Goal: Transaction & Acquisition: Purchase product/service

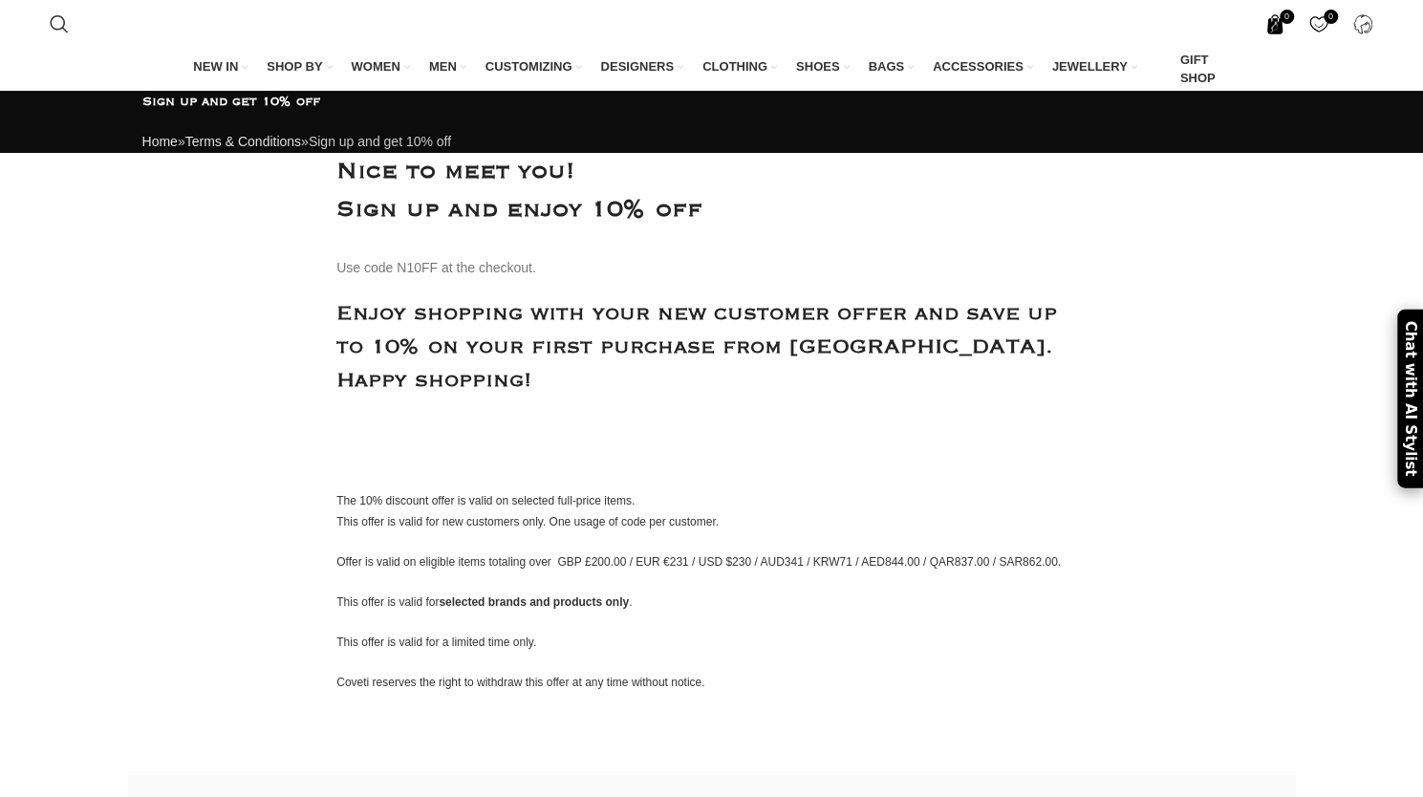
click at [1279, 24] on span "0 items" at bounding box center [1275, 24] width 20 height 20
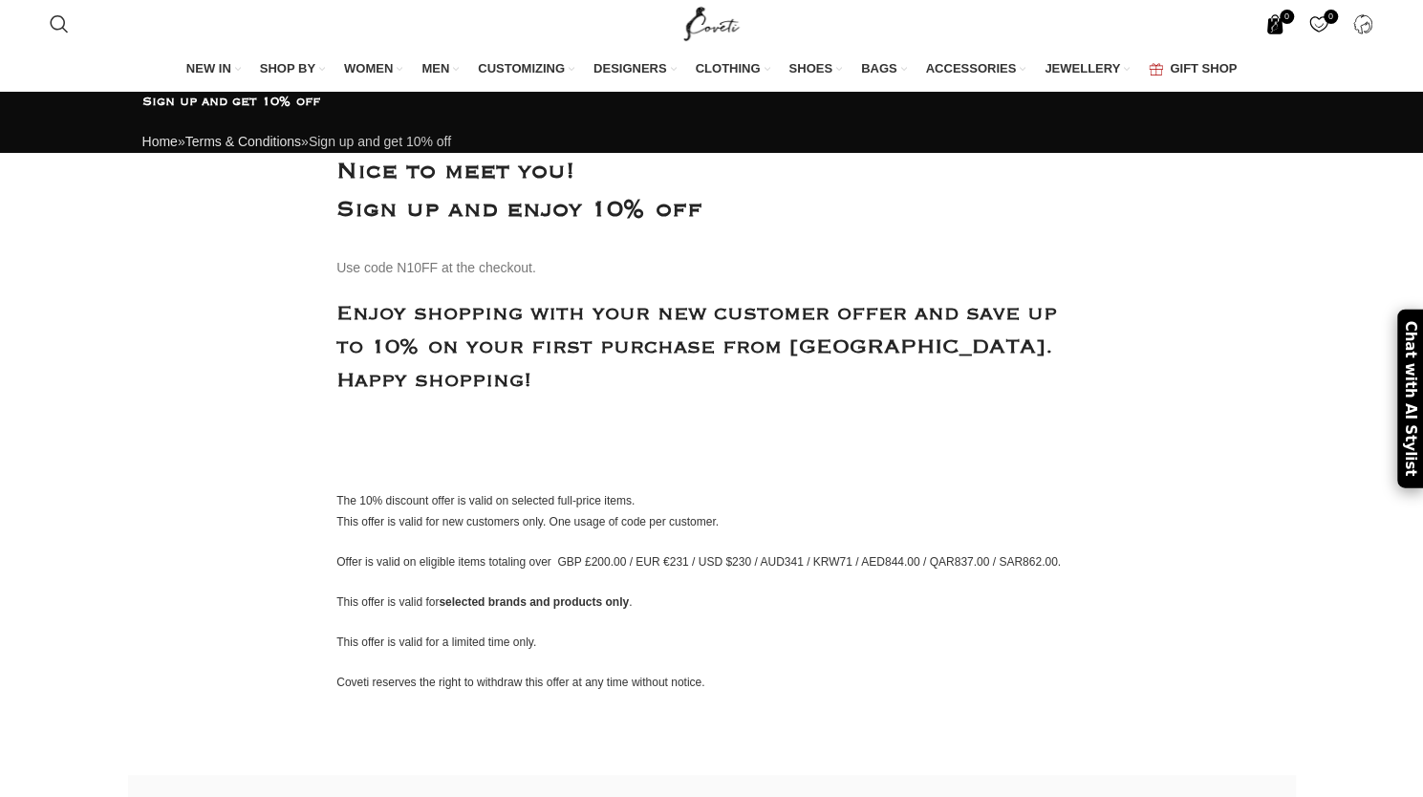
click at [1278, 17] on span "0 items" at bounding box center [1275, 24] width 20 height 20
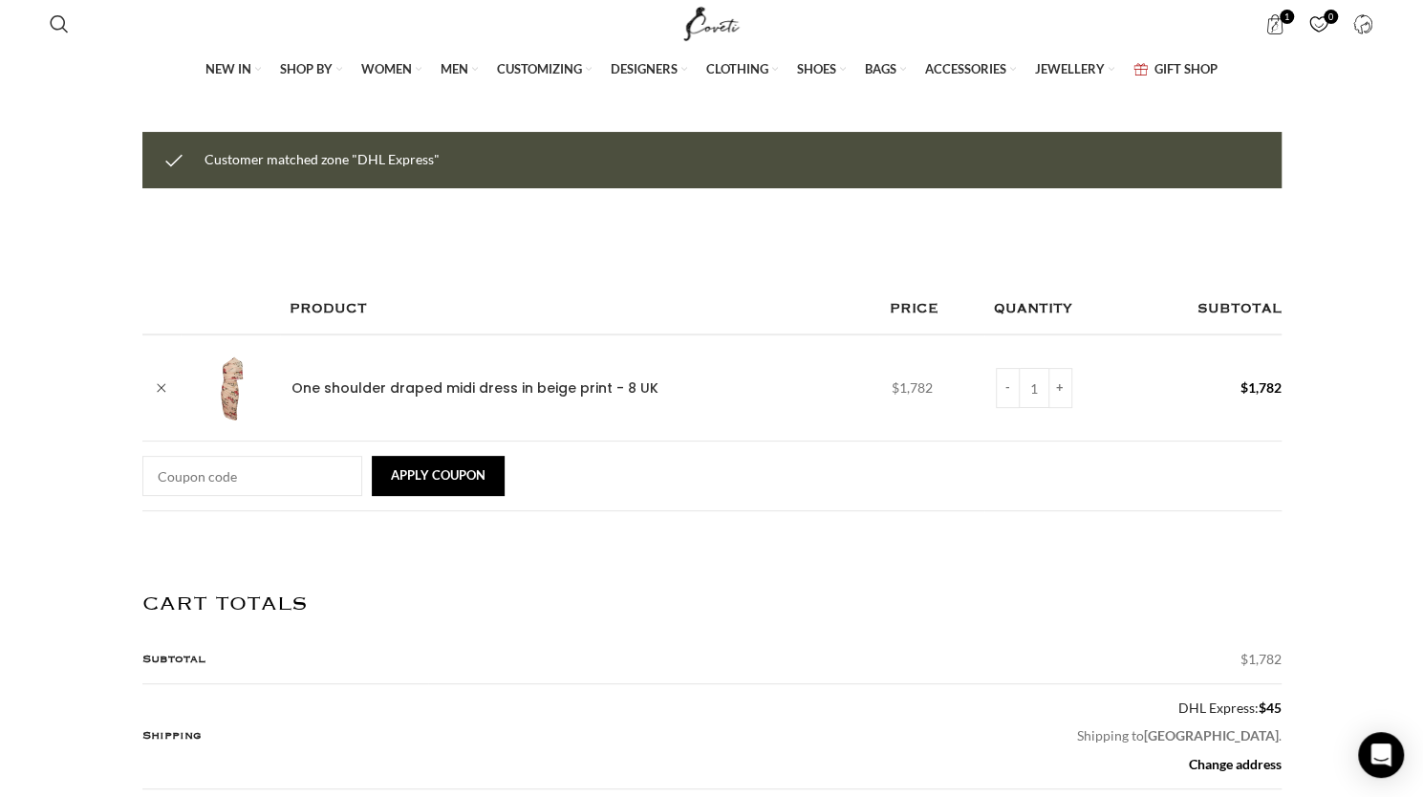
scroll to position [0, 1609]
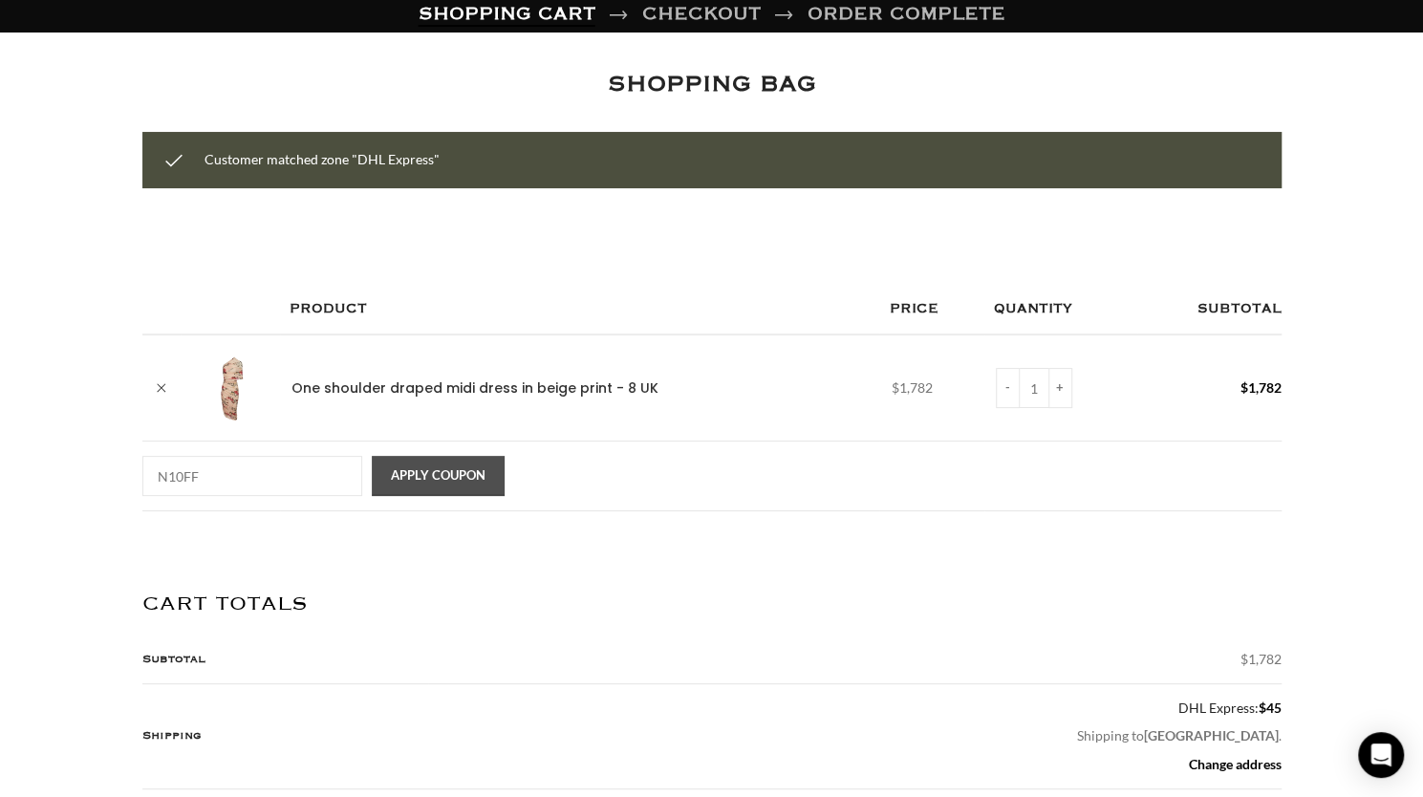
type input "N10FF"
click at [425, 464] on button "Apply coupon" at bounding box center [438, 476] width 133 height 40
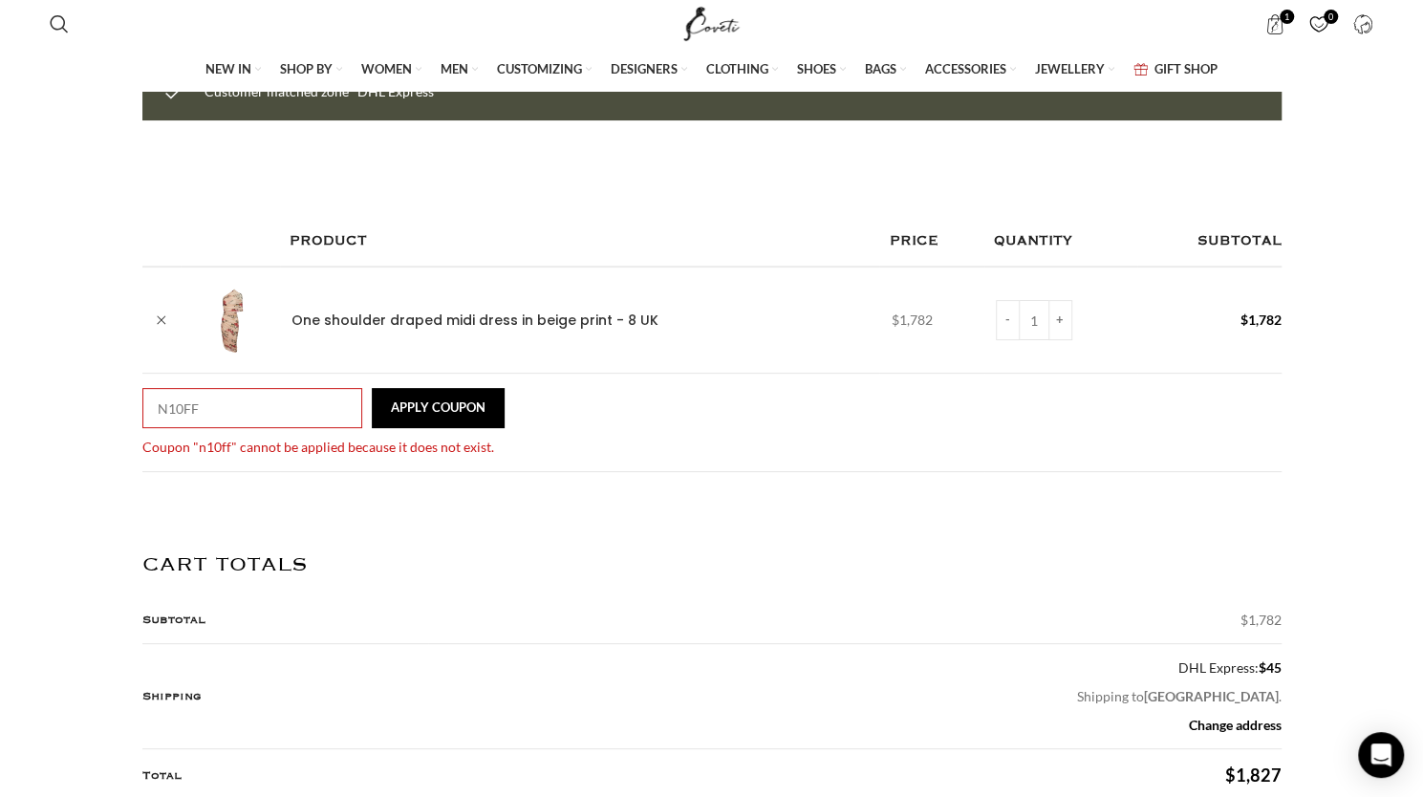
scroll to position [0, 603]
click at [211, 395] on input "N10FF" at bounding box center [252, 408] width 220 height 40
drag, startPoint x: 211, startPoint y: 394, endPoint x: 54, endPoint y: 366, distance: 160.1
click at [55, 369] on div "Shopping cart Checkout Order complete SHOPPING BAG Customer matched zone "DHL E…" at bounding box center [711, 789] width 1423 height 1721
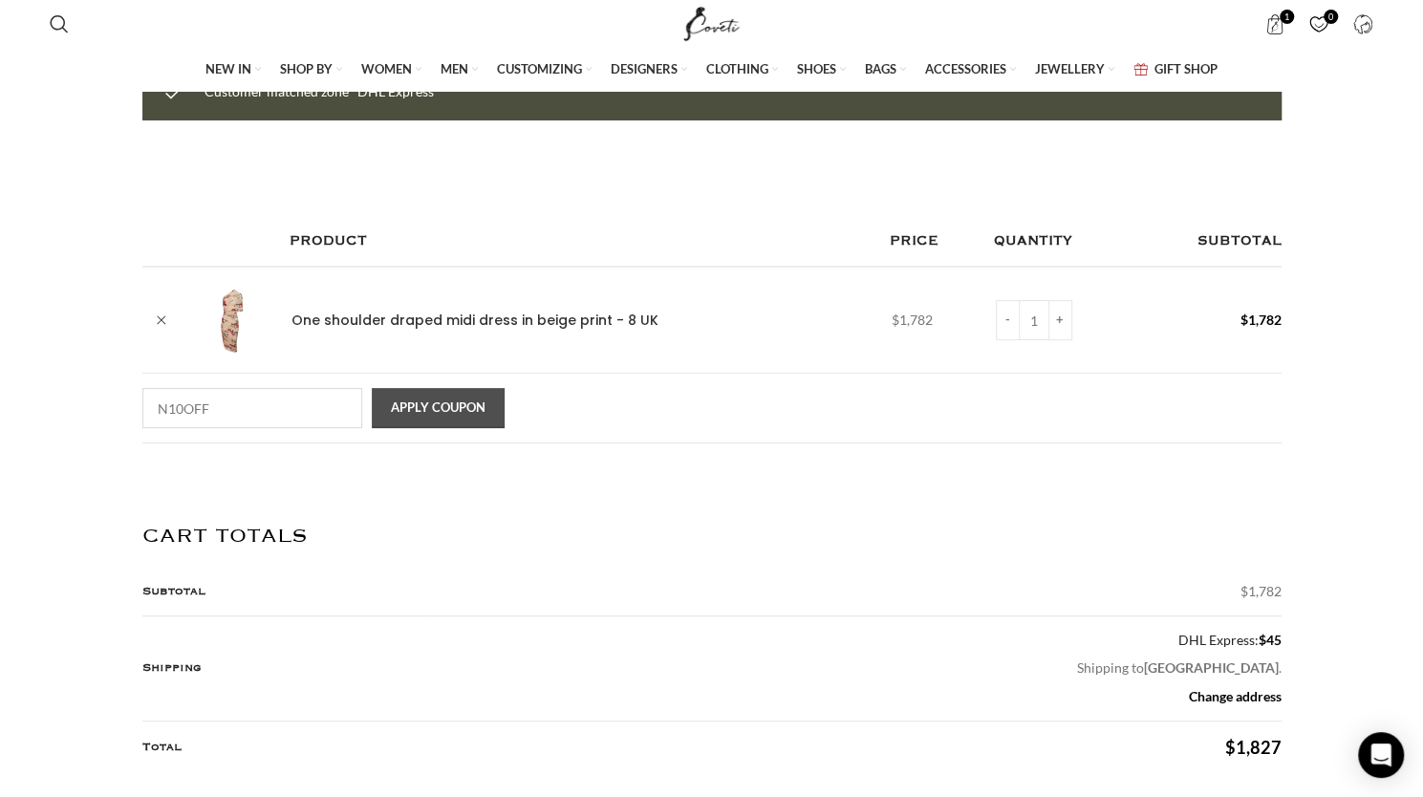
type input "N10OFF"
click at [388, 410] on button "Apply coupon" at bounding box center [438, 408] width 133 height 40
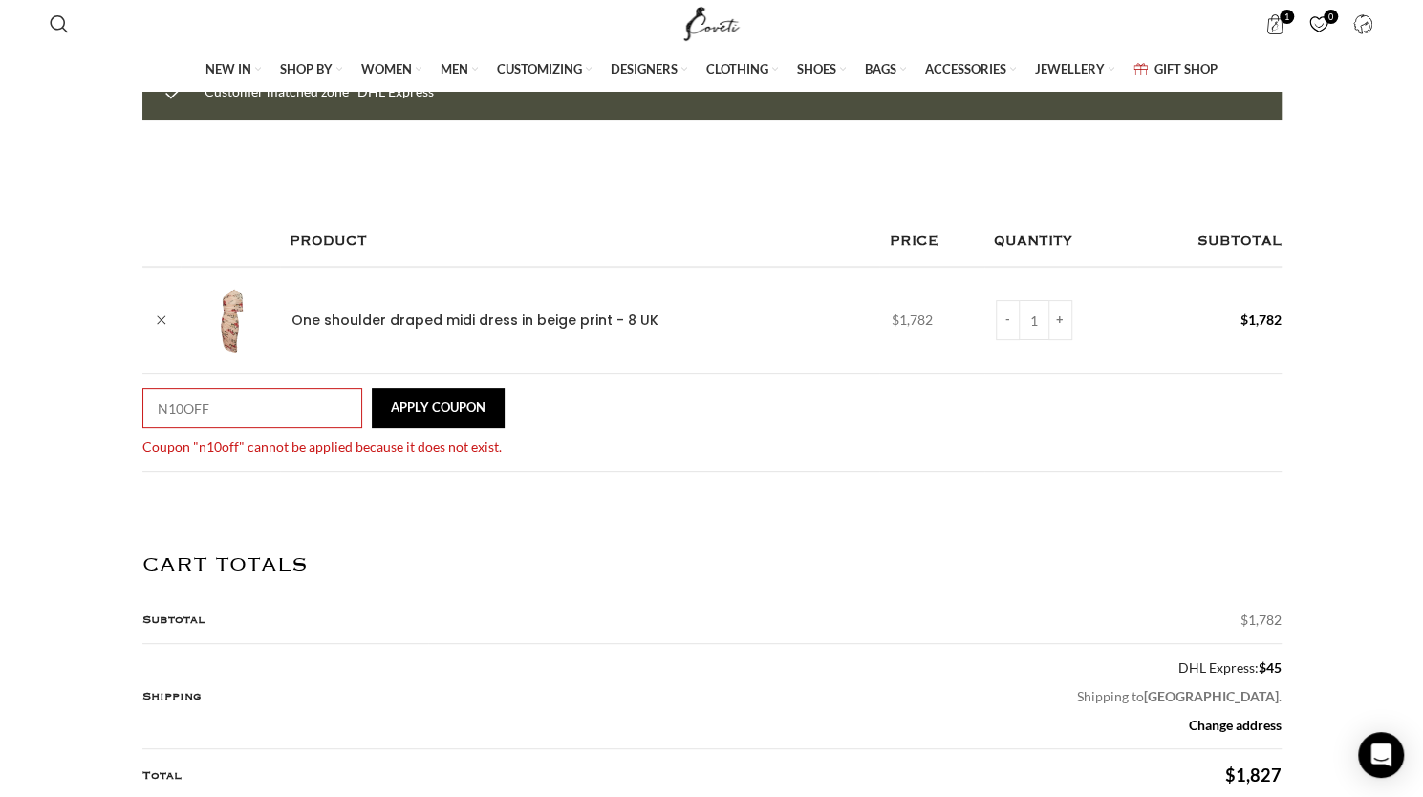
scroll to position [0, 1005]
drag, startPoint x: 212, startPoint y: 394, endPoint x: 24, endPoint y: 380, distance: 188.8
click at [27, 381] on div "Shopping cart Checkout Order complete SHOPPING BAG Customer matched zone "DHL E…" at bounding box center [711, 789] width 1423 height 1721
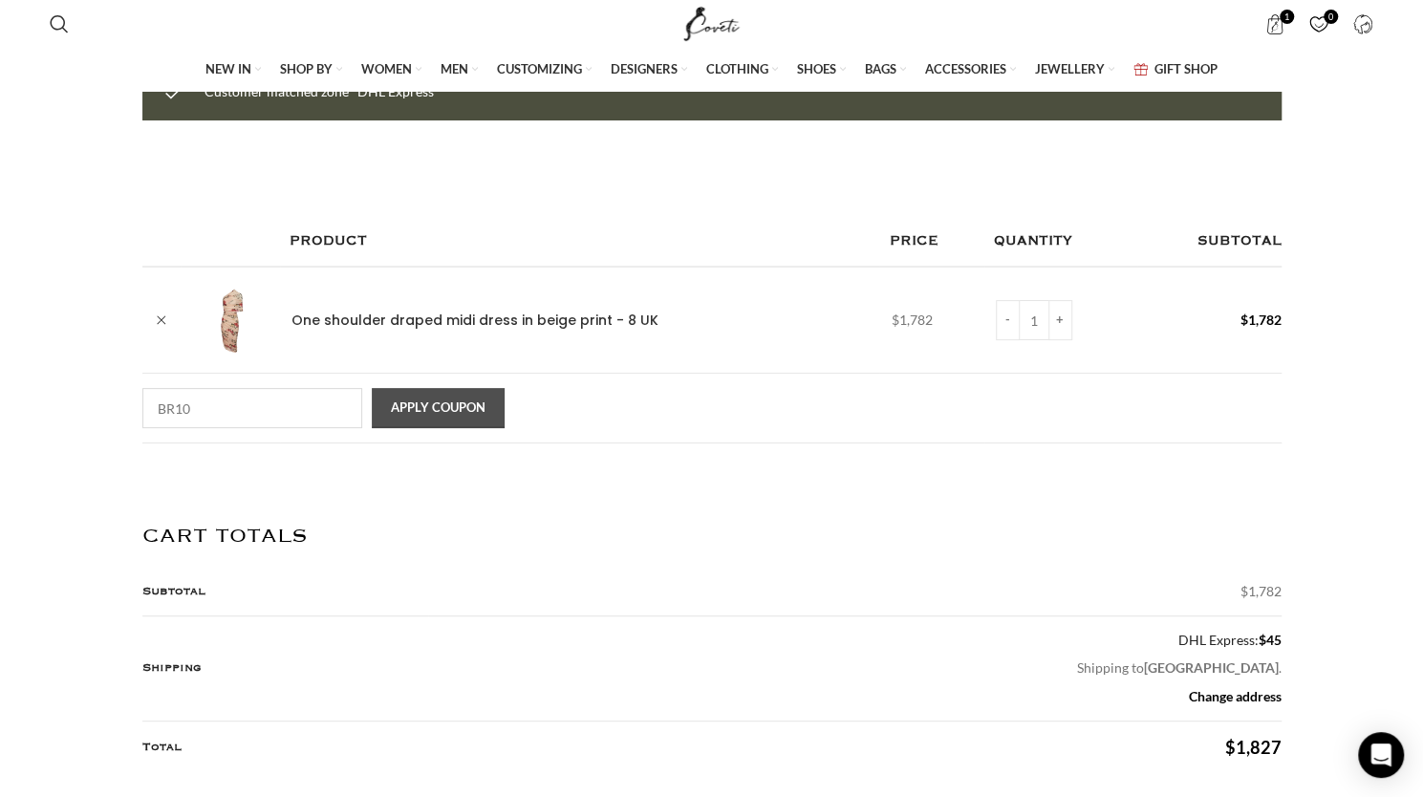
type input "BR10"
click at [478, 392] on button "Apply coupon" at bounding box center [438, 408] width 133 height 40
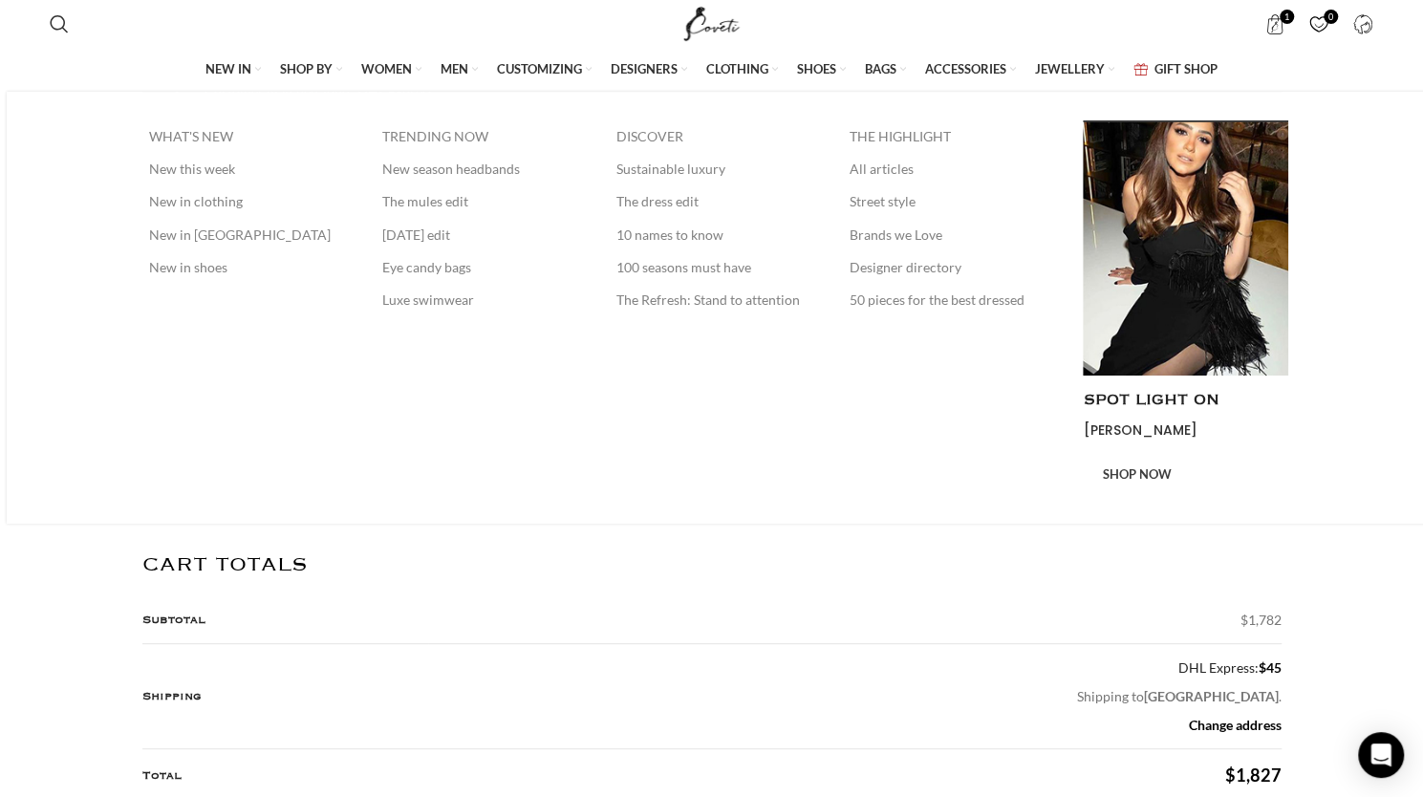
scroll to position [0, 1609]
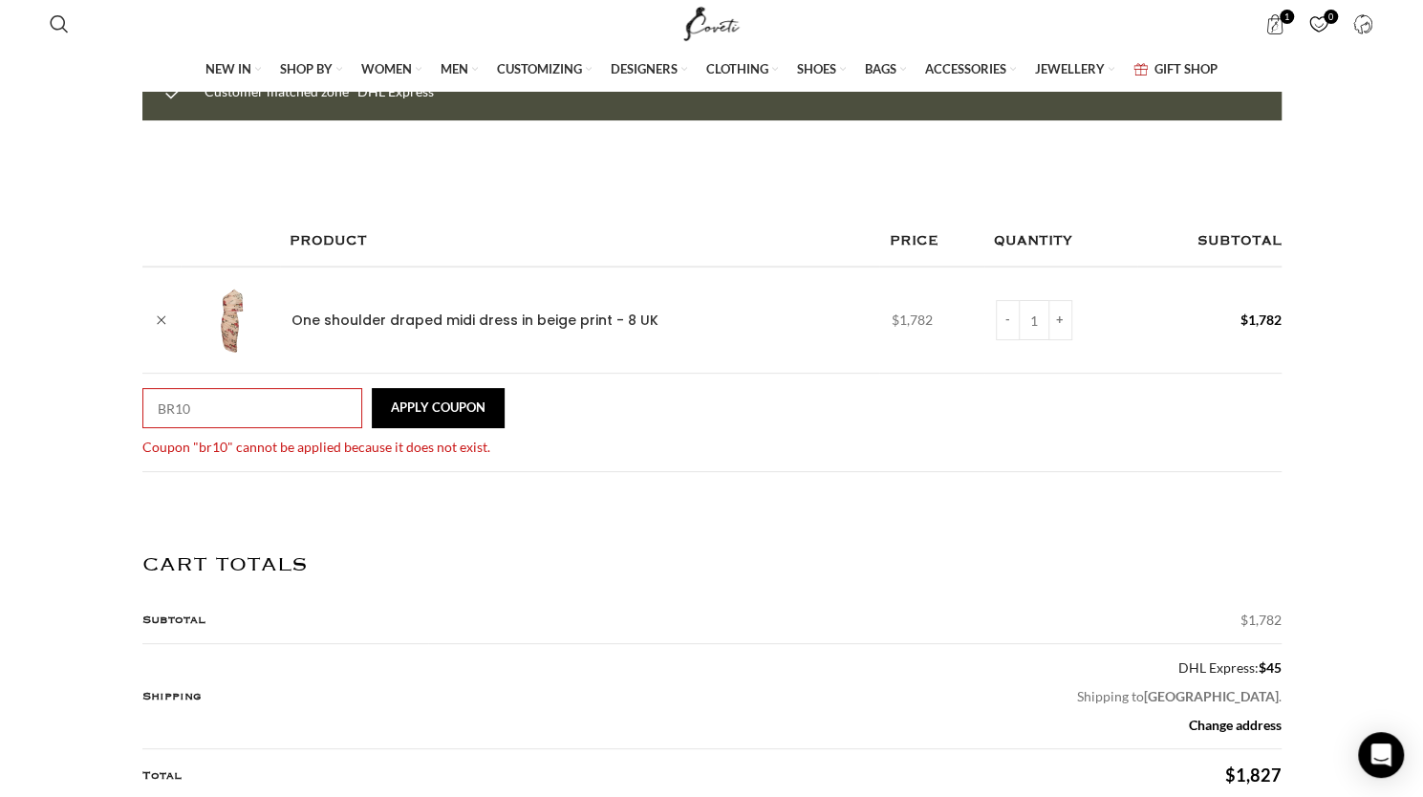
drag, startPoint x: 228, startPoint y: 402, endPoint x: 97, endPoint y: 392, distance: 131.4
click at [97, 392] on div "Shopping cart Checkout Order complete SHOPPING BAG Customer matched zone "DHL E…" at bounding box center [711, 789] width 1423 height 1721
paste input "SINGLE2"
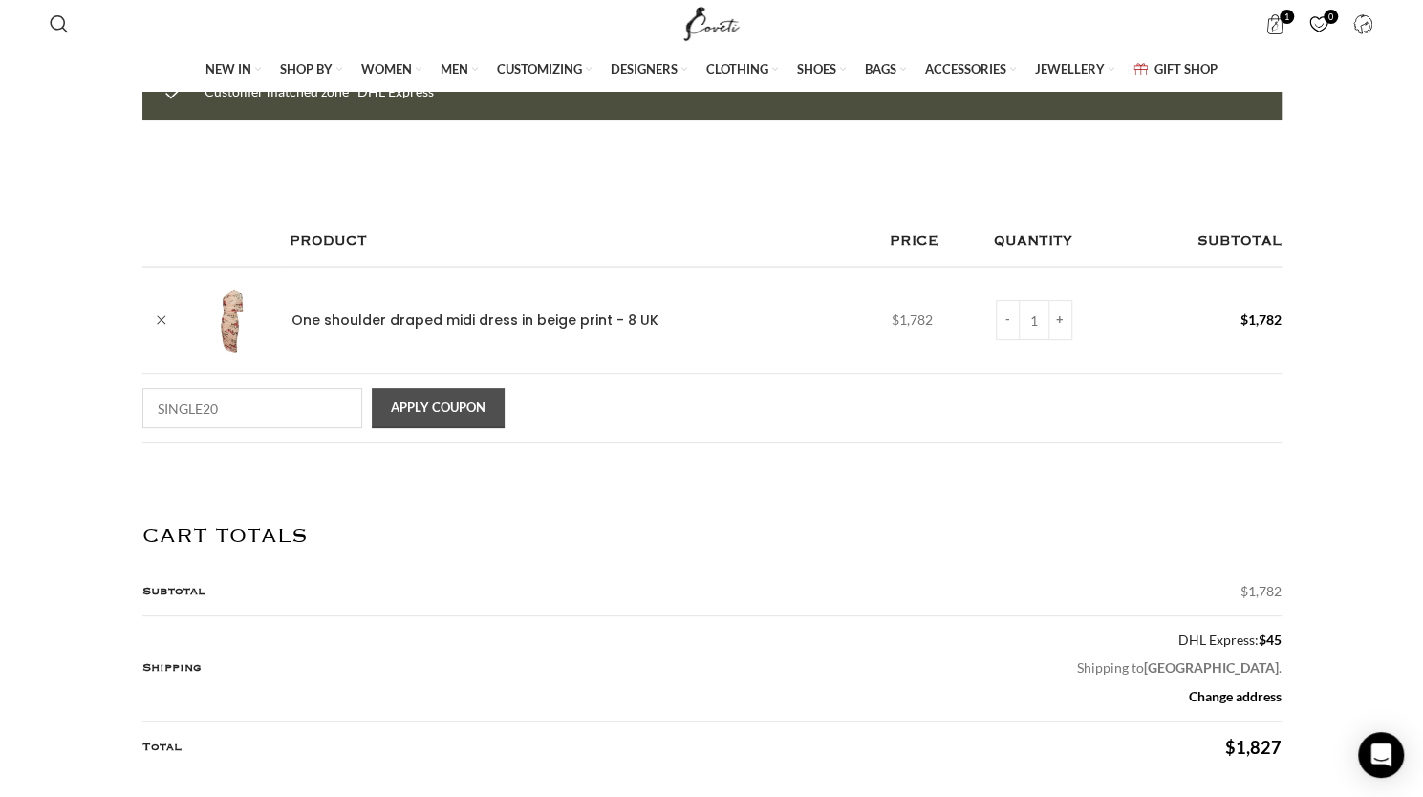
type input "SINGLE20"
click at [378, 399] on button "Apply coupon" at bounding box center [438, 408] width 133 height 40
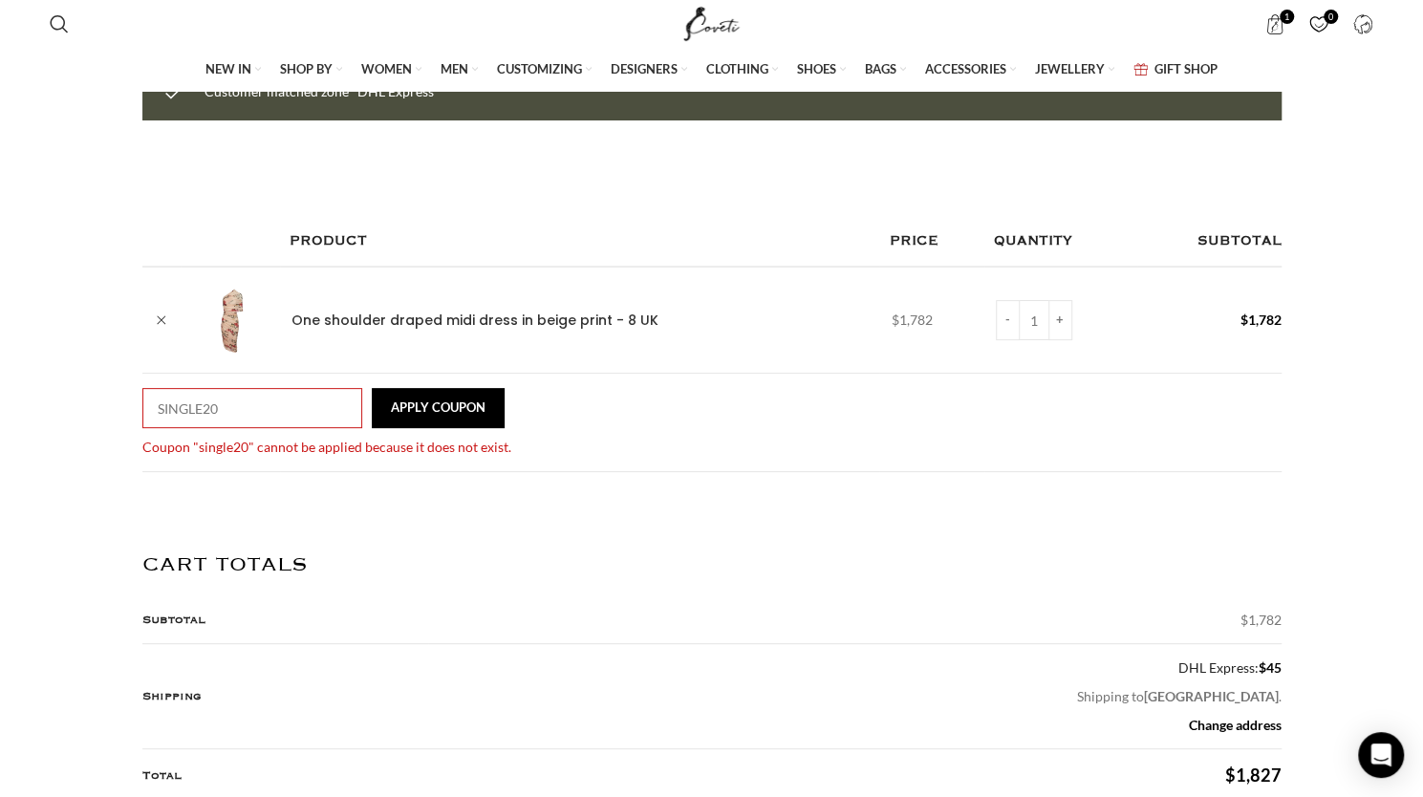
scroll to position [0, 1810]
drag, startPoint x: 237, startPoint y: 396, endPoint x: -119, endPoint y: 356, distance: 358.7
paste input "NEW15"
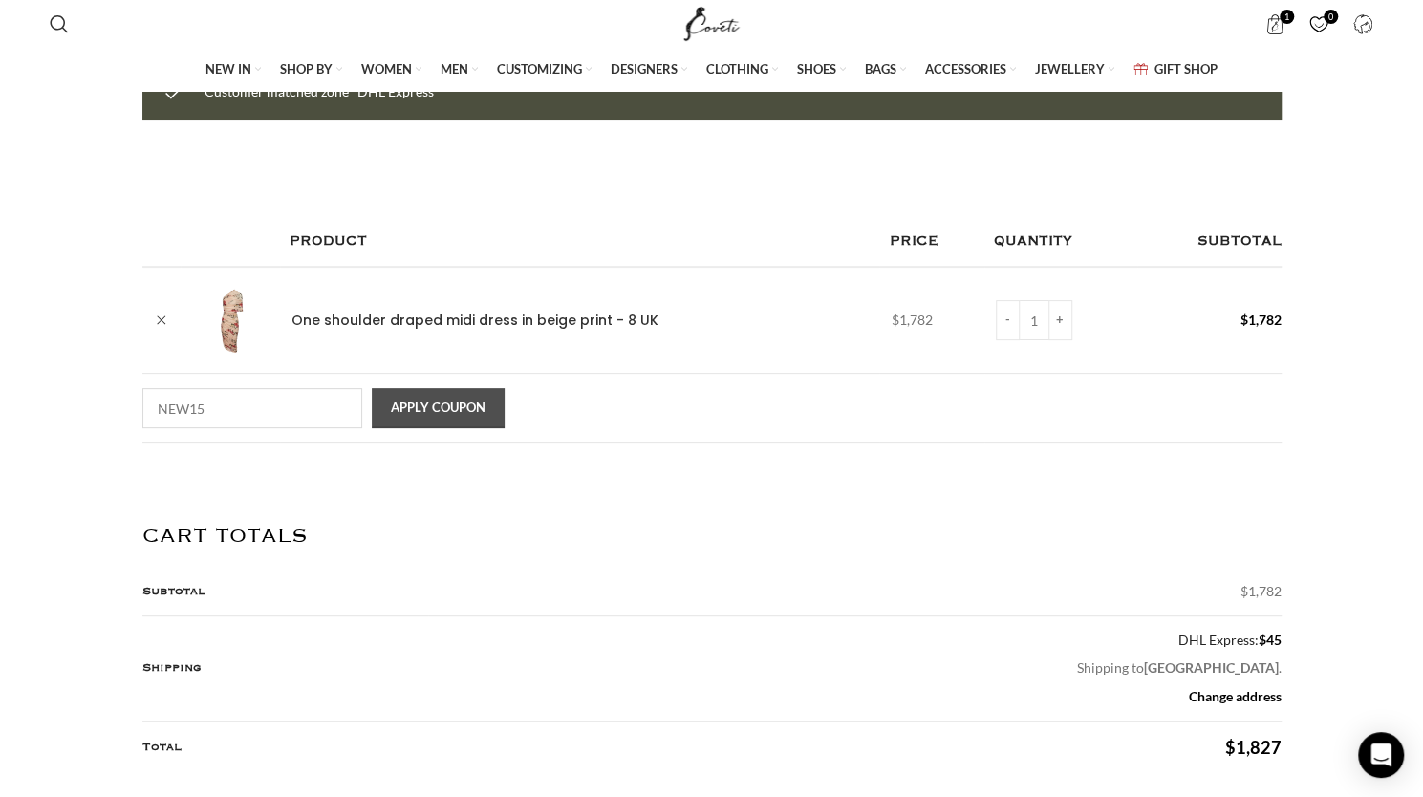
scroll to position [0, 2012]
type input "NEW15"
click at [432, 403] on button "Apply coupon" at bounding box center [438, 408] width 133 height 40
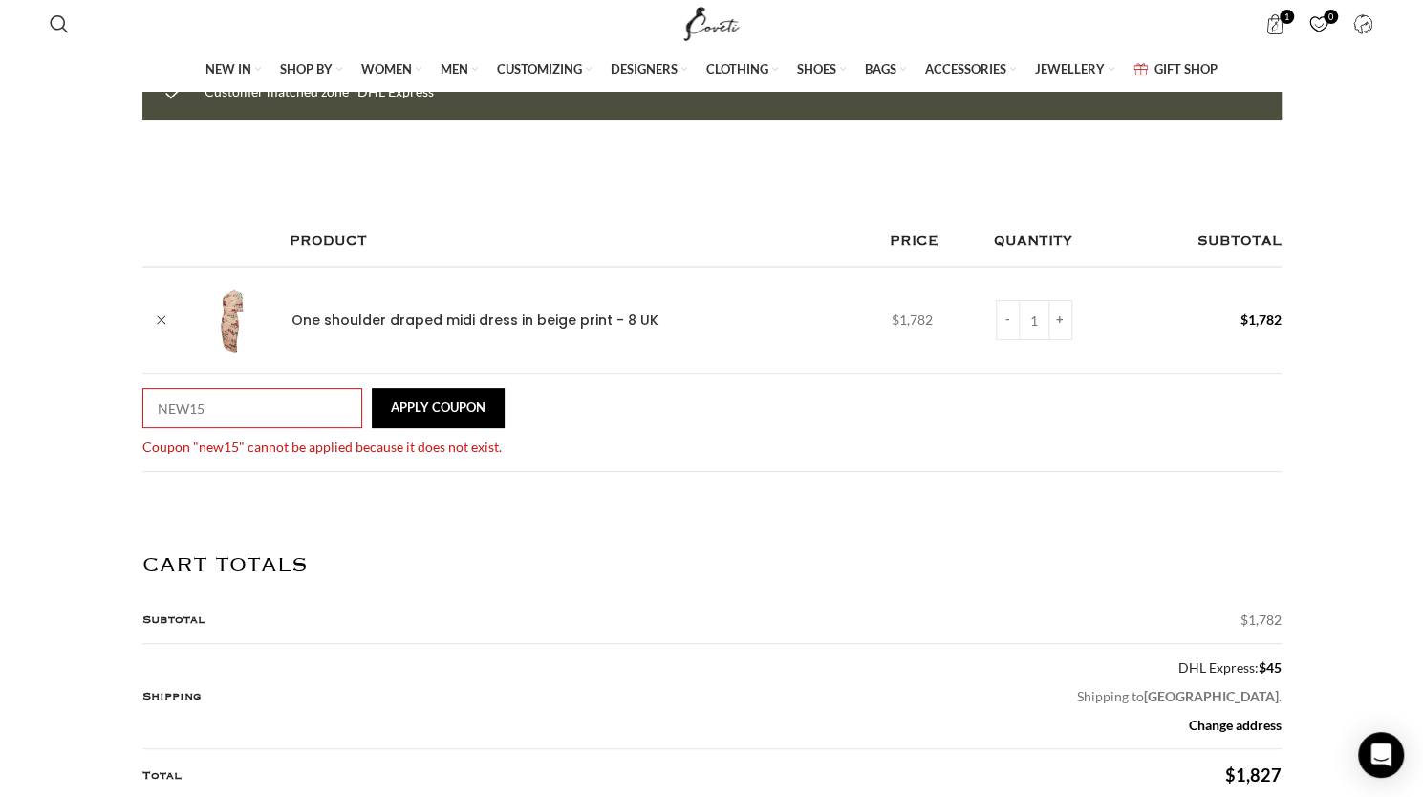
scroll to position [0, 2213]
drag, startPoint x: 210, startPoint y: 397, endPoint x: 90, endPoint y: 388, distance: 120.7
click at [90, 388] on div "Shopping cart Checkout Order complete SHOPPING BAG Customer matched zone "DHL E…" at bounding box center [711, 789] width 1423 height 1721
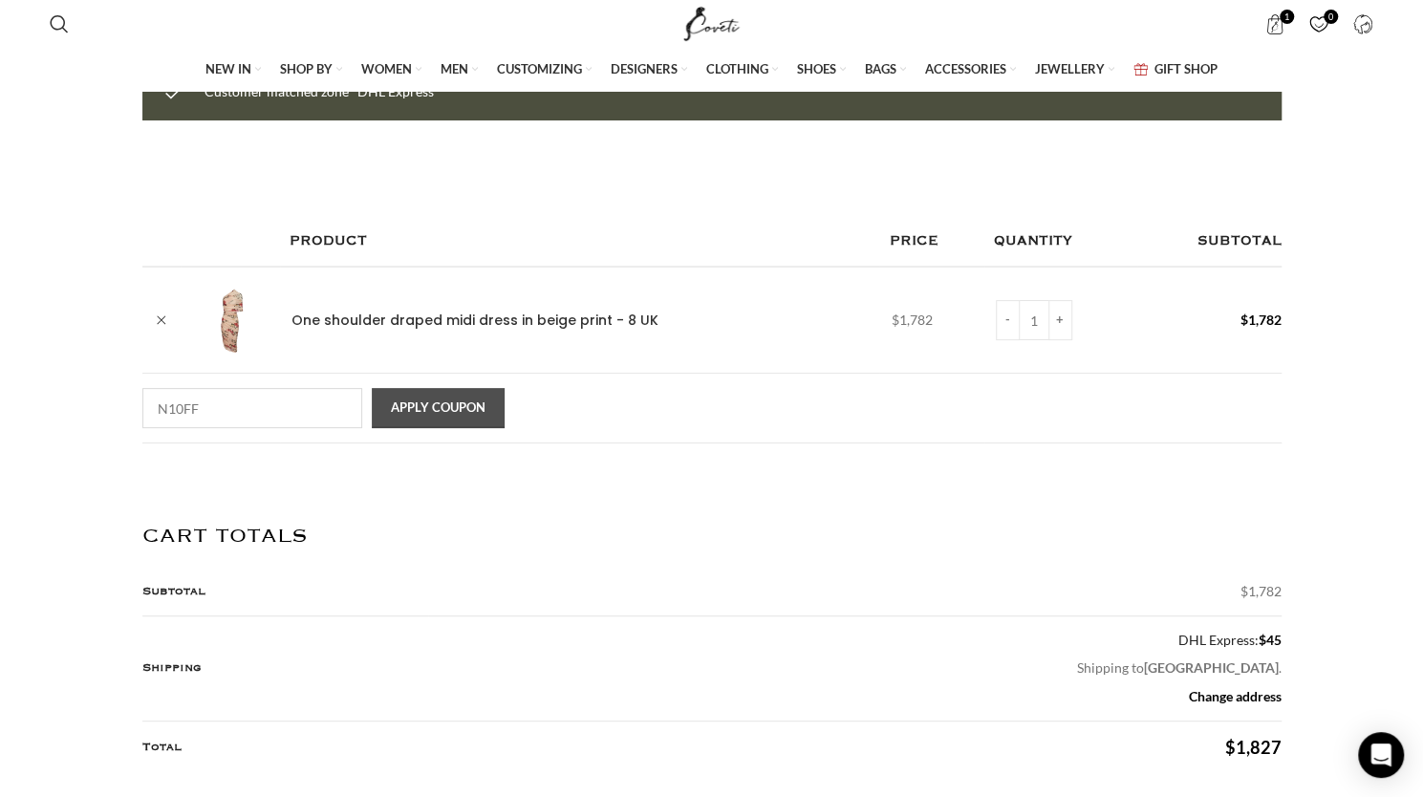
type input "N10FF"
click at [391, 401] on button "Apply coupon" at bounding box center [438, 408] width 133 height 40
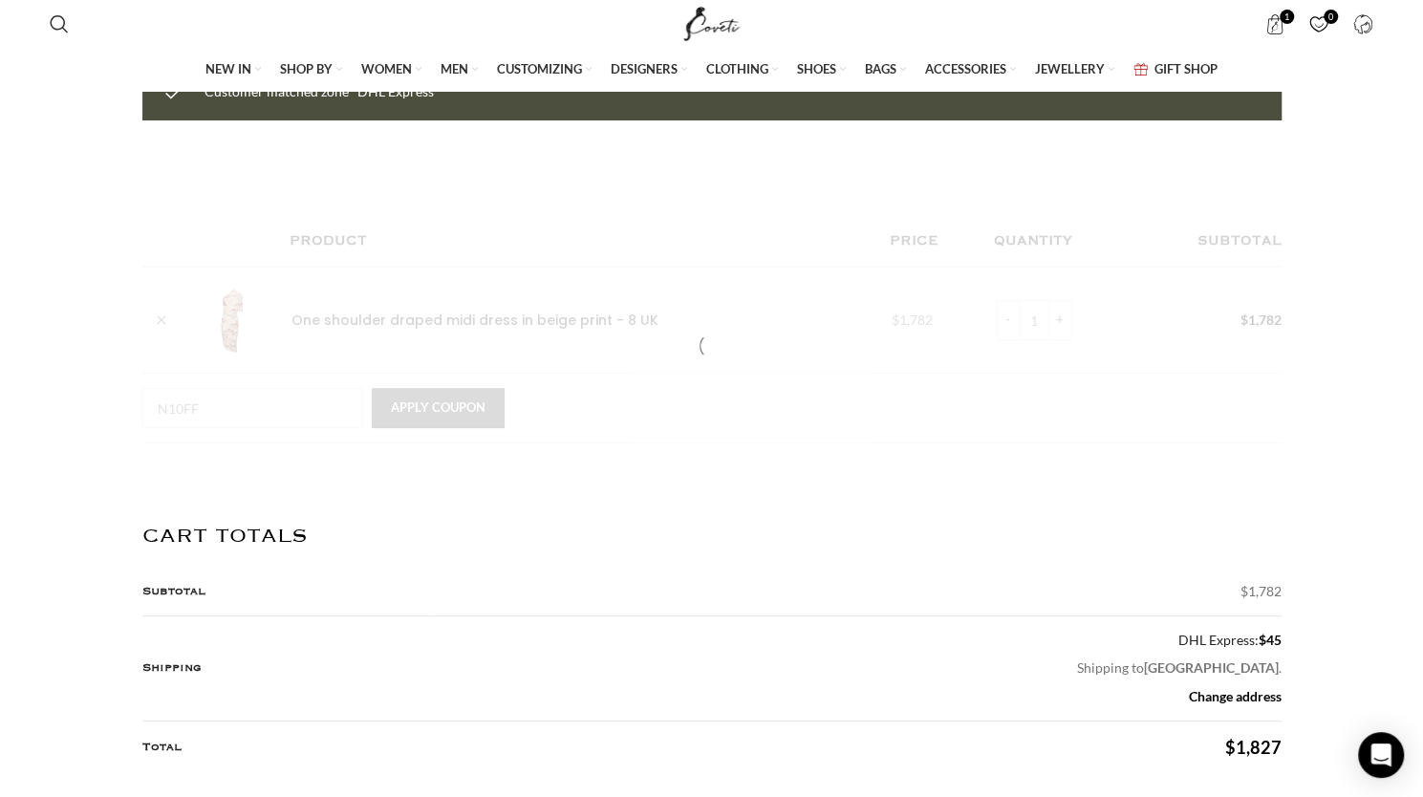
scroll to position [0, 2414]
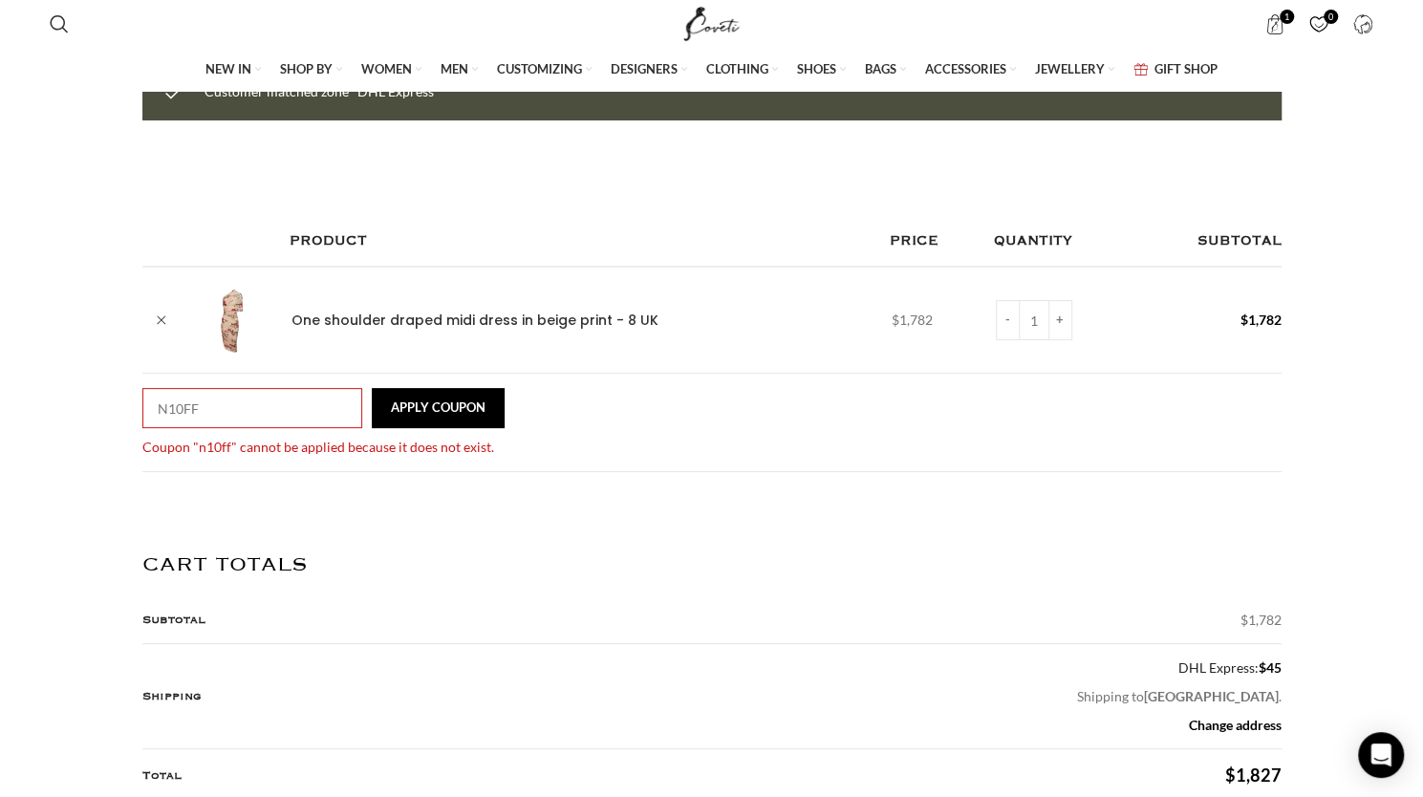
click at [238, 404] on input "N10FF" at bounding box center [252, 408] width 220 height 40
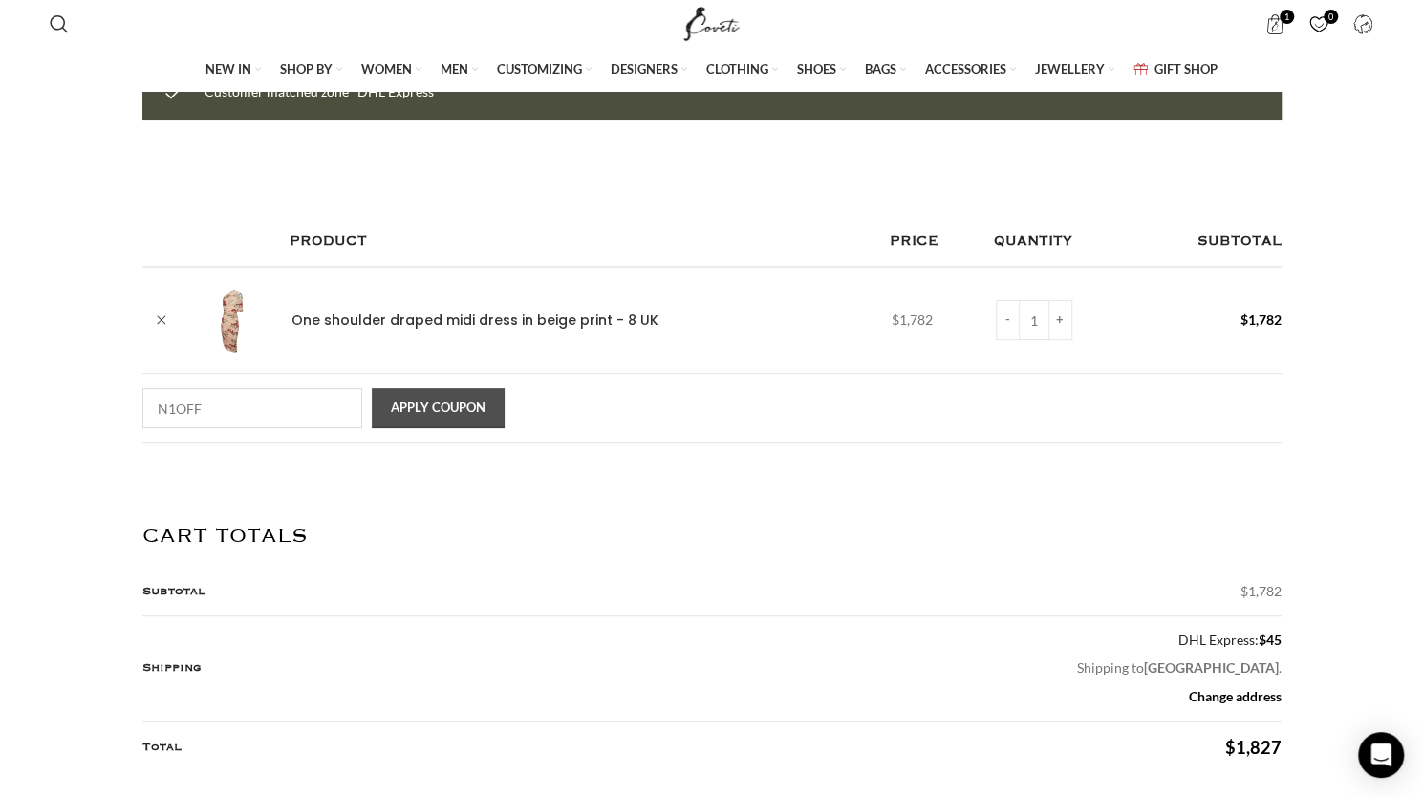
type input "N1OFF"
click at [435, 397] on button "Apply coupon" at bounding box center [438, 408] width 133 height 40
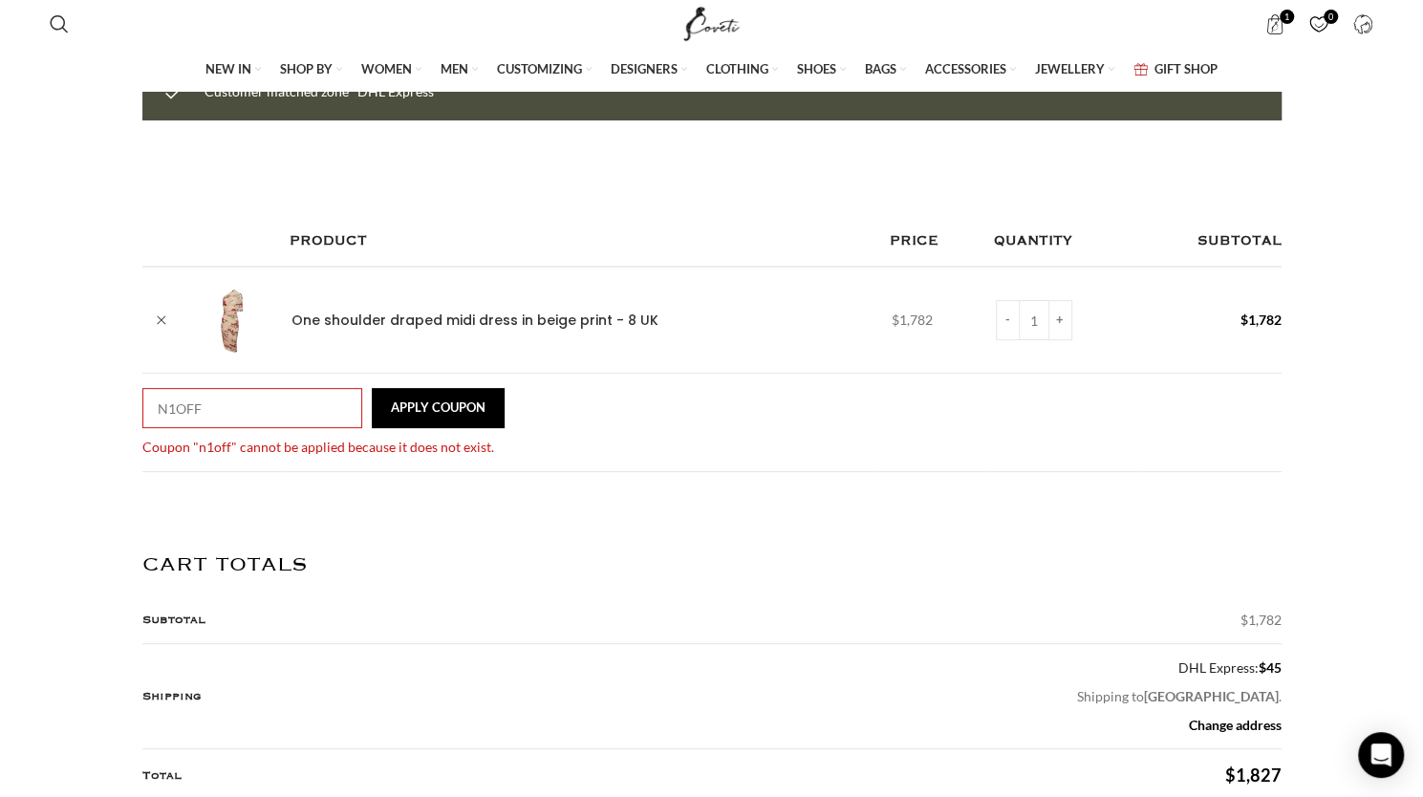
scroll to position [0, 3017]
drag, startPoint x: 237, startPoint y: 399, endPoint x: 45, endPoint y: 364, distance: 195.2
click at [45, 364] on div "Shopping cart Checkout Order complete SHOPPING BAG Customer matched zone "DHL E…" at bounding box center [711, 789] width 1423 height 1721
paste input "0FF"
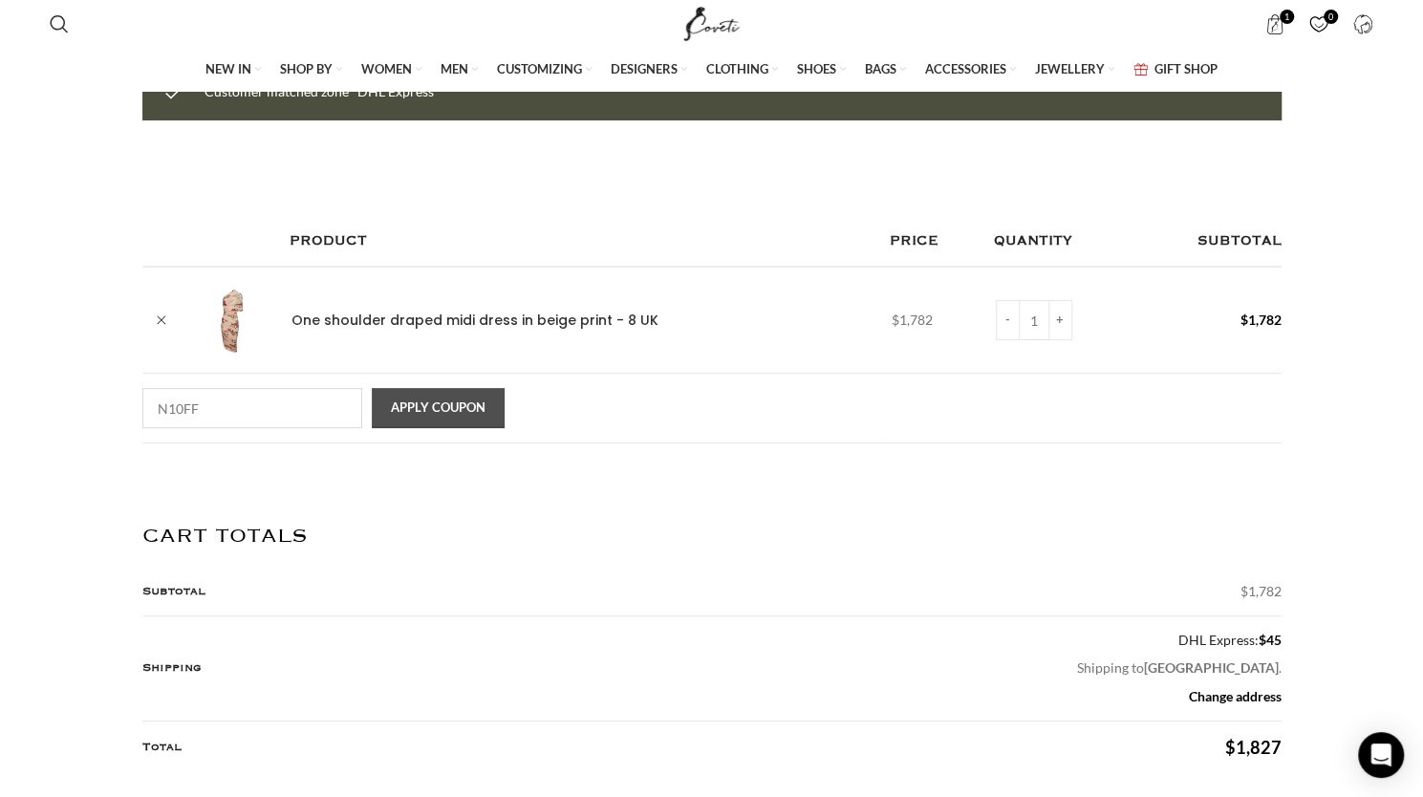
type input "N10FF"
click at [411, 403] on button "Apply coupon" at bounding box center [438, 408] width 133 height 40
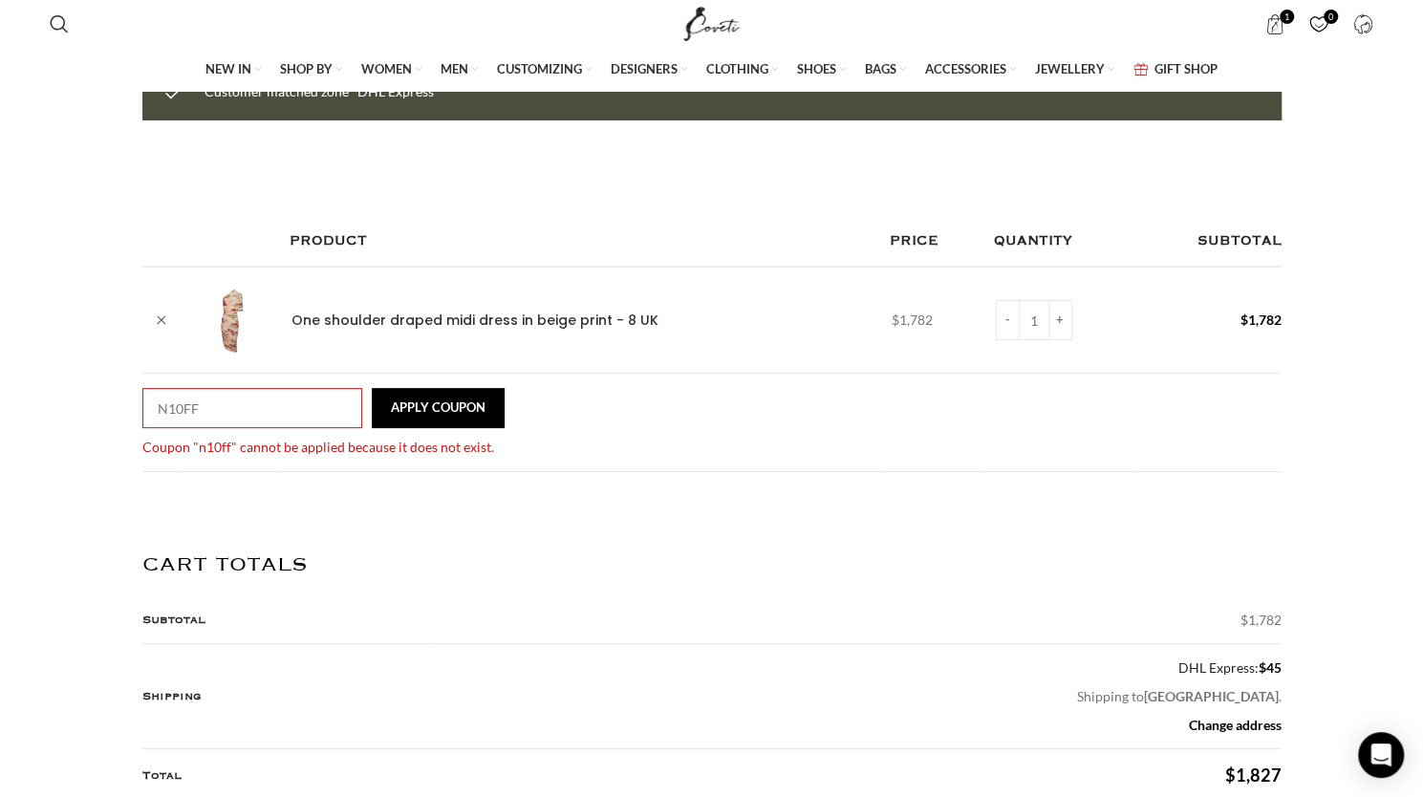
scroll to position [0, 3219]
drag, startPoint x: 218, startPoint y: 395, endPoint x: 108, endPoint y: 378, distance: 111.1
click at [108, 378] on div "Shopping cart Checkout Order complete SHOPPING BAG Customer matched zone "DHL E…" at bounding box center [711, 789] width 1423 height 1721
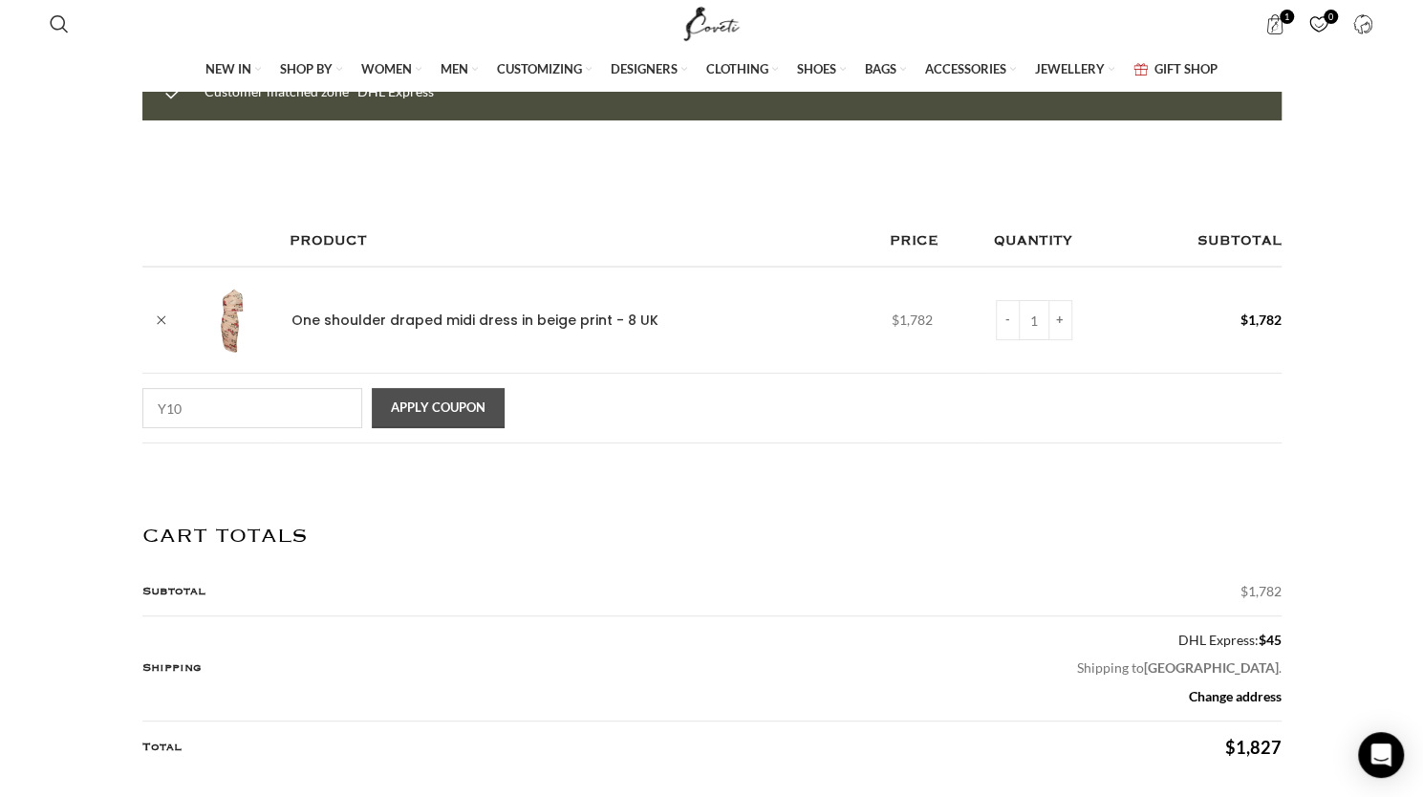
type input "Y10"
click at [442, 408] on button "Apply coupon" at bounding box center [438, 408] width 133 height 40
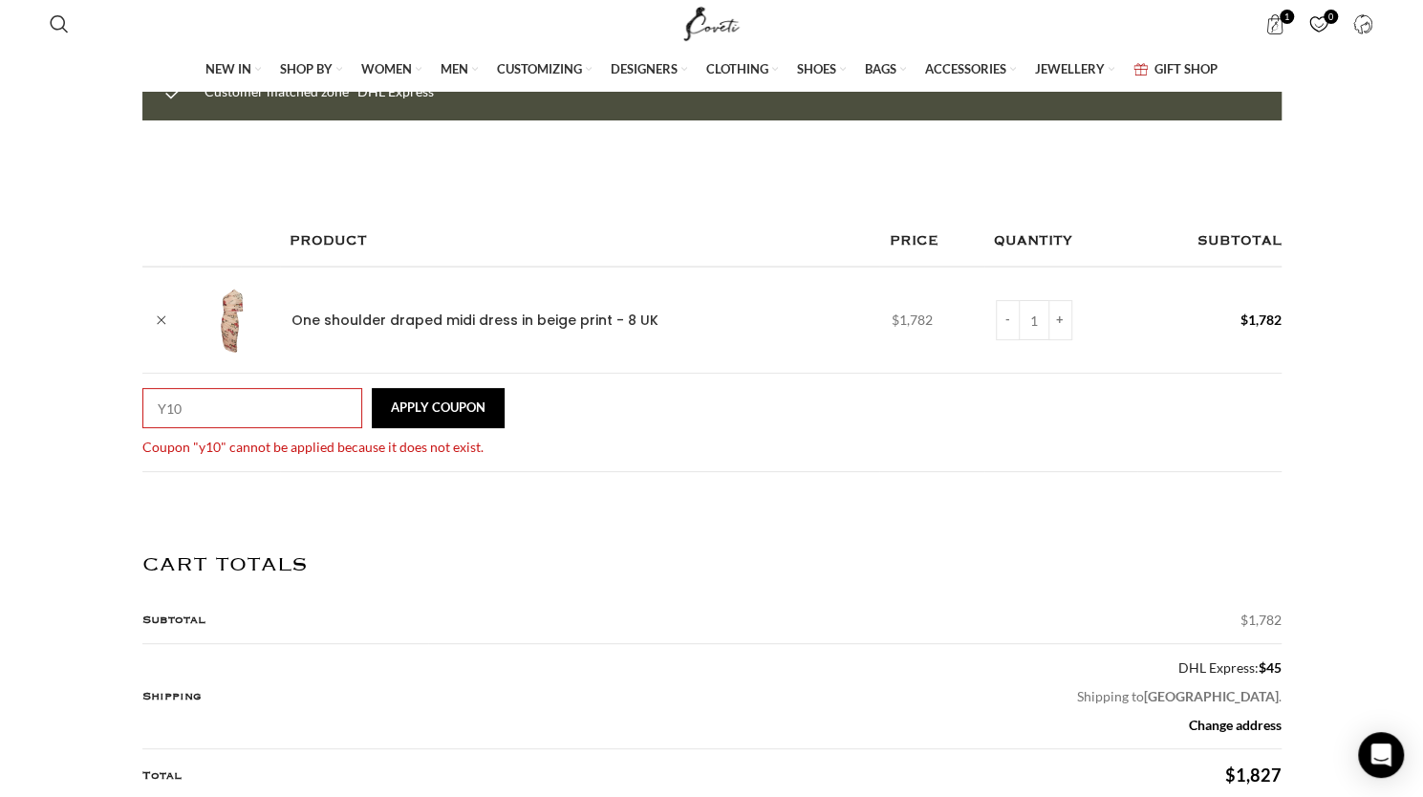
scroll to position [0, 201]
drag, startPoint x: 217, startPoint y: 389, endPoint x: -54, endPoint y: 336, distance: 275.5
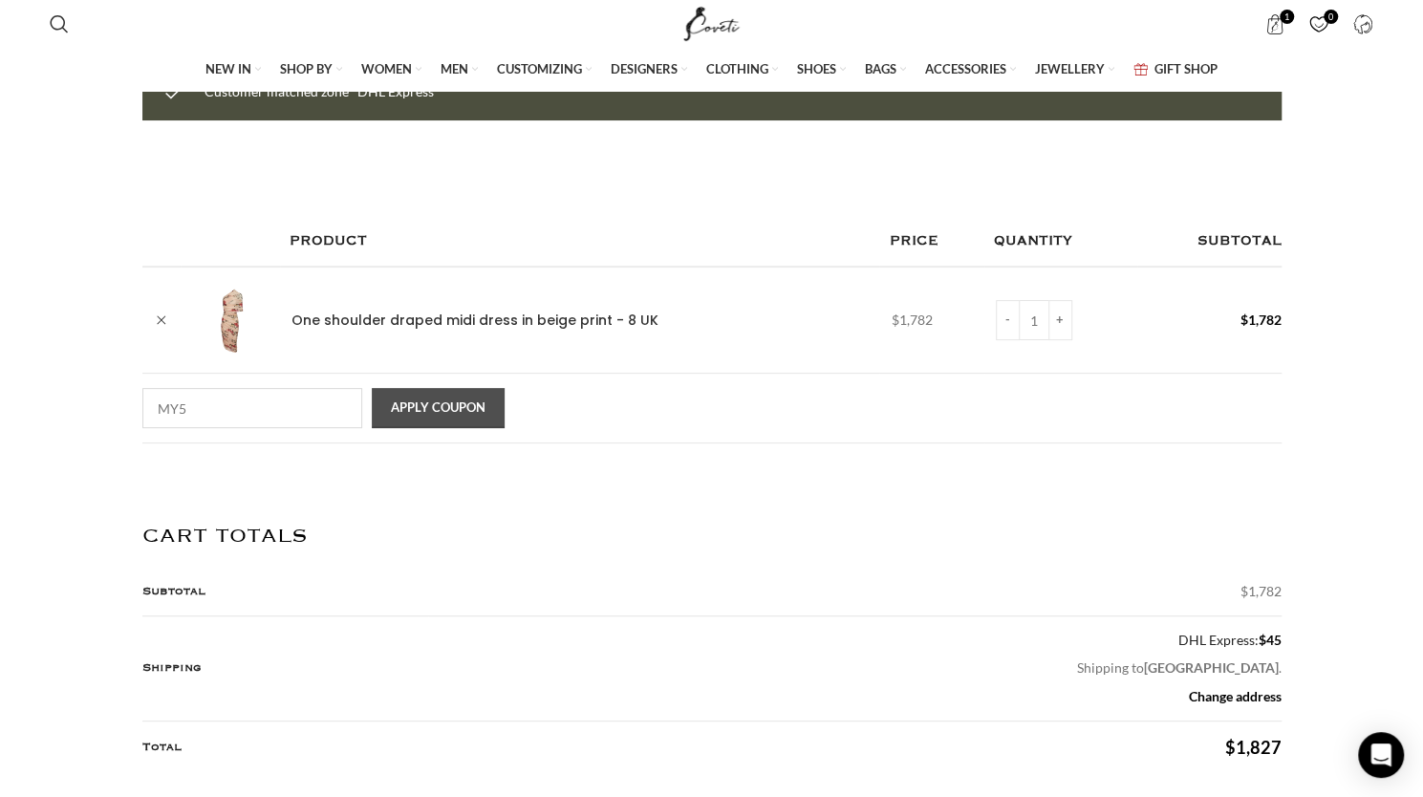
type input "MY5"
click at [417, 402] on button "Apply coupon" at bounding box center [438, 408] width 133 height 40
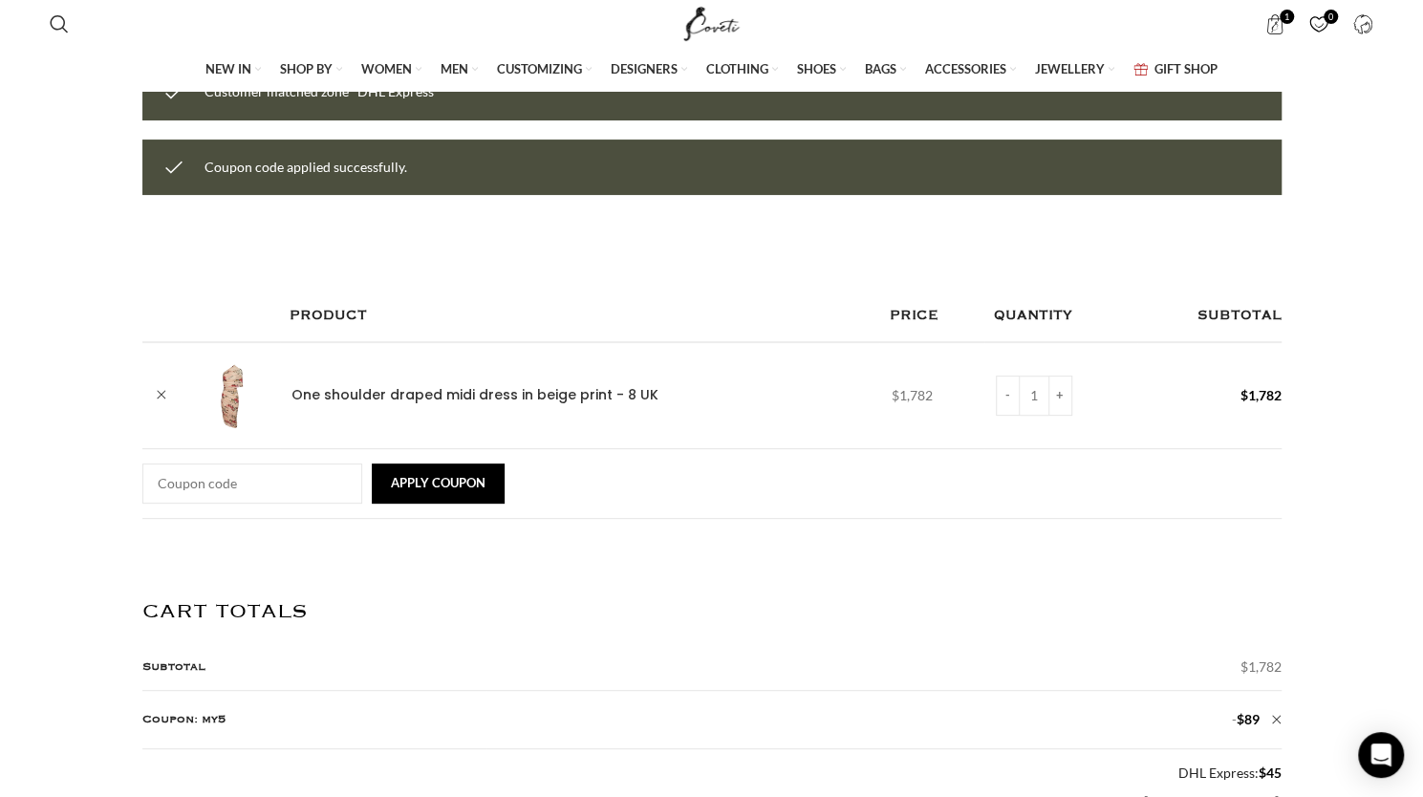
scroll to position [0, 603]
click at [1263, 705] on link "[Remove]" at bounding box center [1277, 719] width 29 height 29
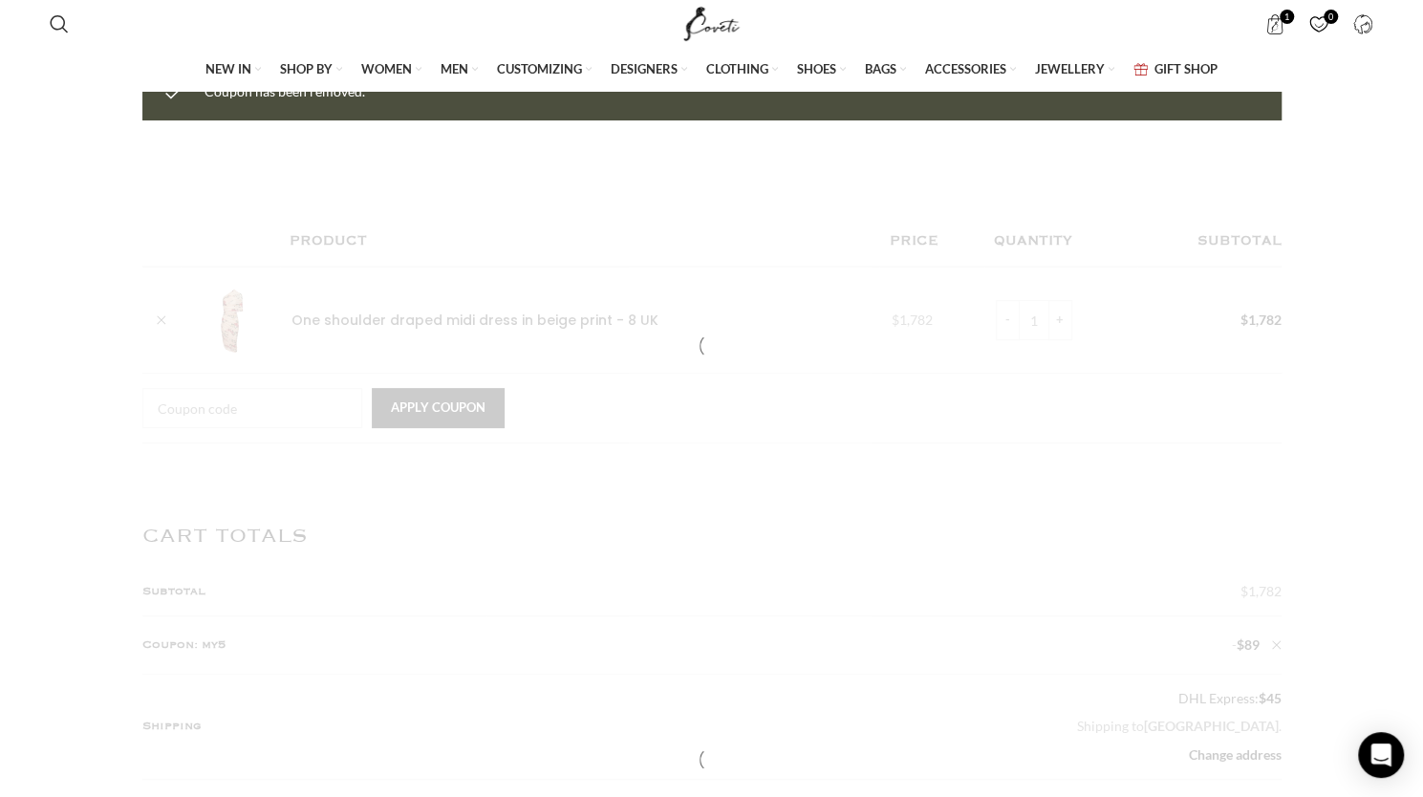
scroll to position [0, 805]
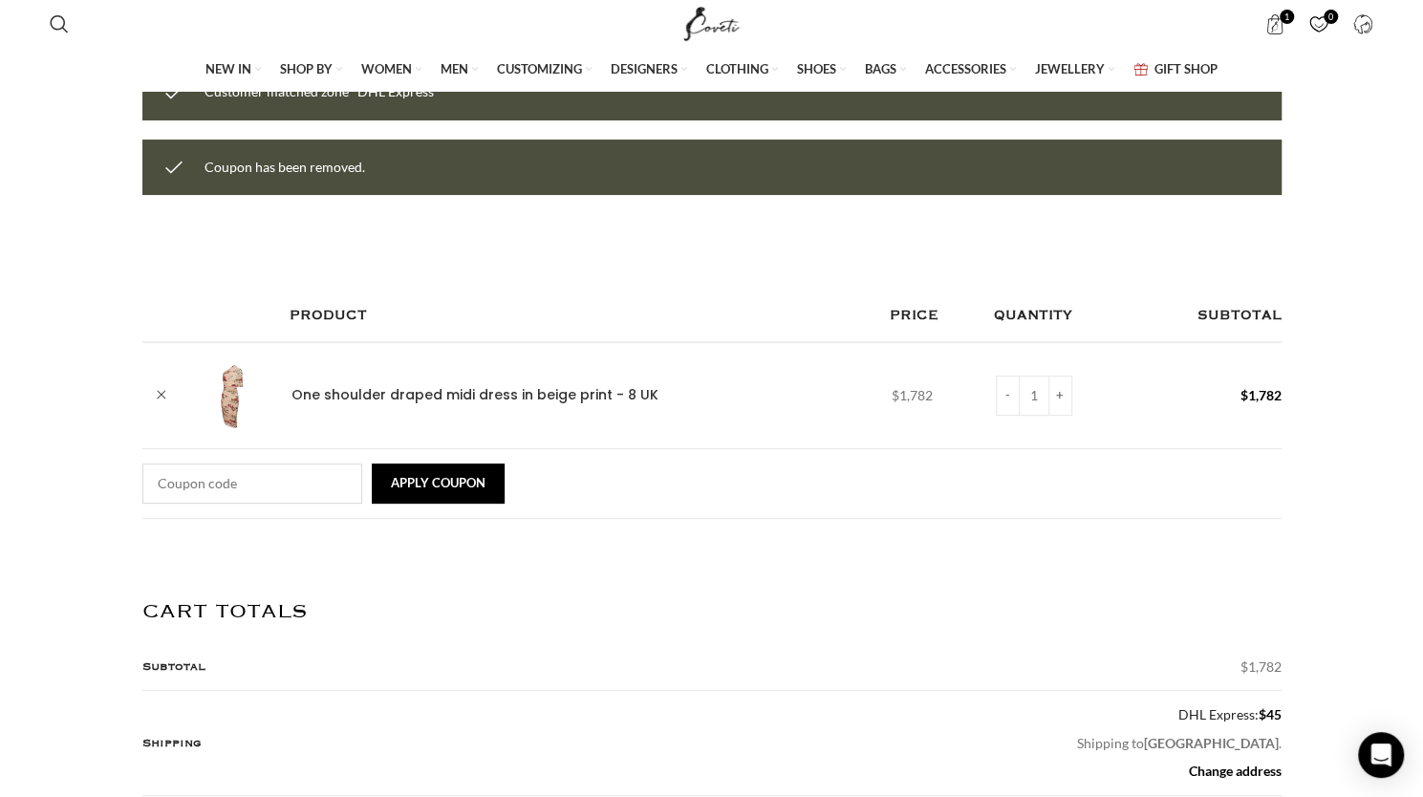
click at [207, 478] on input "Coupon:" at bounding box center [252, 484] width 220 height 40
type input "FIRST10"
click at [404, 482] on button "Apply coupon" at bounding box center [438, 484] width 133 height 40
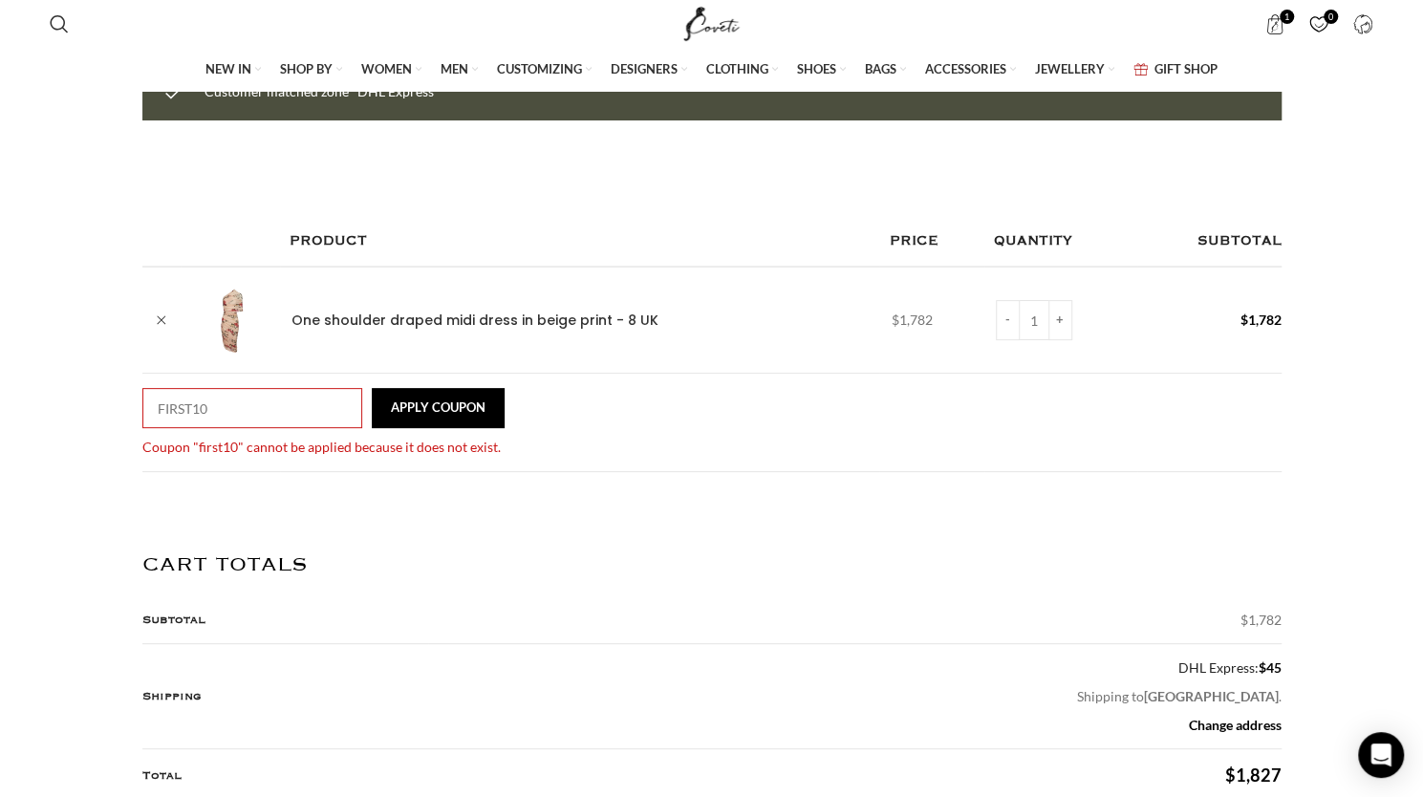
scroll to position [0, 1207]
drag, startPoint x: 221, startPoint y: 406, endPoint x: -13, endPoint y: 378, distance: 235.9
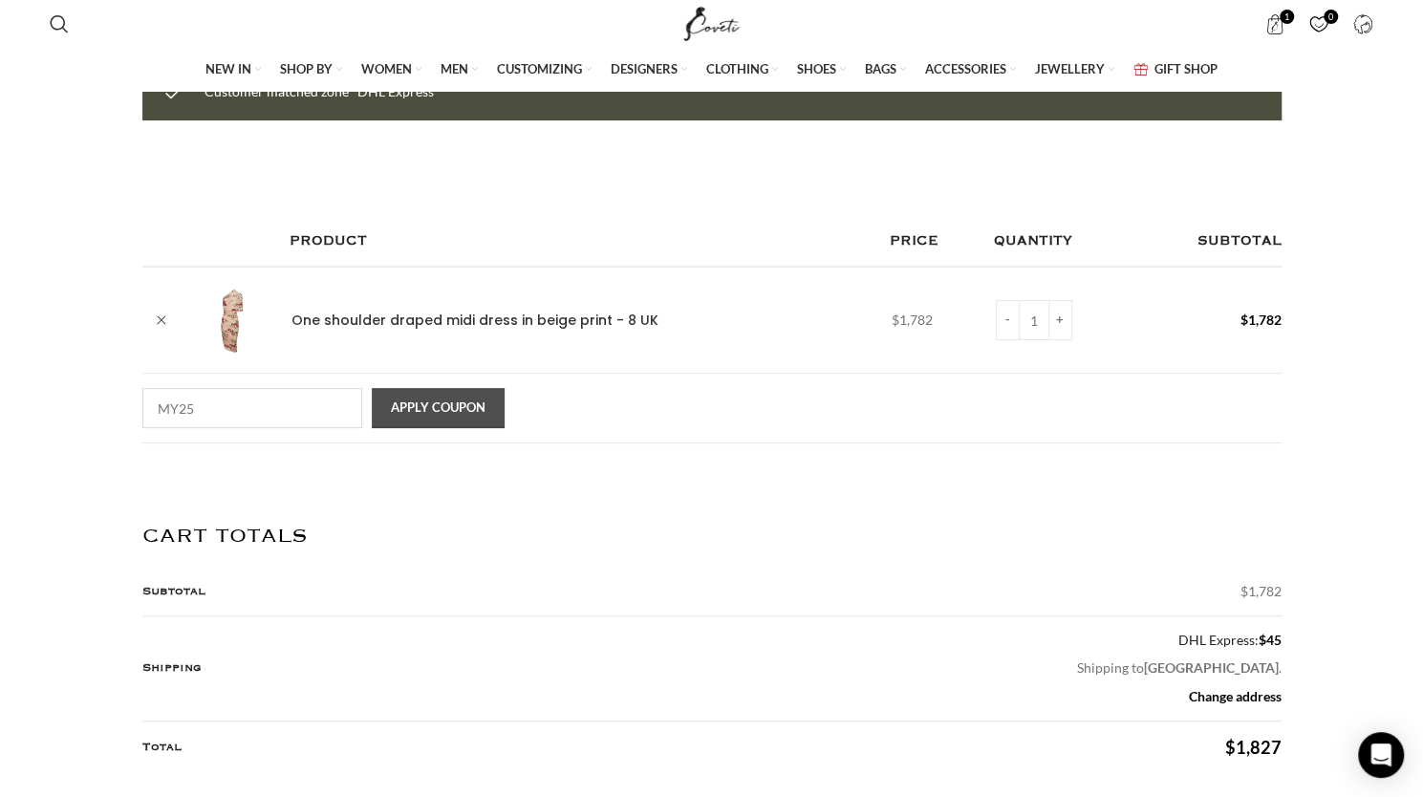
type input "MY25"
click at [398, 410] on button "Apply coupon" at bounding box center [438, 408] width 133 height 40
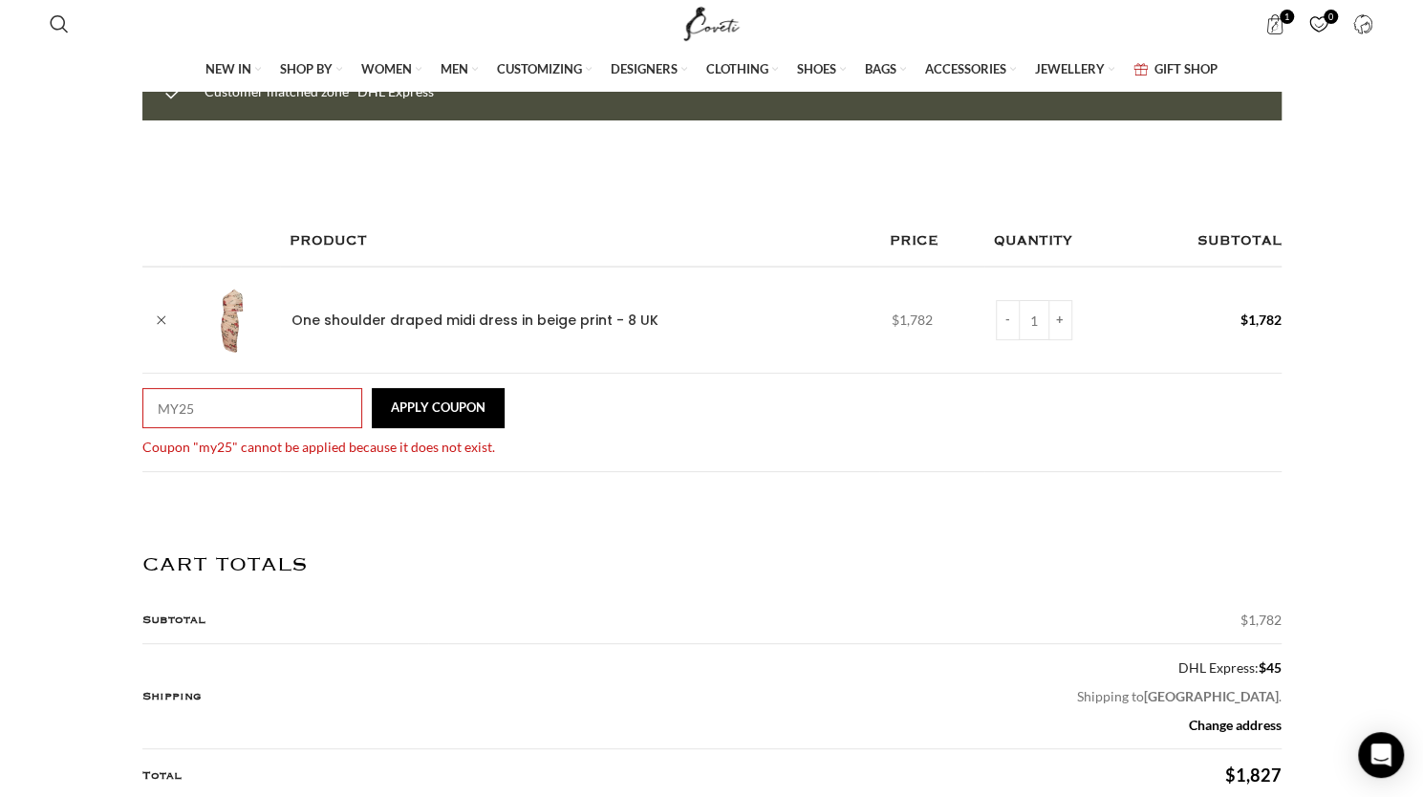
scroll to position [0, 1408]
click at [279, 395] on input "MY25" at bounding box center [252, 408] width 220 height 40
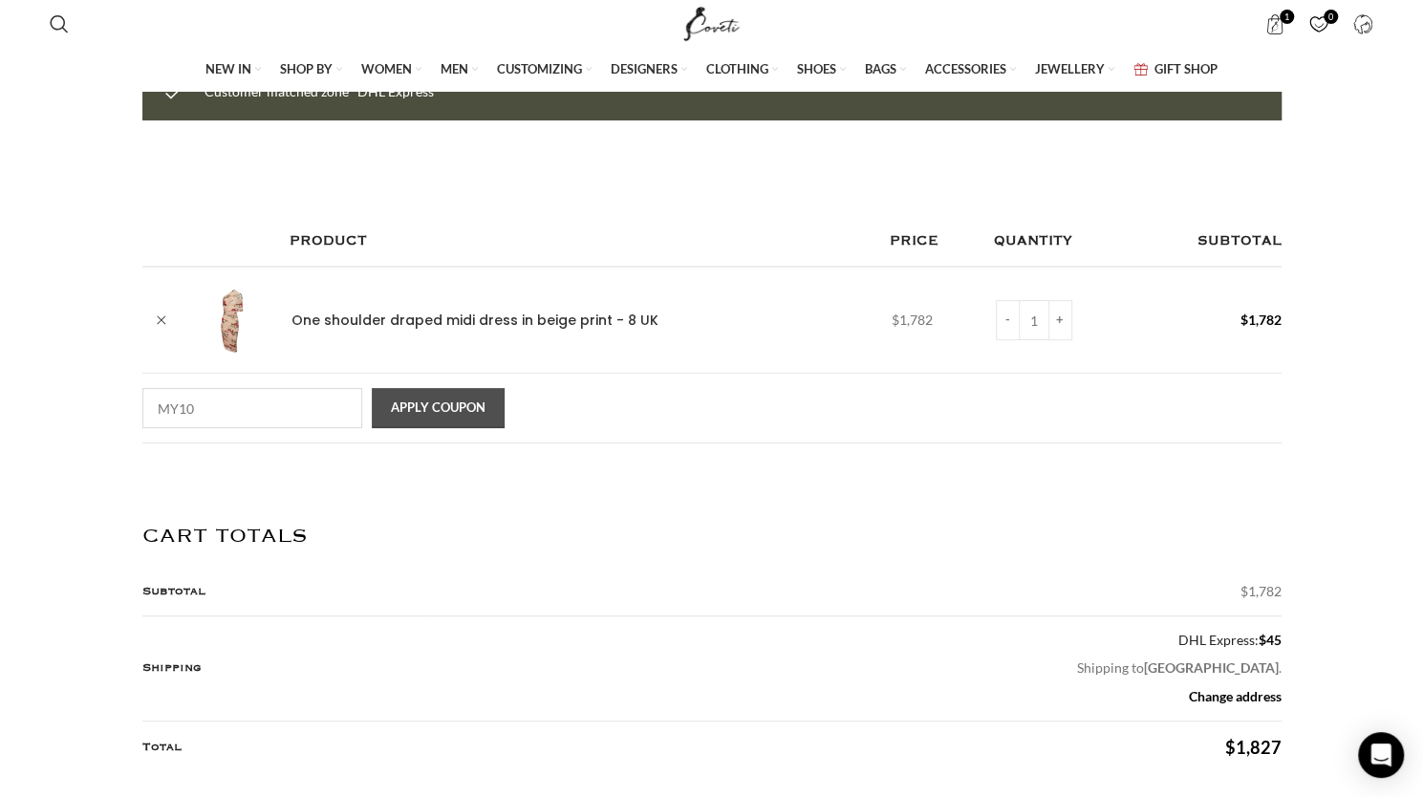
type input "MY10"
click at [426, 399] on button "Apply coupon" at bounding box center [438, 408] width 133 height 40
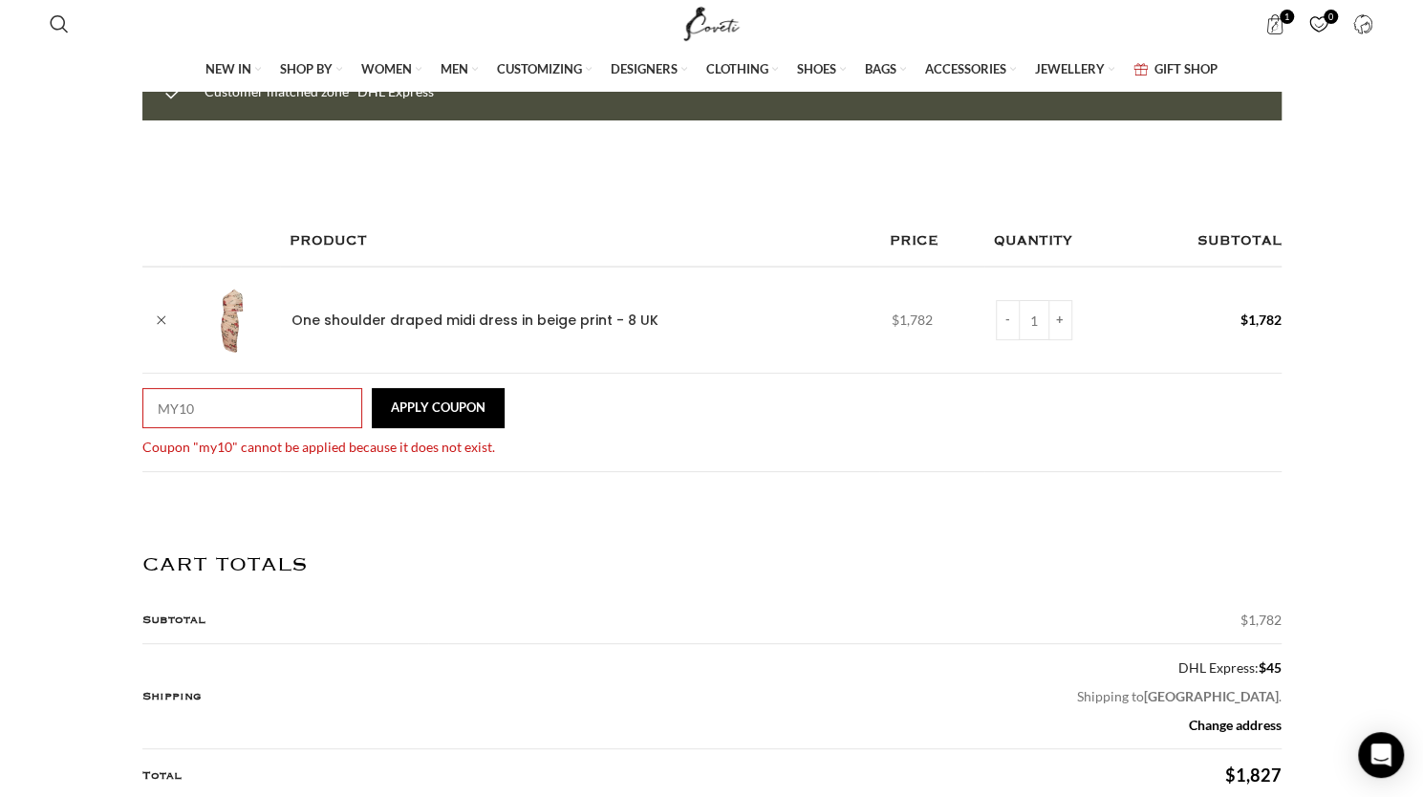
click at [329, 388] on input "MY10" at bounding box center [252, 408] width 220 height 40
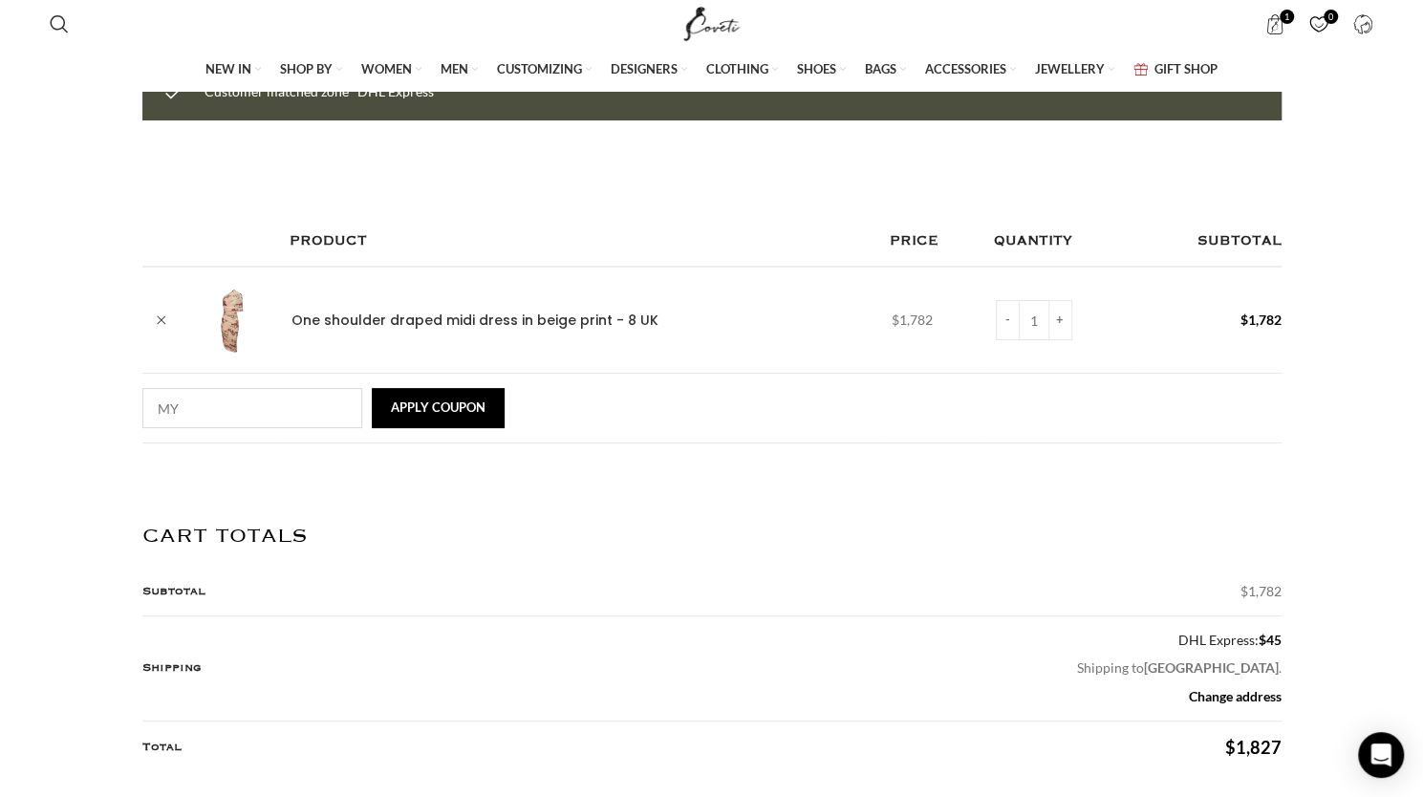
scroll to position [0, 1609]
type input "MY5"
click at [463, 431] on form "Remove item Thumbnail image Product Price Quantity Subtotal × One shoulder drap…" at bounding box center [711, 346] width 1139 height 261
click at [447, 398] on button "Apply coupon" at bounding box center [438, 408] width 133 height 40
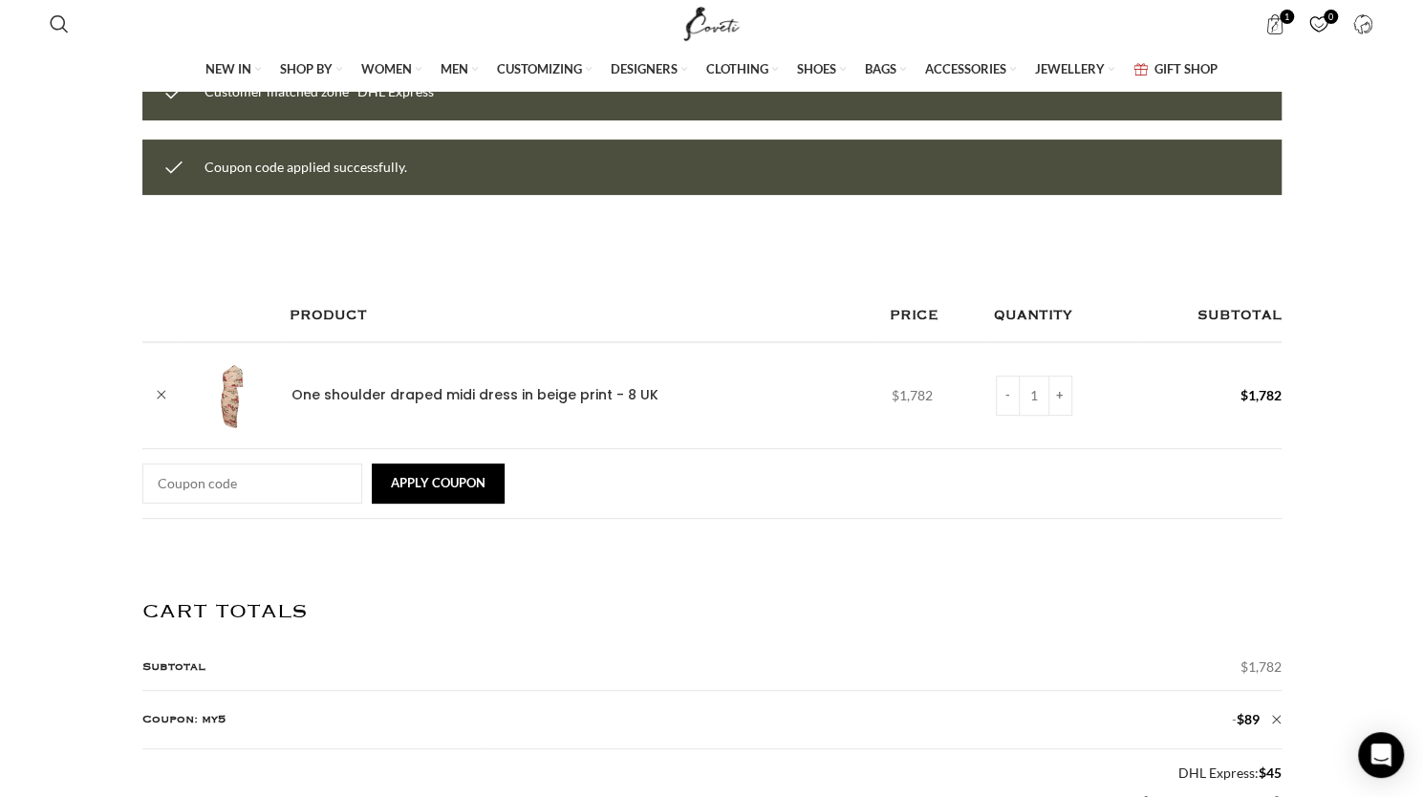
scroll to position [0, 2213]
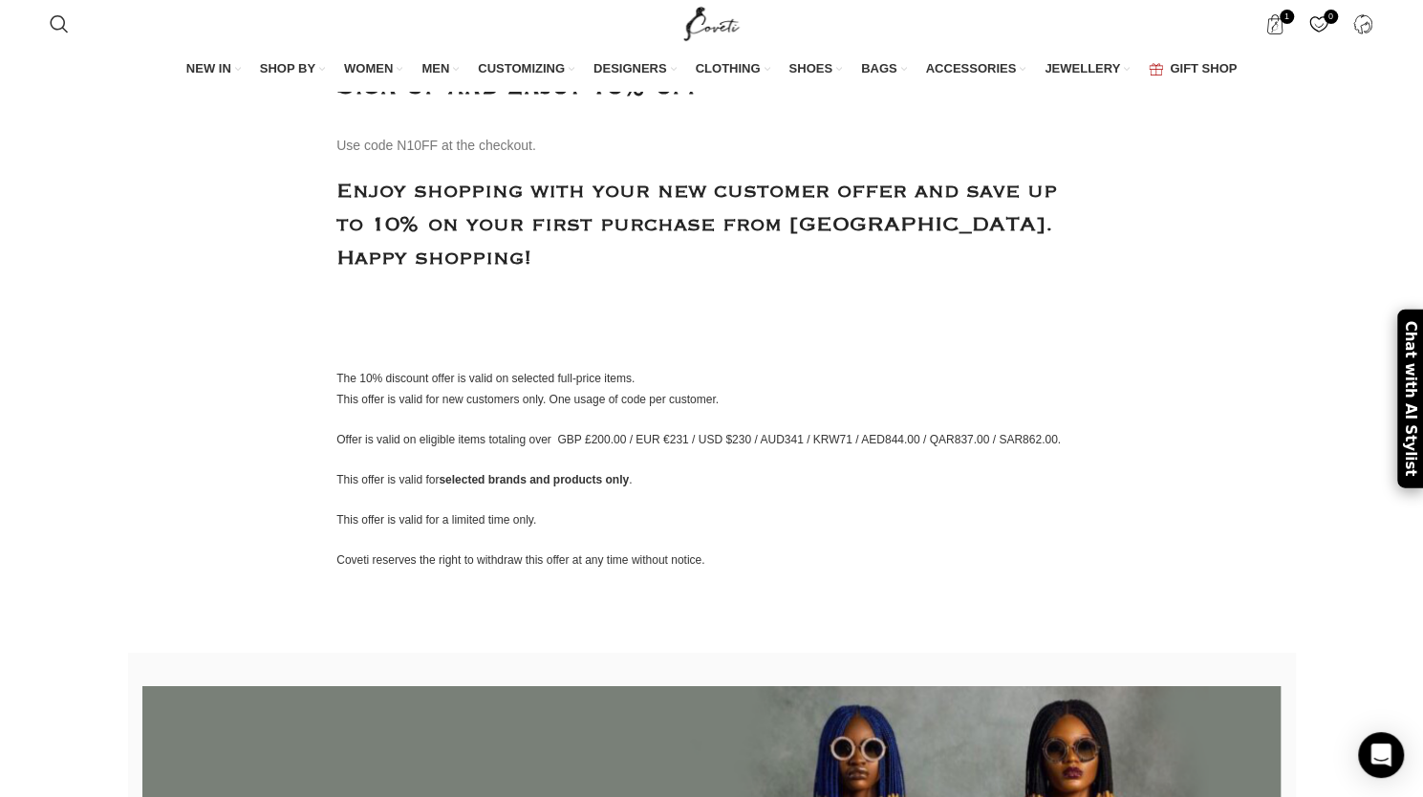
scroll to position [96, 0]
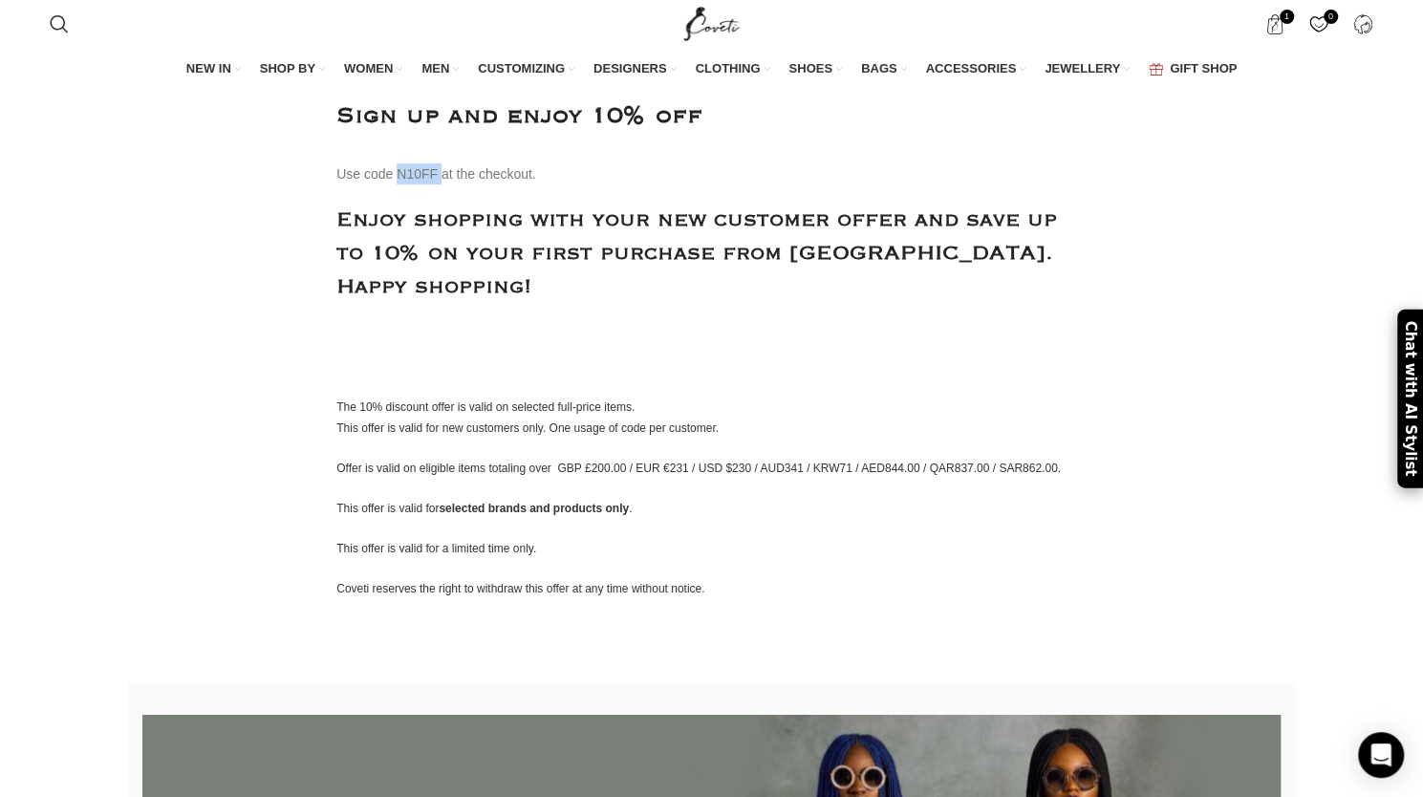
drag, startPoint x: 435, startPoint y: 247, endPoint x: 396, endPoint y: 249, distance: 39.3
click at [396, 184] on div "Use code N10FF at the checkout." at bounding box center [436, 173] width 200 height 21
copy div "N10FF"
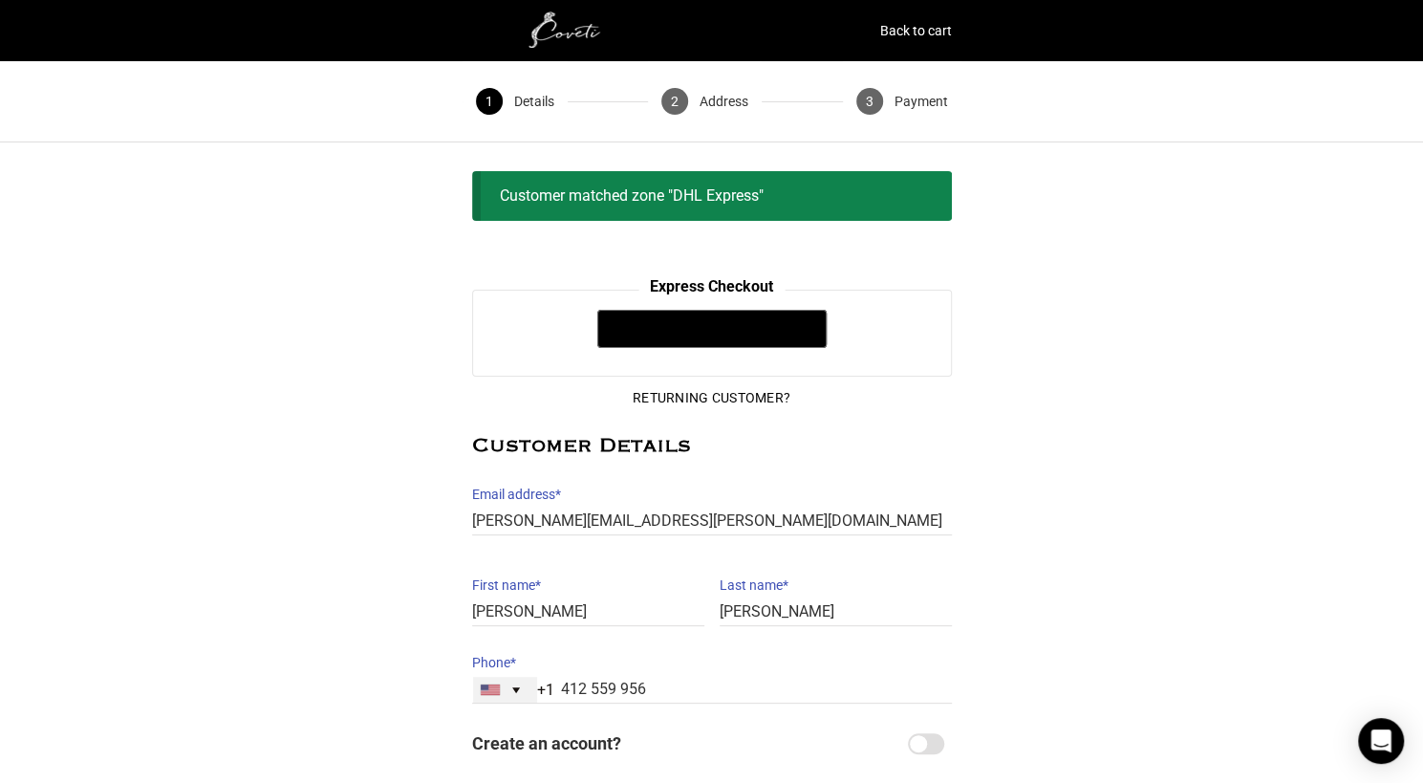
click at [521, 685] on div "[GEOGRAPHIC_DATA] +1" at bounding box center [505, 690] width 64 height 26
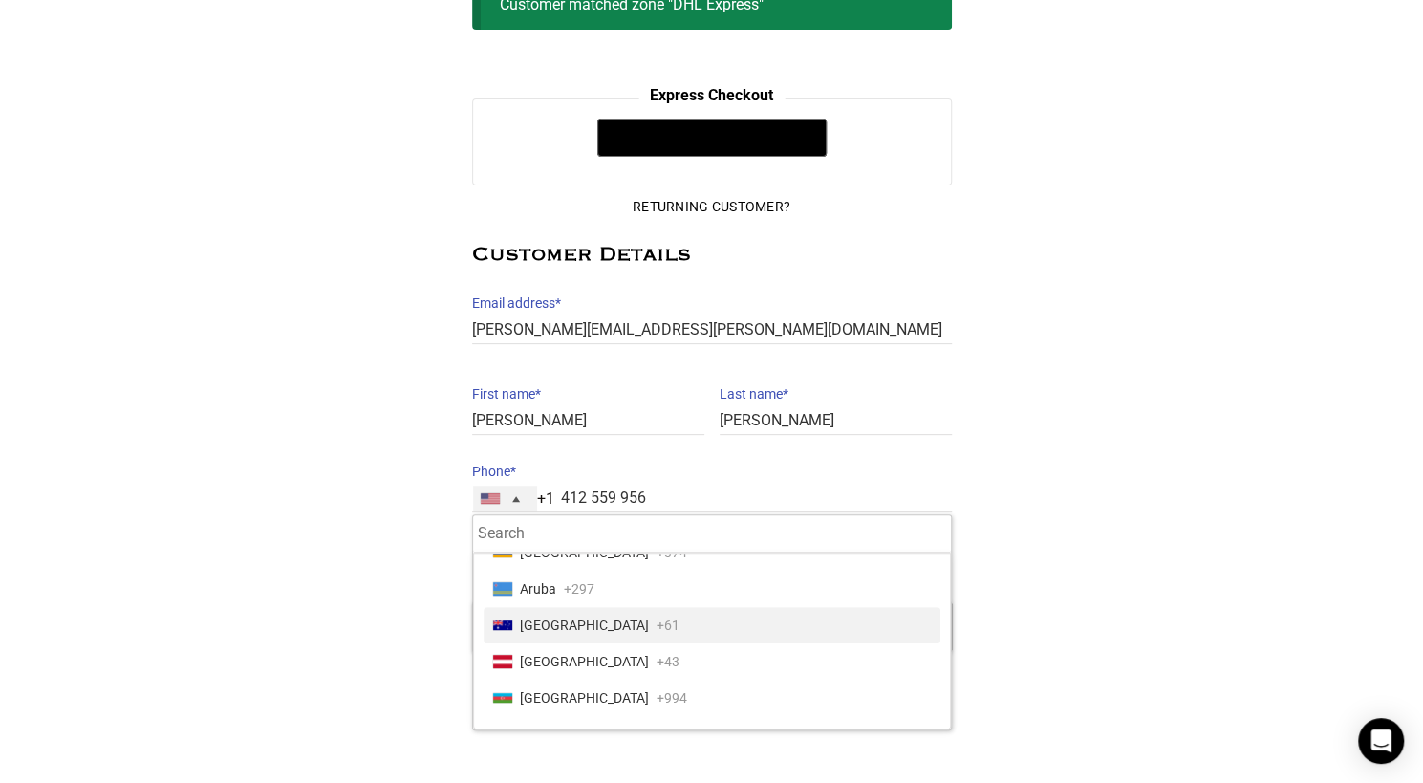
scroll to position [382, 0]
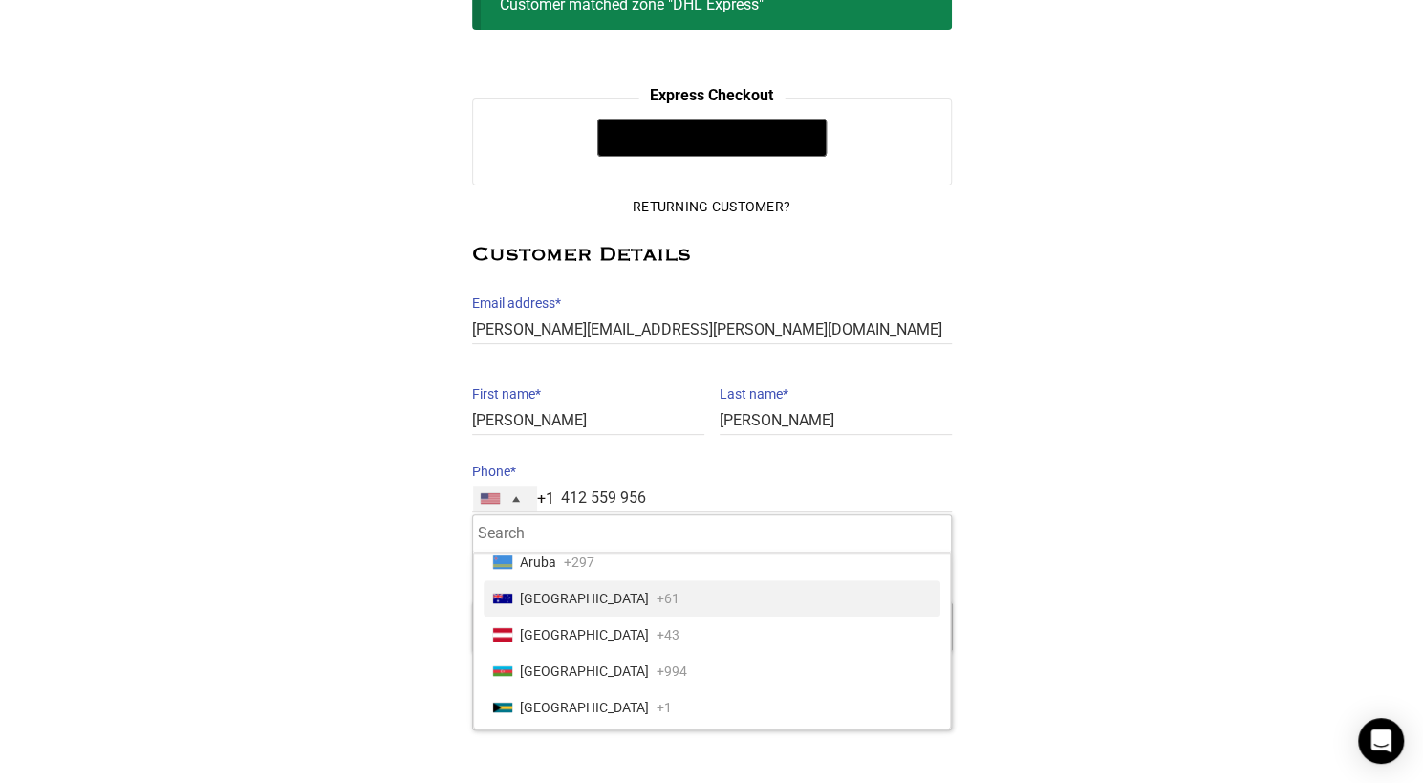
click at [522, 594] on span "Australia" at bounding box center [584, 598] width 129 height 27
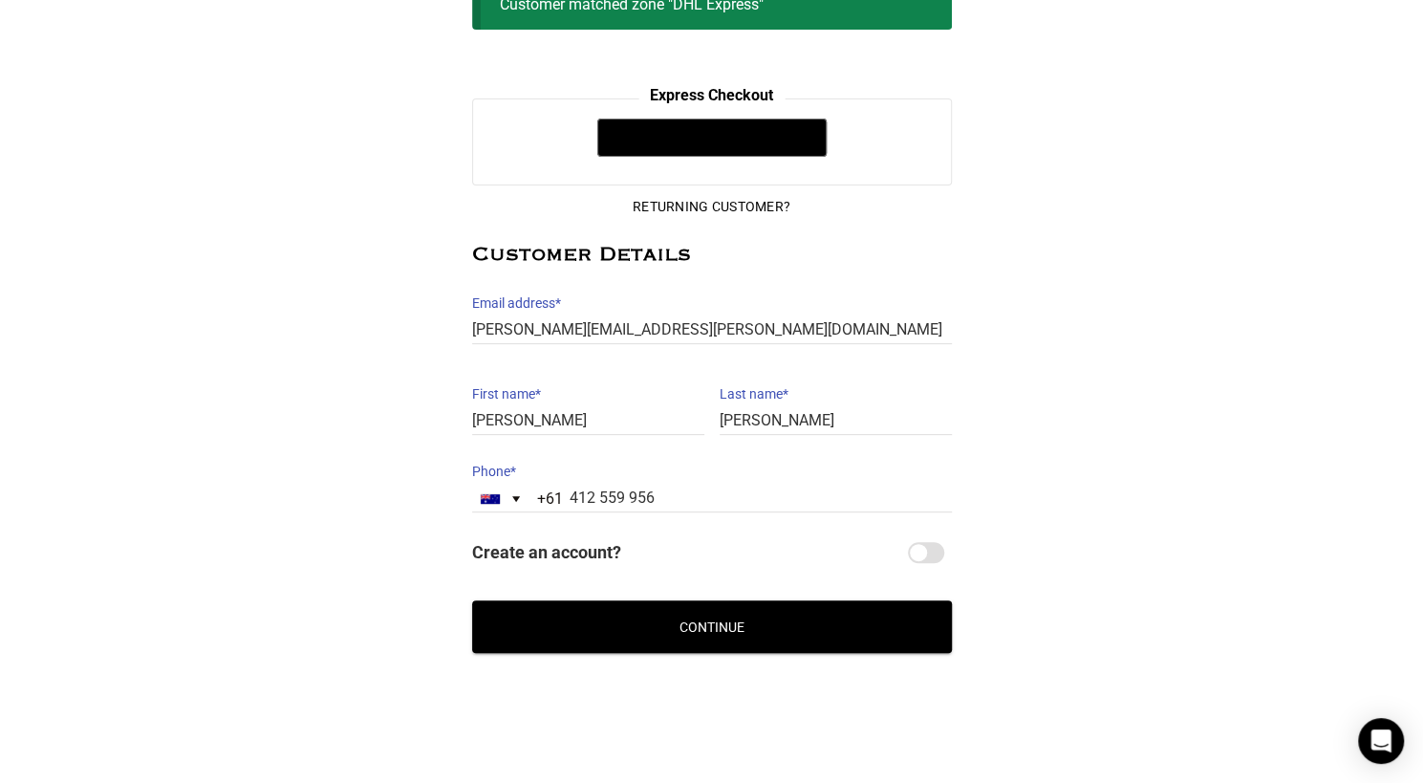
click at [726, 618] on button "Continue" at bounding box center [712, 626] width 480 height 53
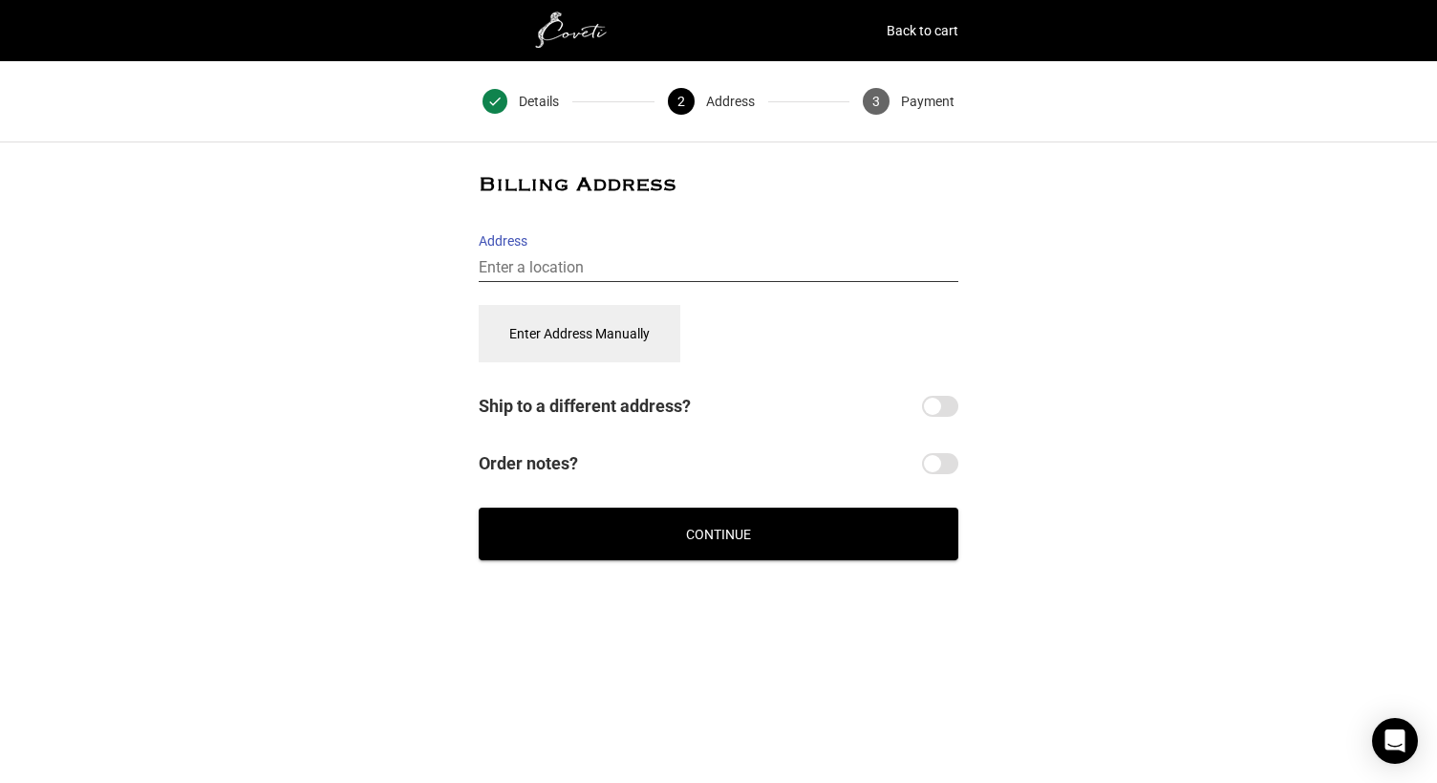
click at [580, 255] on input "Address" at bounding box center [719, 268] width 480 height 28
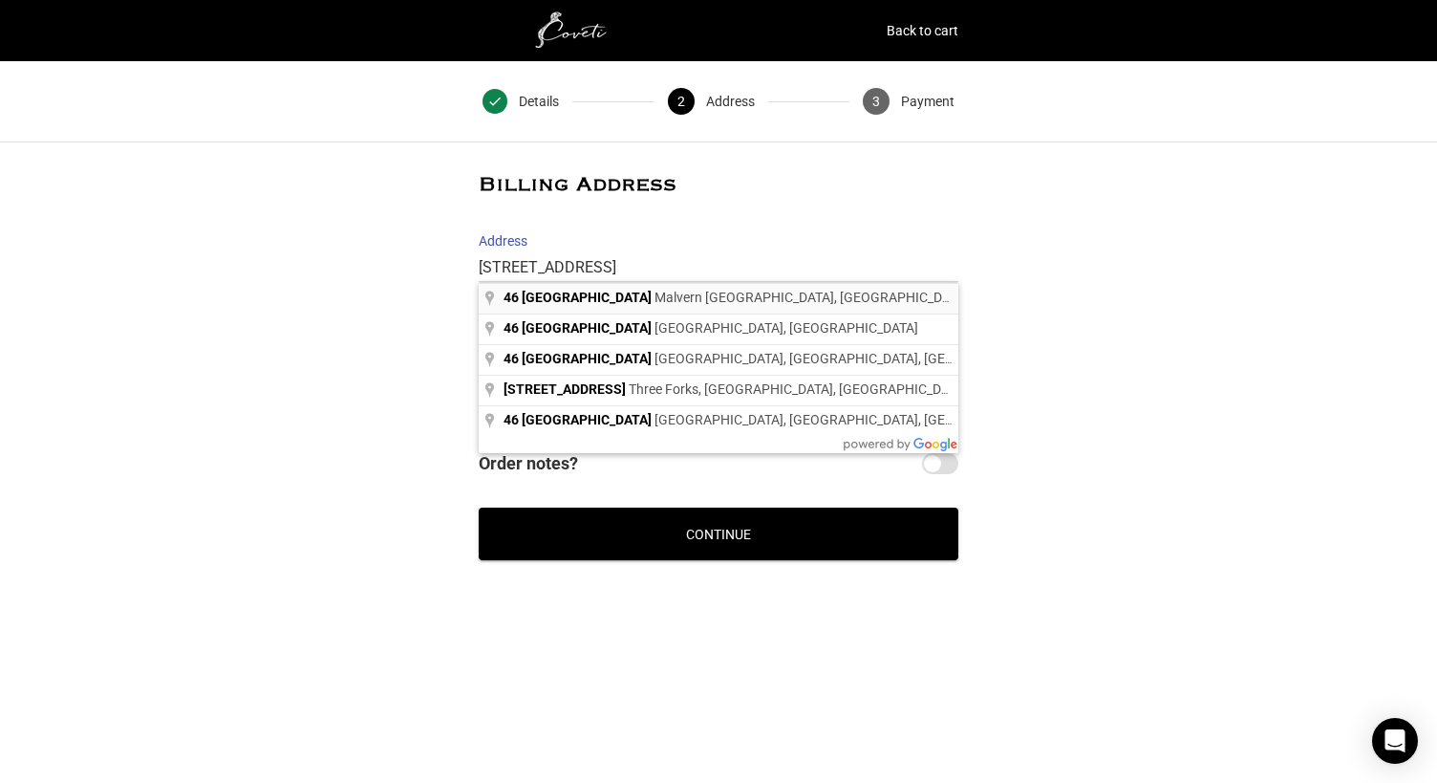
type input "46 Wheatland Road, Malvern VIC, Australia"
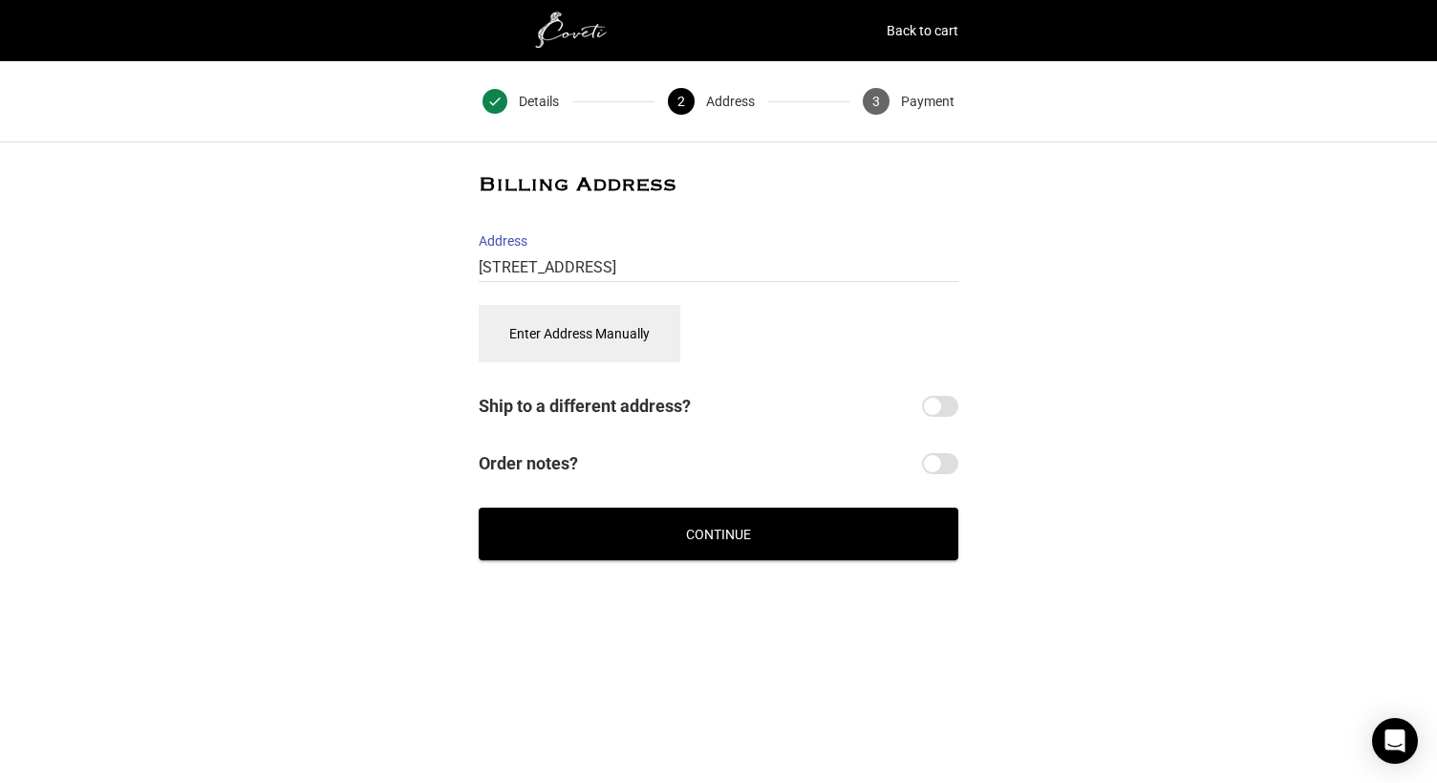
select select "AU"
type input "46 Wheatland Rd, Malvern"
type input "3144"
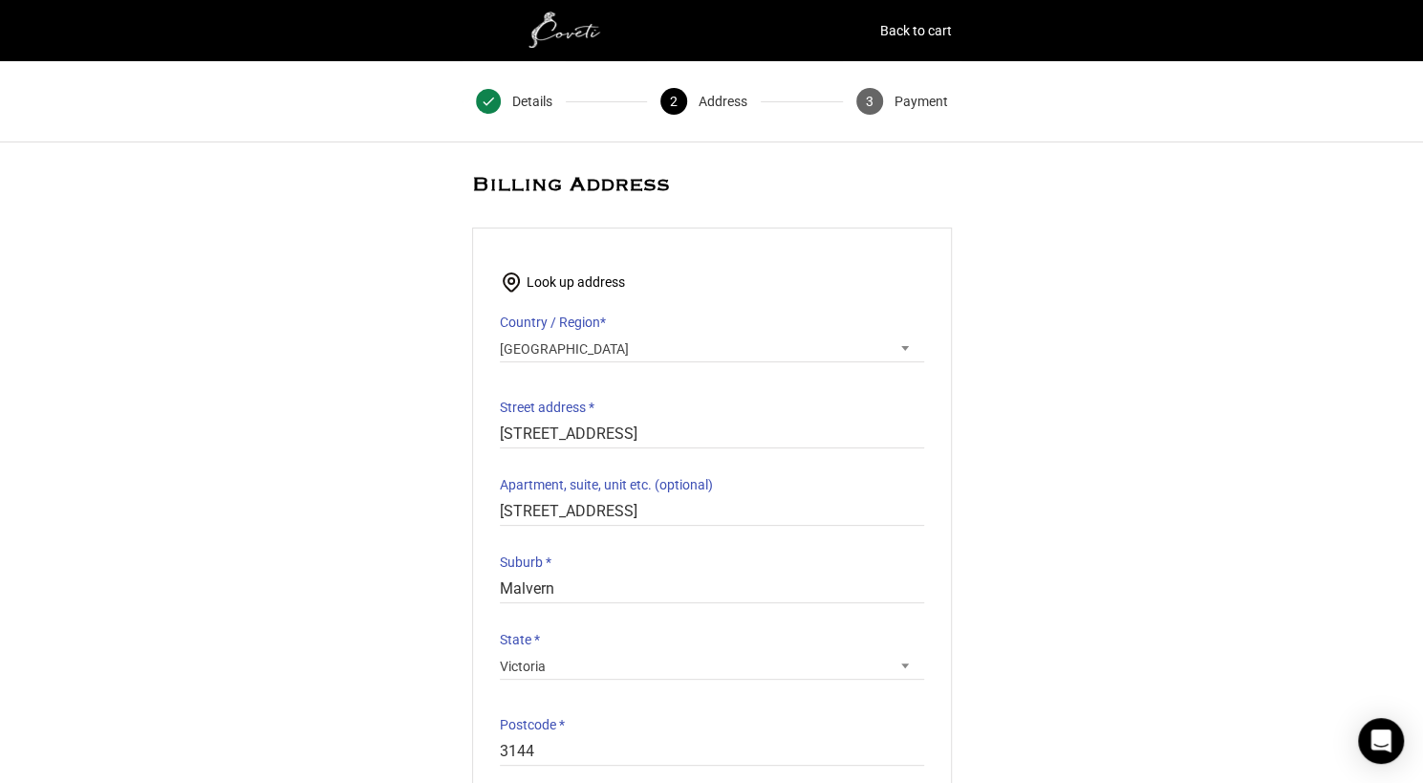
select select "VIC"
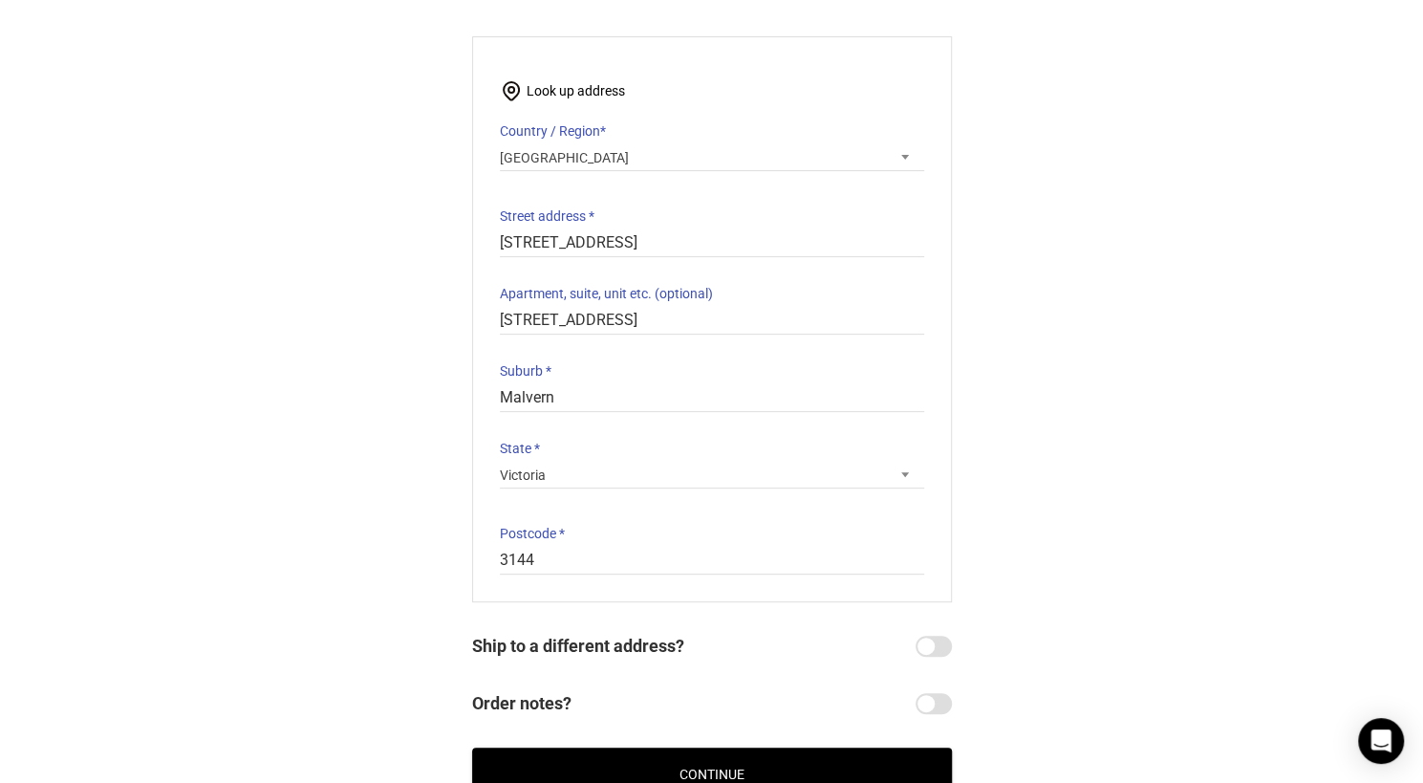
scroll to position [287, 0]
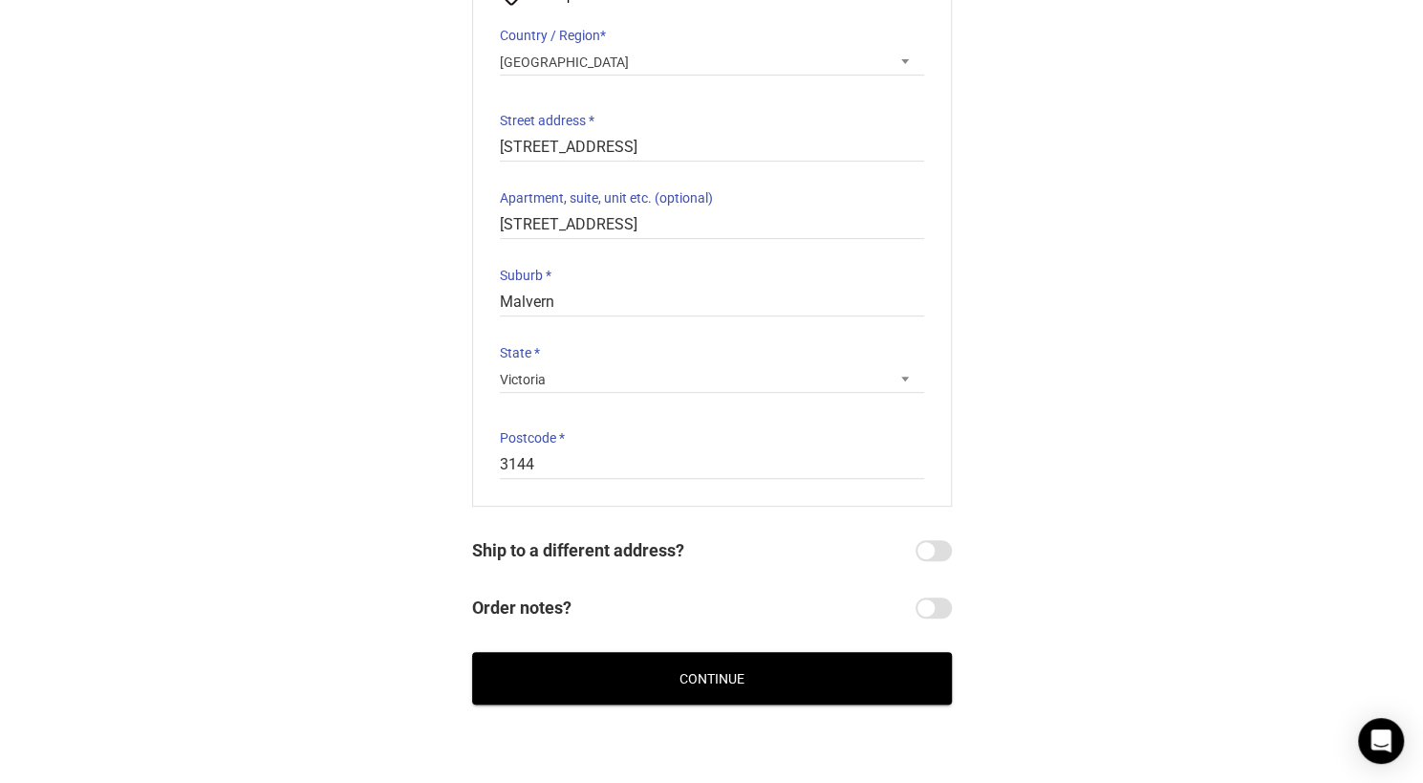
click at [678, 679] on button "Continue" at bounding box center [712, 678] width 480 height 53
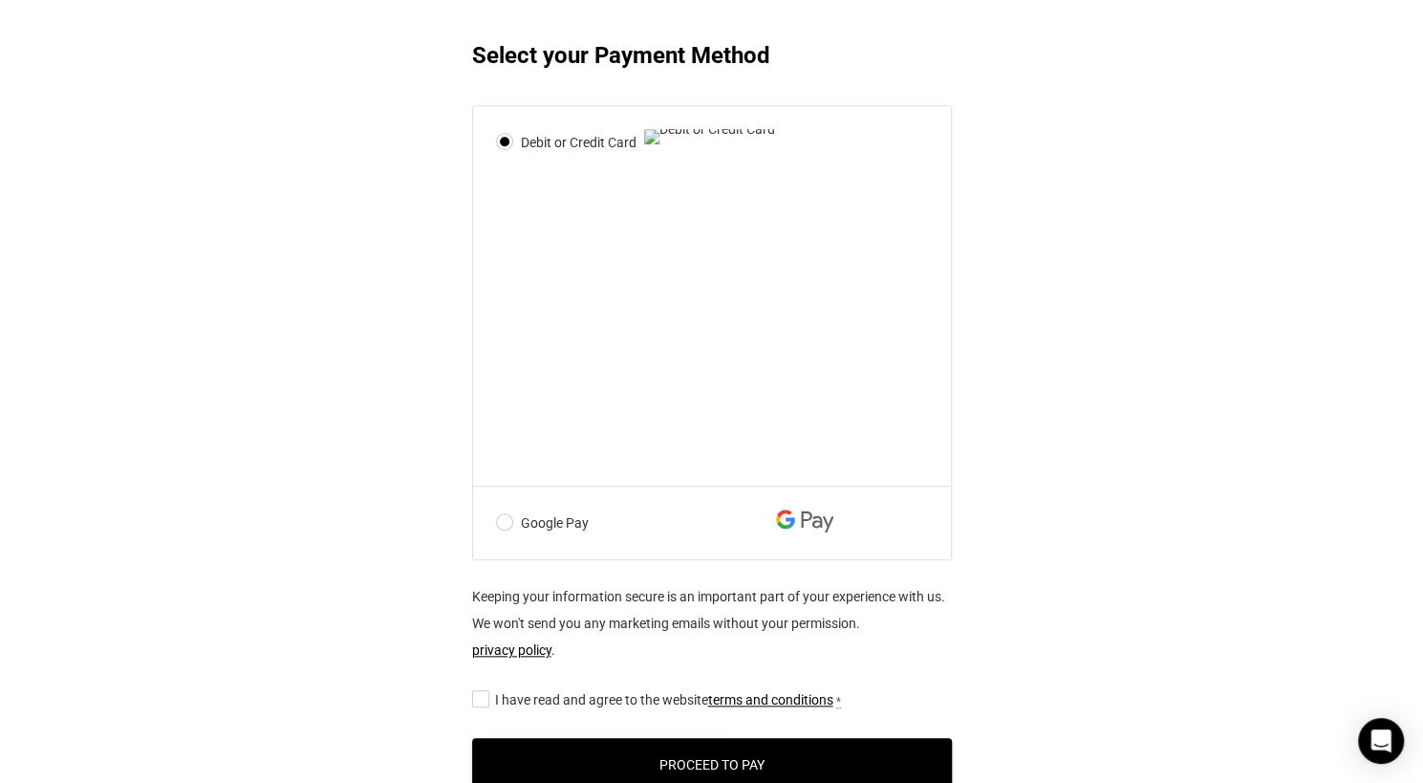
scroll to position [1051, 0]
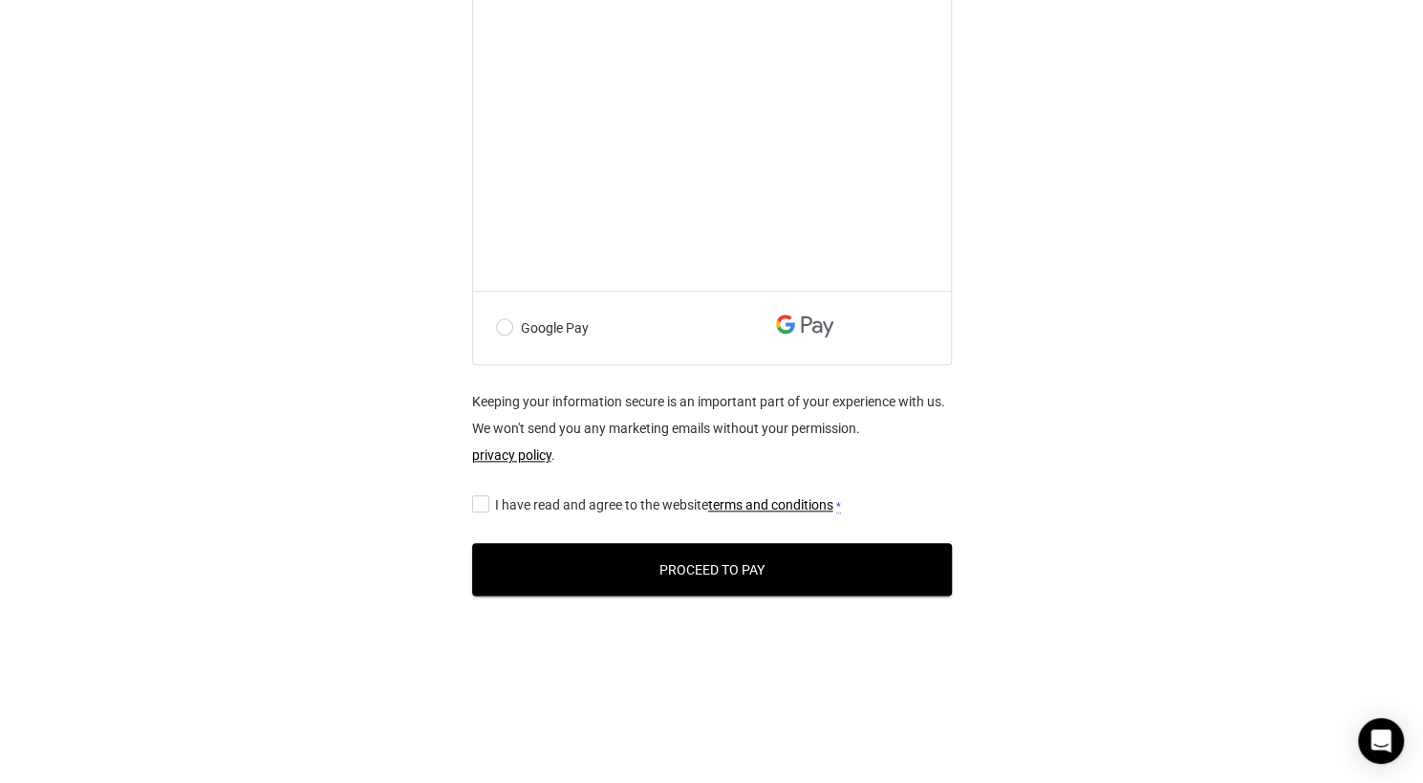
click at [482, 503] on input "I have read and agree to the website terms and conditions *" at bounding box center [478, 503] width 12 height 0
click at [857, 572] on button "Proceed to Pay" at bounding box center [712, 569] width 480 height 53
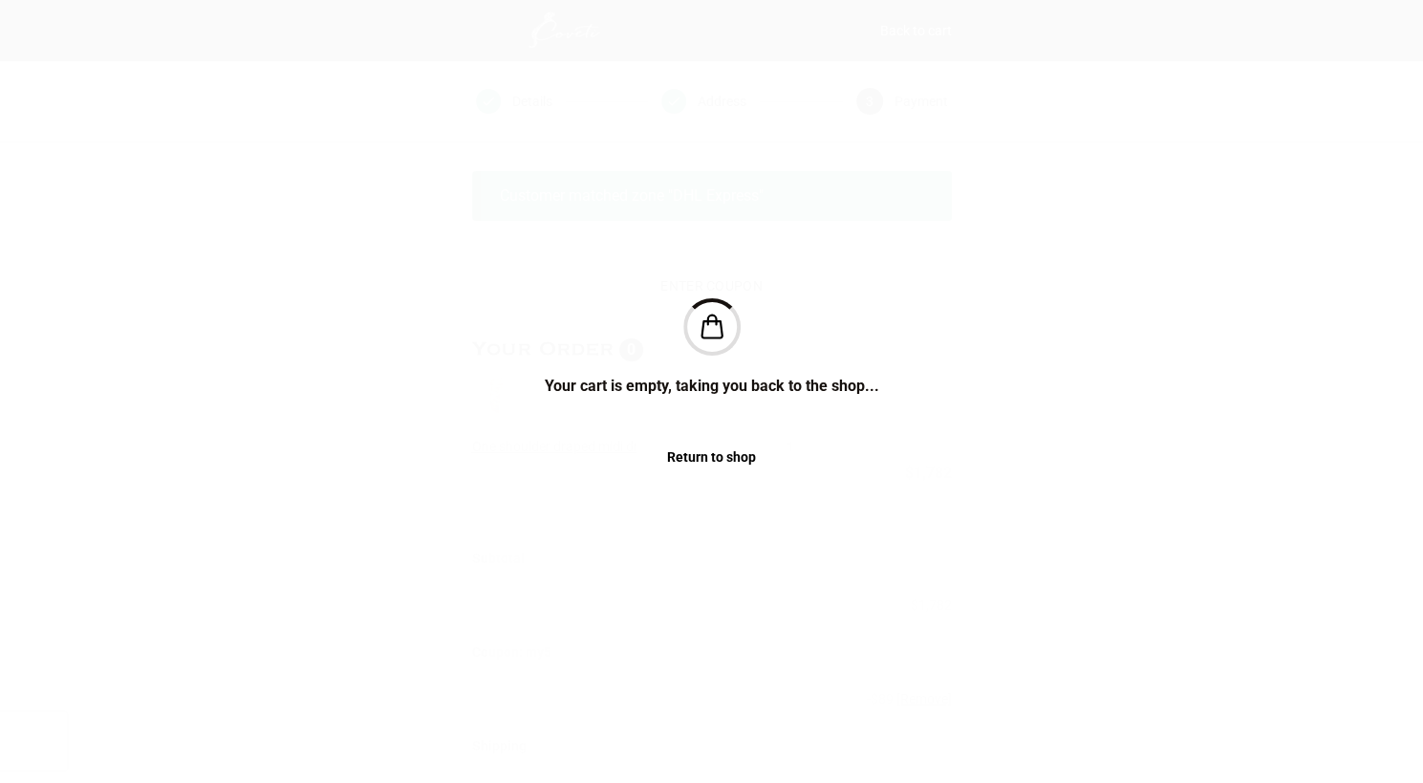
scroll to position [1067, 0]
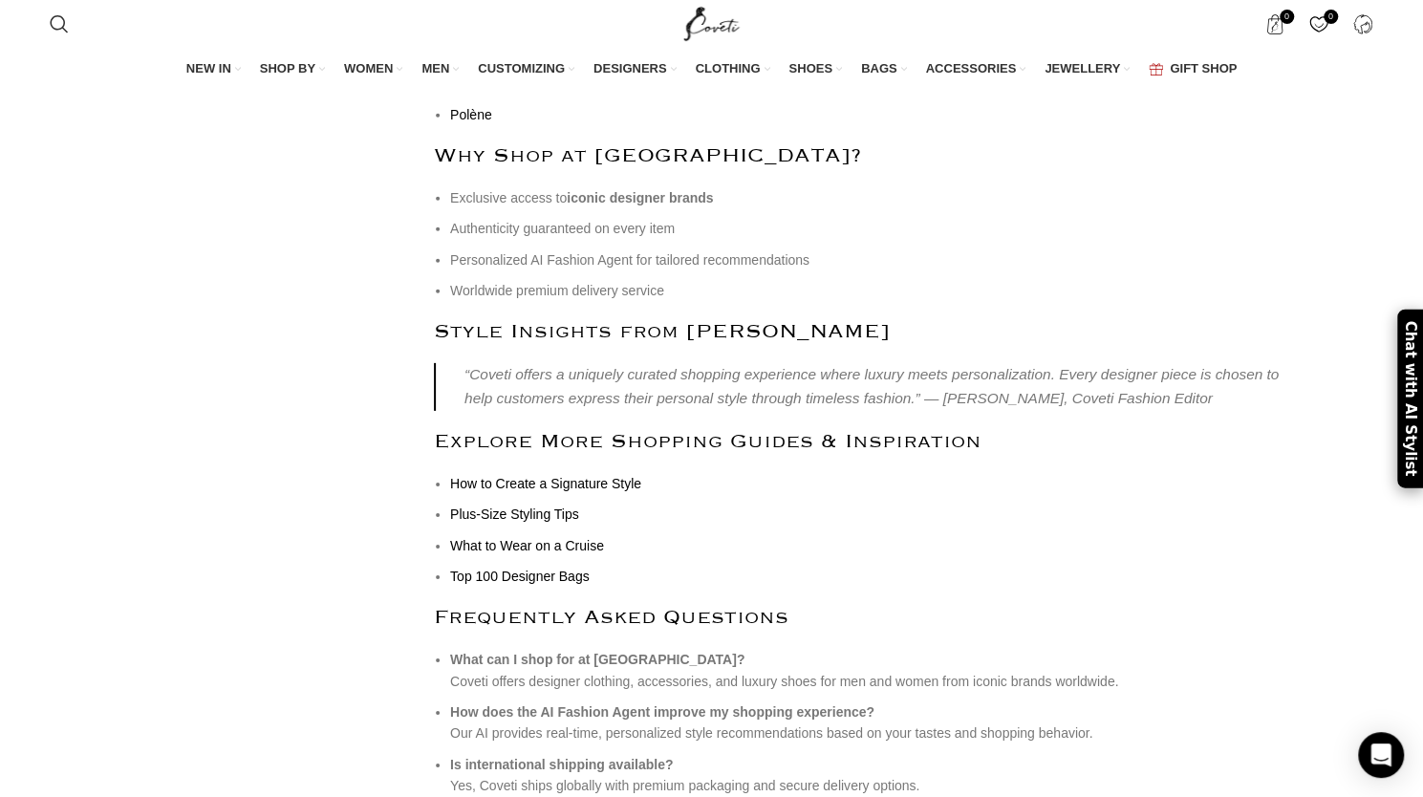
scroll to position [8028, 0]
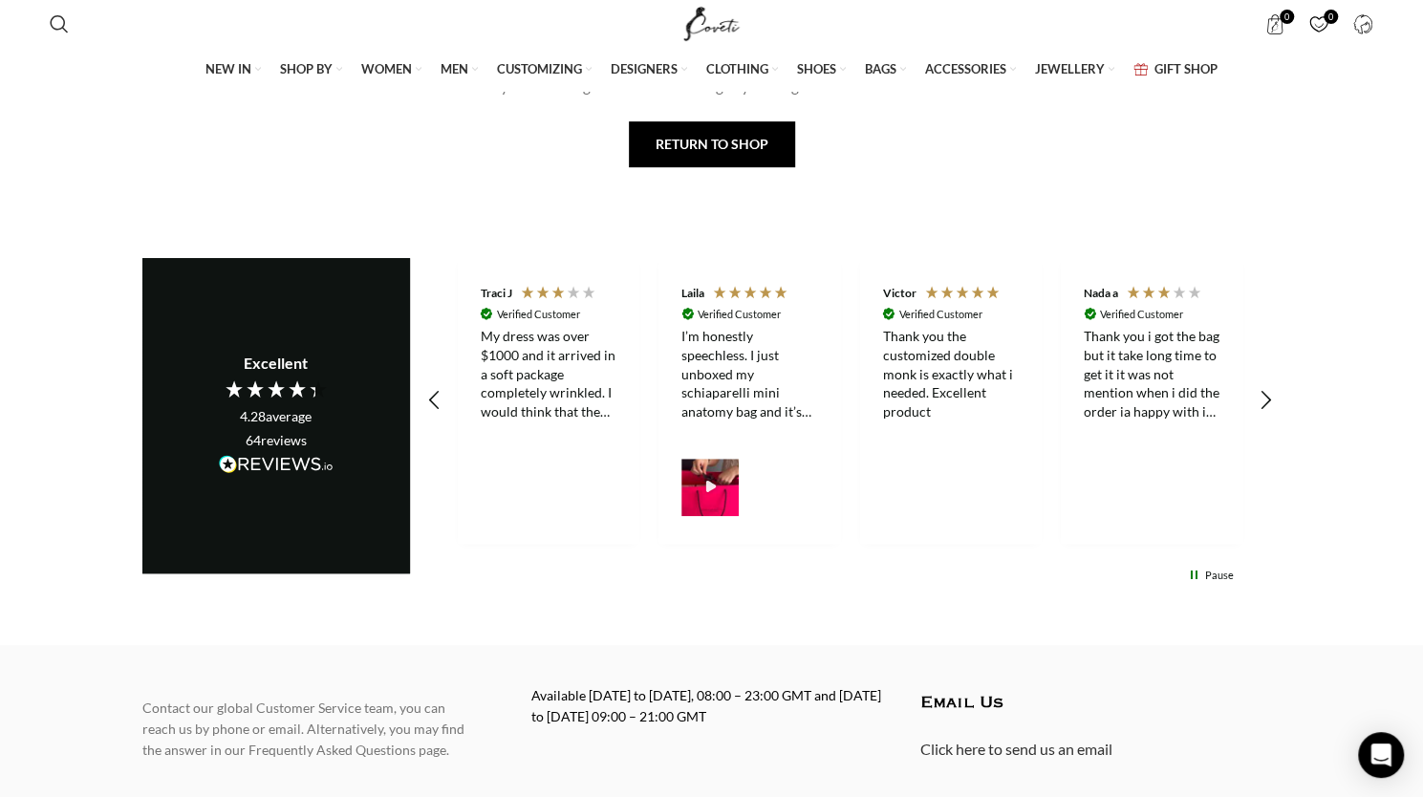
scroll to position [641, 0]
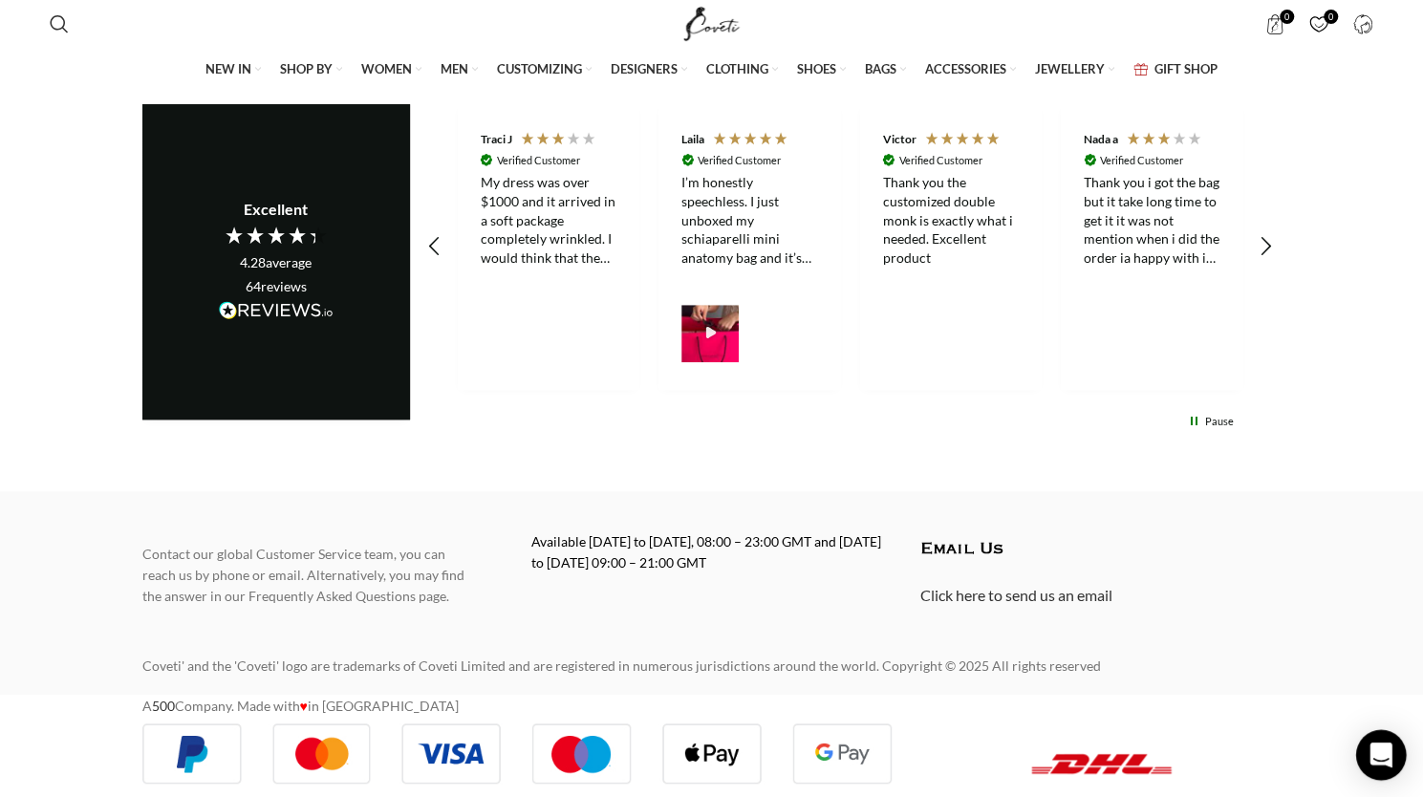
click at [1384, 741] on div "Open Intercom Messenger" at bounding box center [1381, 755] width 51 height 51
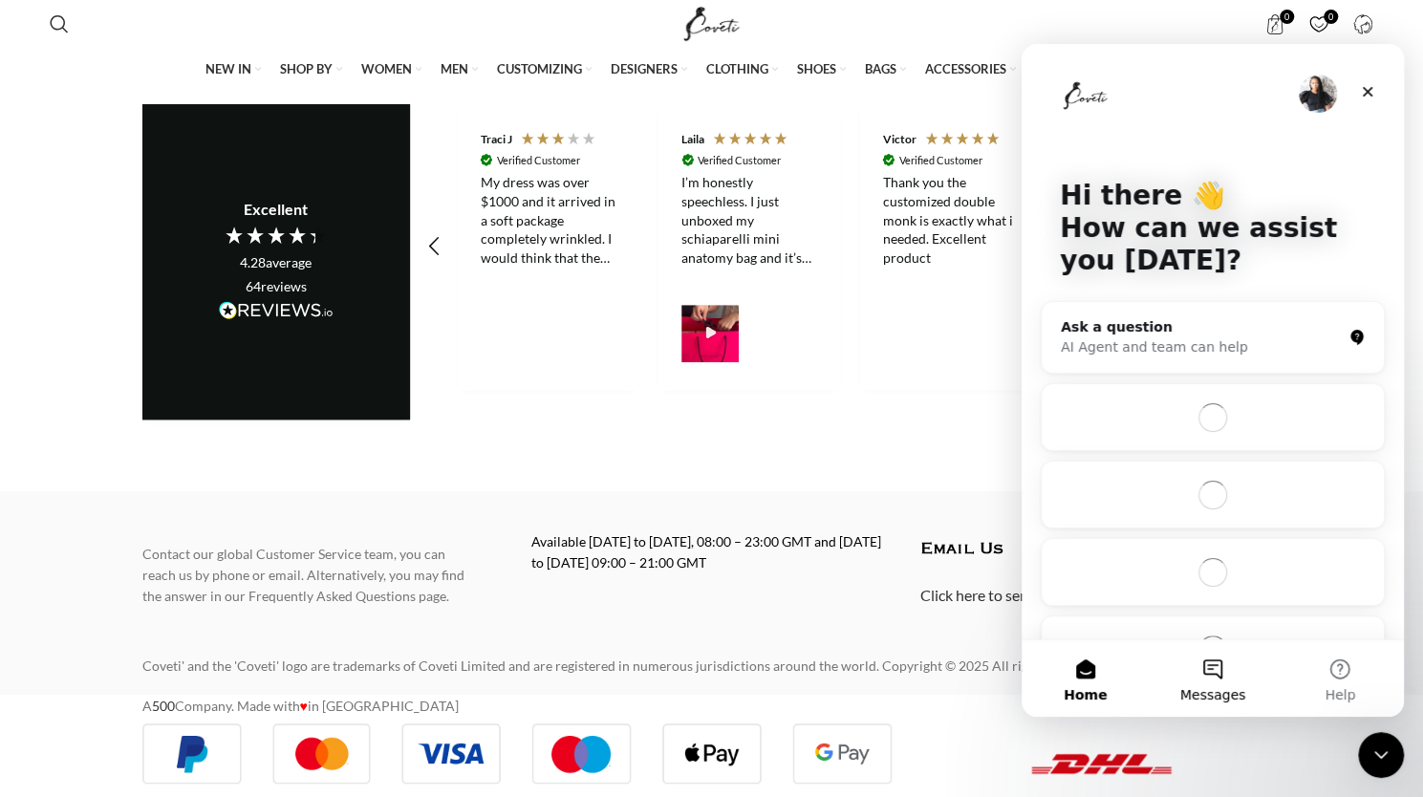
scroll to position [0, 0]
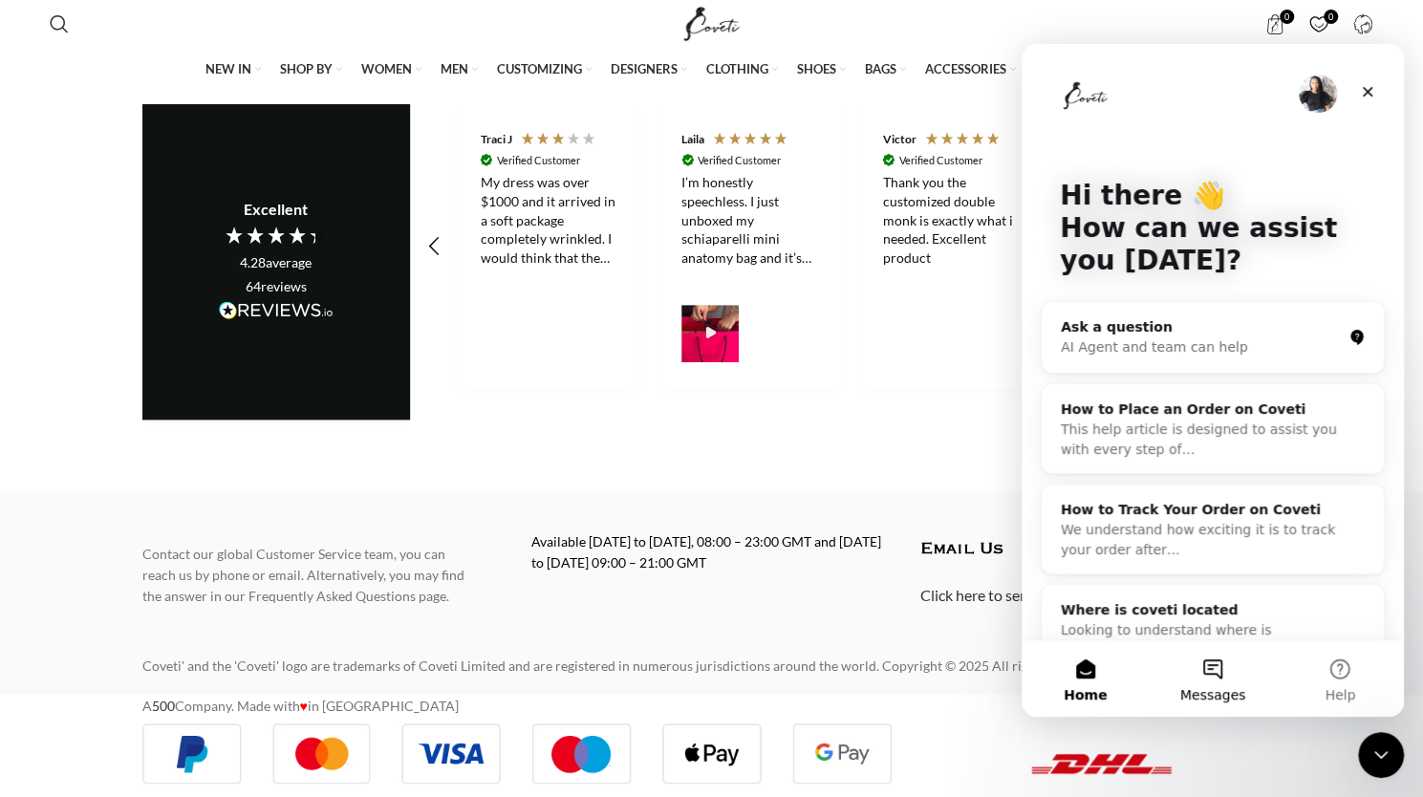
click at [1205, 662] on button "Messages" at bounding box center [1212, 678] width 127 height 76
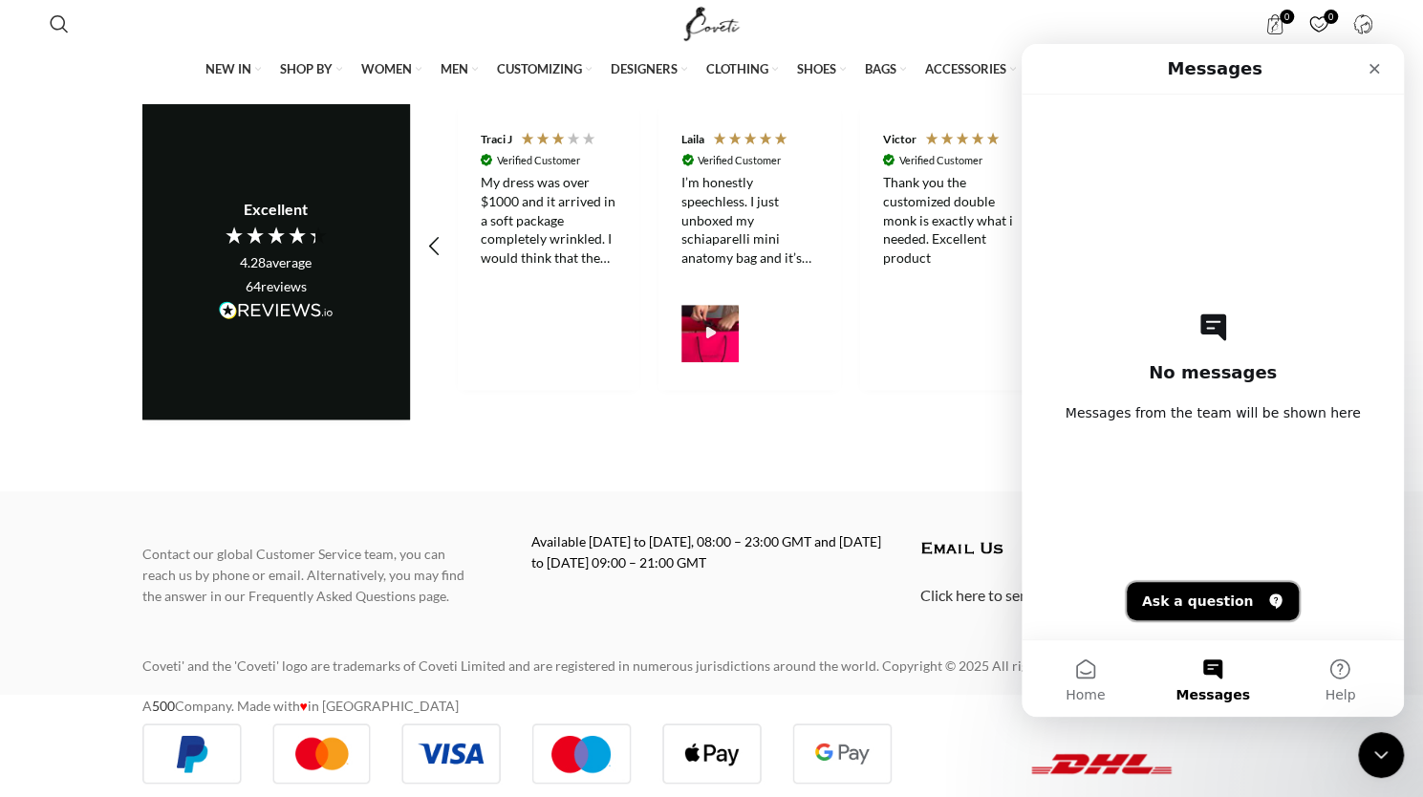
click at [1214, 599] on button "Ask a question" at bounding box center [1213, 601] width 173 height 38
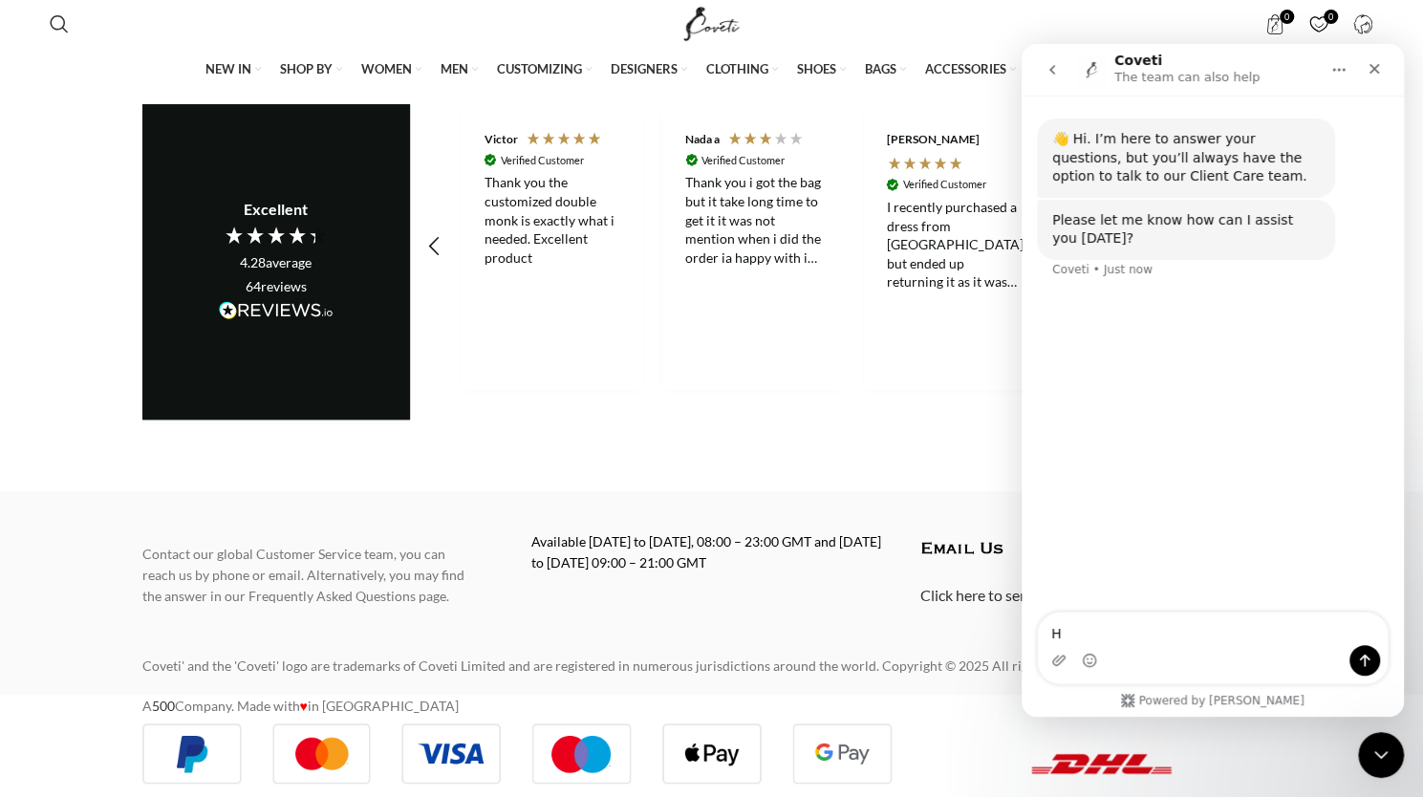
scroll to position [0, 402]
drag, startPoint x: 1083, startPoint y: 628, endPoint x: 2033, endPoint y: 667, distance: 950.8
click at [1022, 623] on html "Coveti The team can also help 👋 Hi. I’m here to answer your questions, but you’…" at bounding box center [1213, 380] width 382 height 673
paste textarea "To whom it may concern, I’ve just realised I made a mistake when placing my ord…"
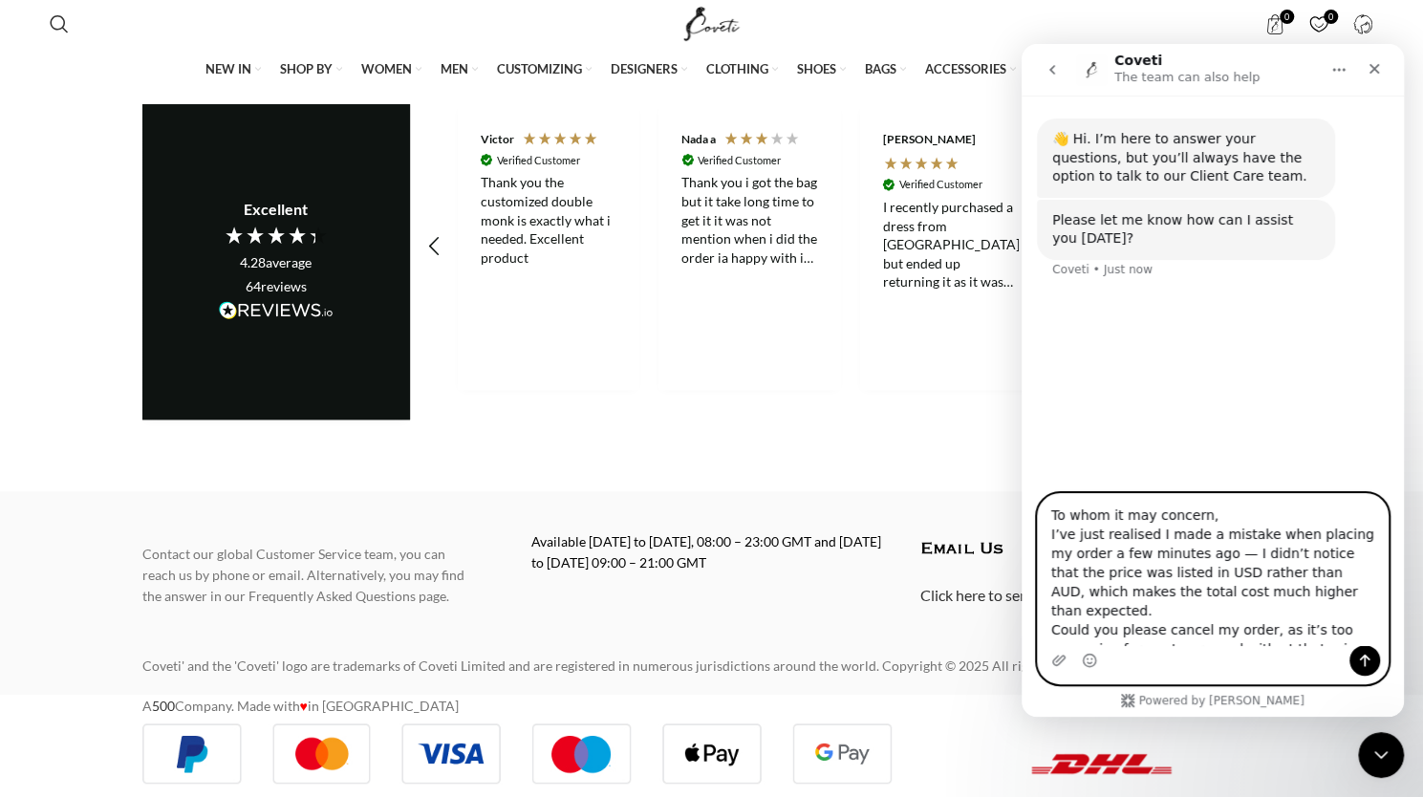
scroll to position [108, 0]
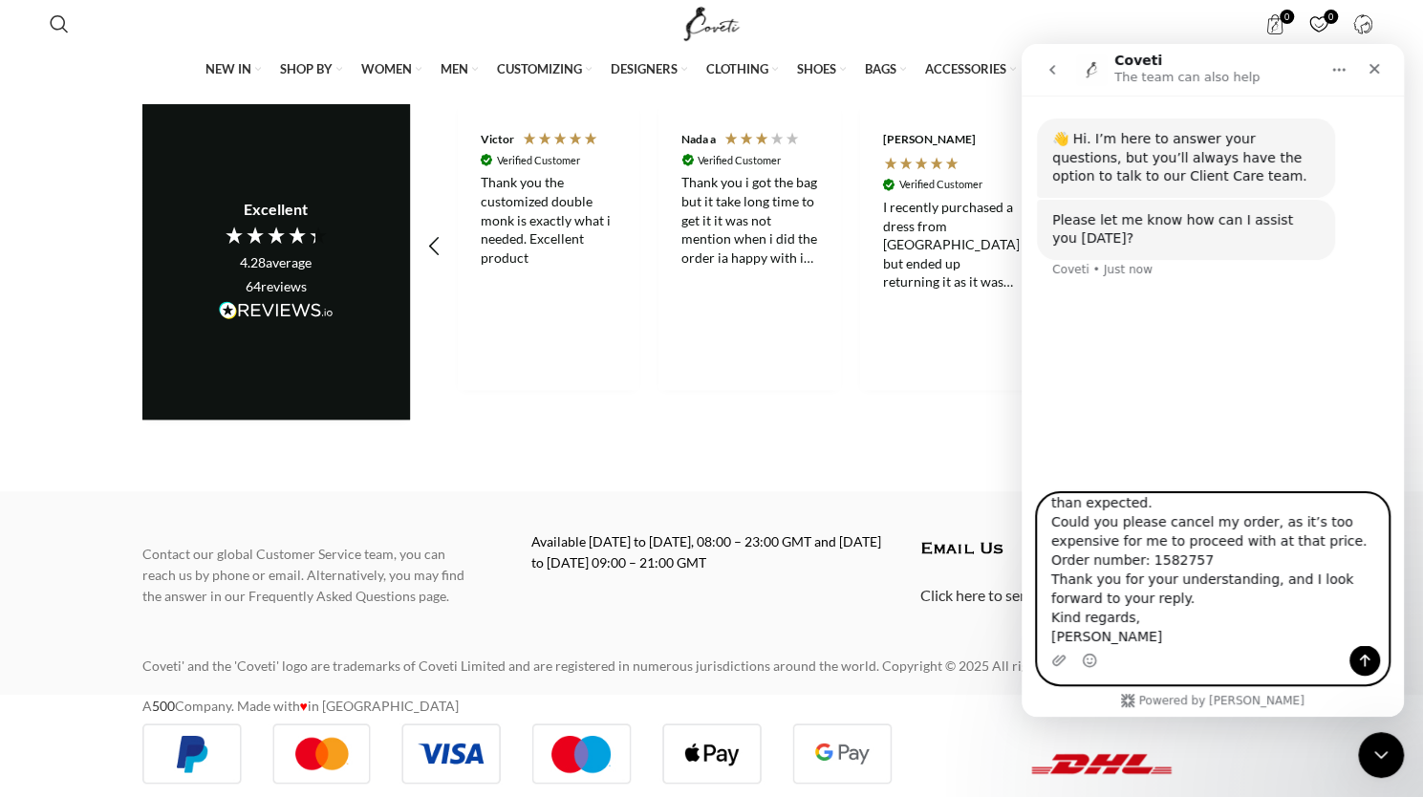
type textarea "To whom it may concern, I’ve just realised I made a mistake when placing my ord…"
click at [1371, 662] on icon "Send a message…" at bounding box center [1364, 660] width 15 height 15
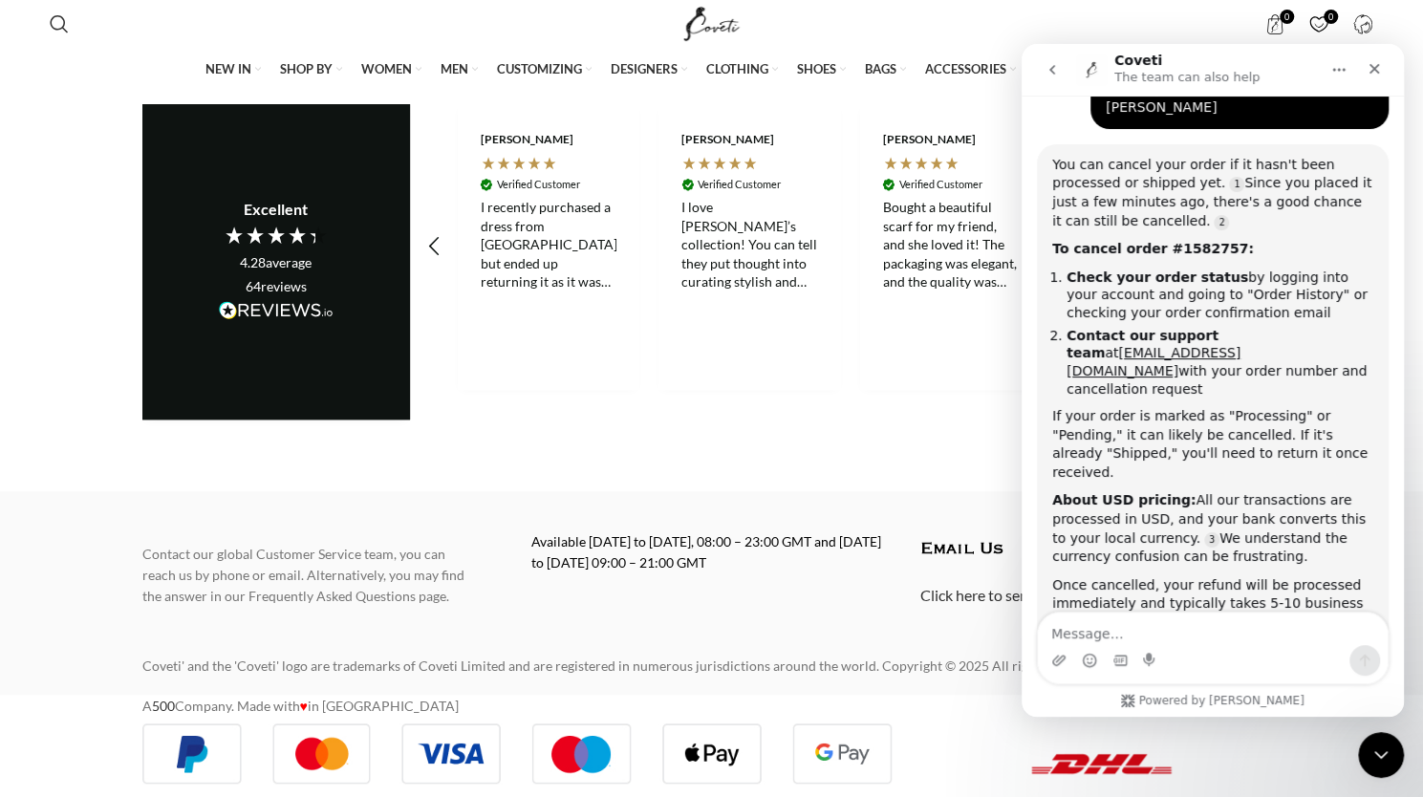
scroll to position [0, 0]
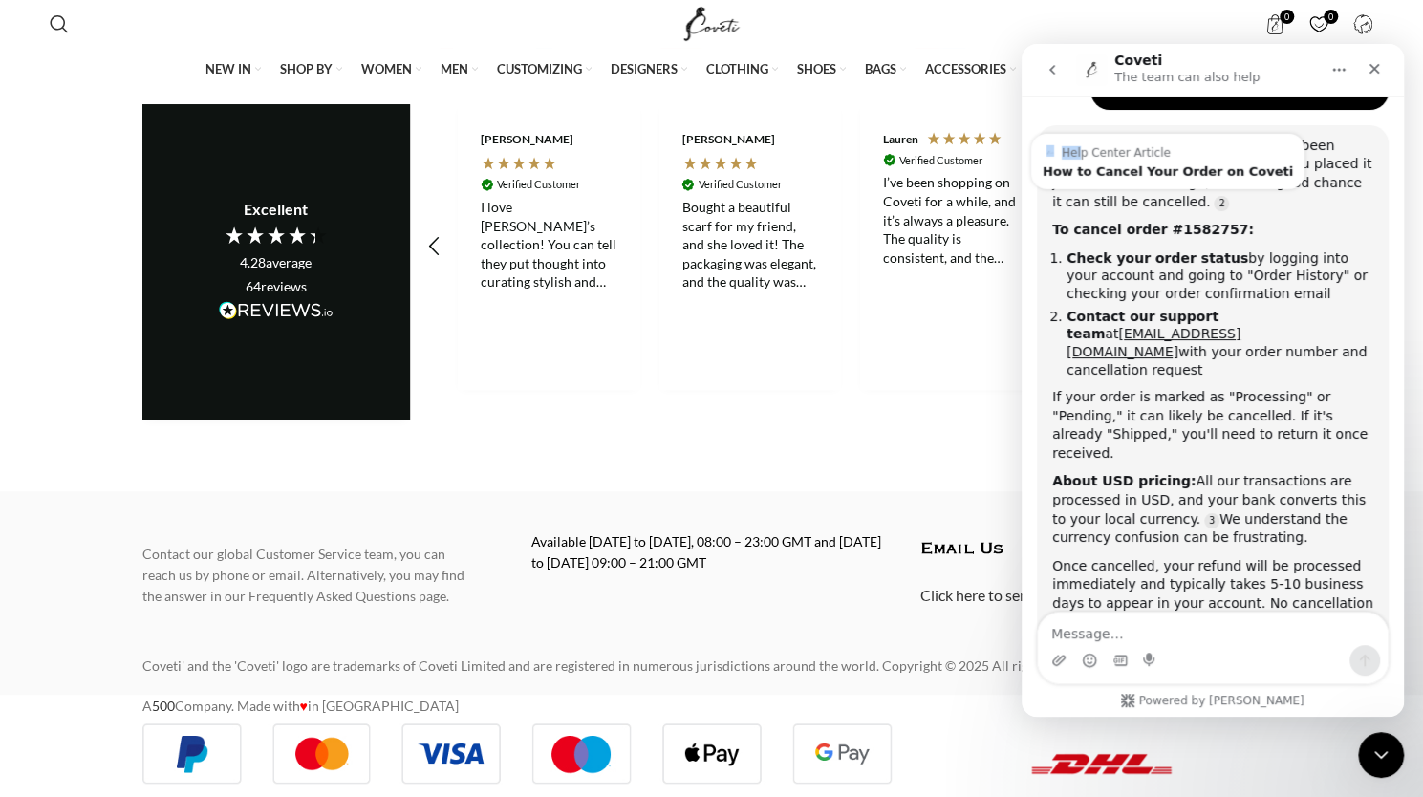
drag, startPoint x: 1255, startPoint y: 542, endPoint x: 1146, endPoint y: 220, distance: 340.0
click at [1081, 149] on div "You can cancel your order if it hasn't been processed or shipped yet. Since you…" at bounding box center [1212, 384] width 321 height 495
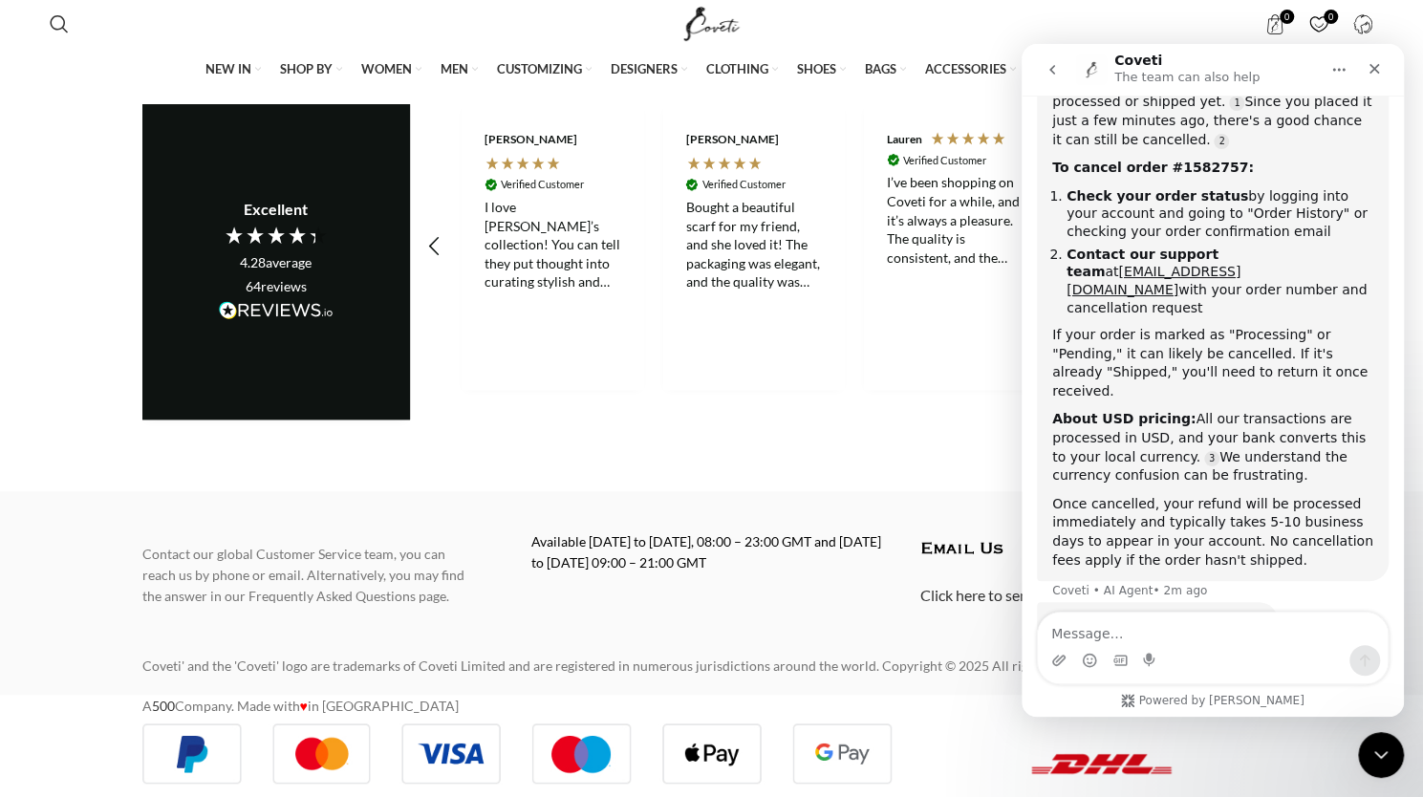
scroll to position [0, 1005]
click at [1098, 648] on div "Intercom messenger" at bounding box center [1213, 660] width 350 height 31
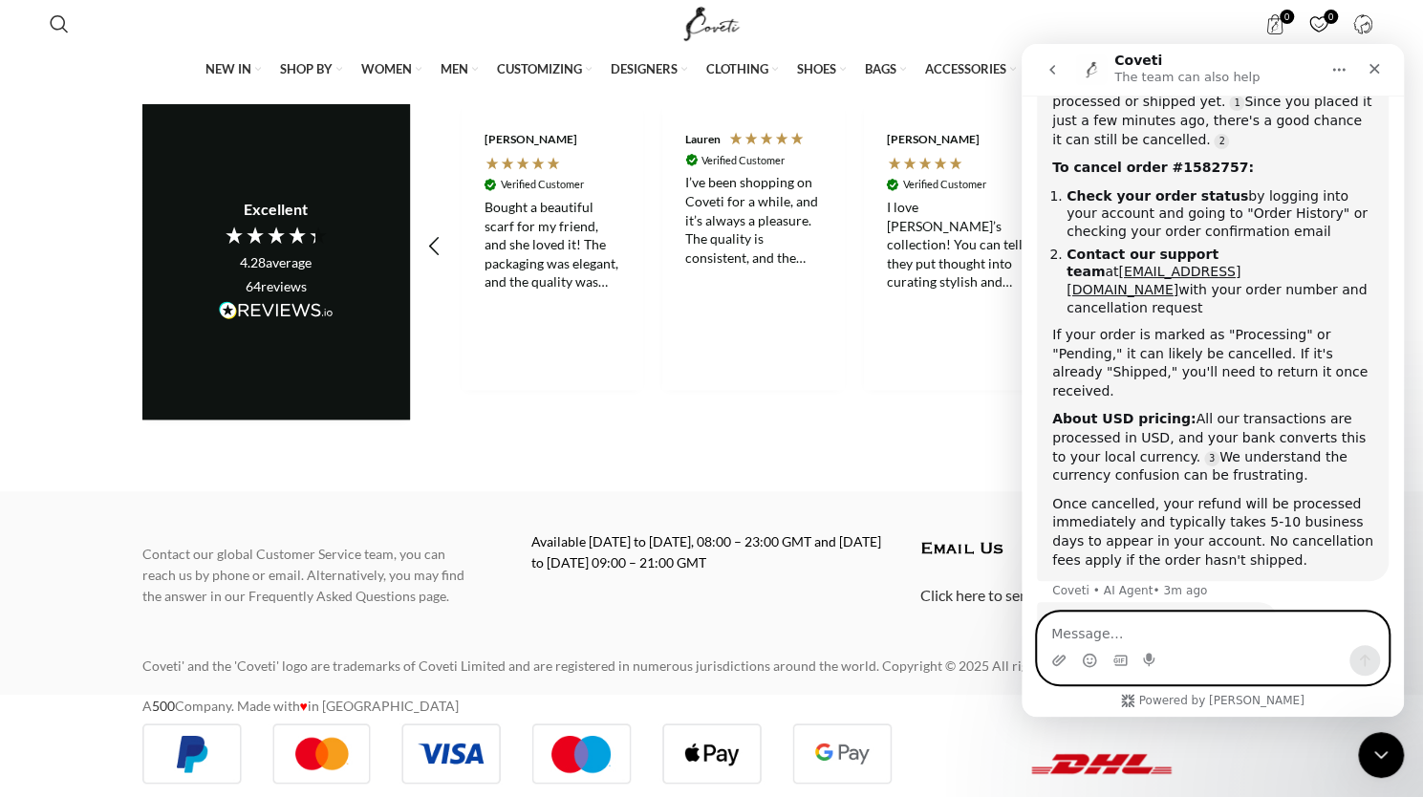
scroll to position [0, 1207]
click at [1100, 638] on textarea "Message…" at bounding box center [1213, 629] width 350 height 32
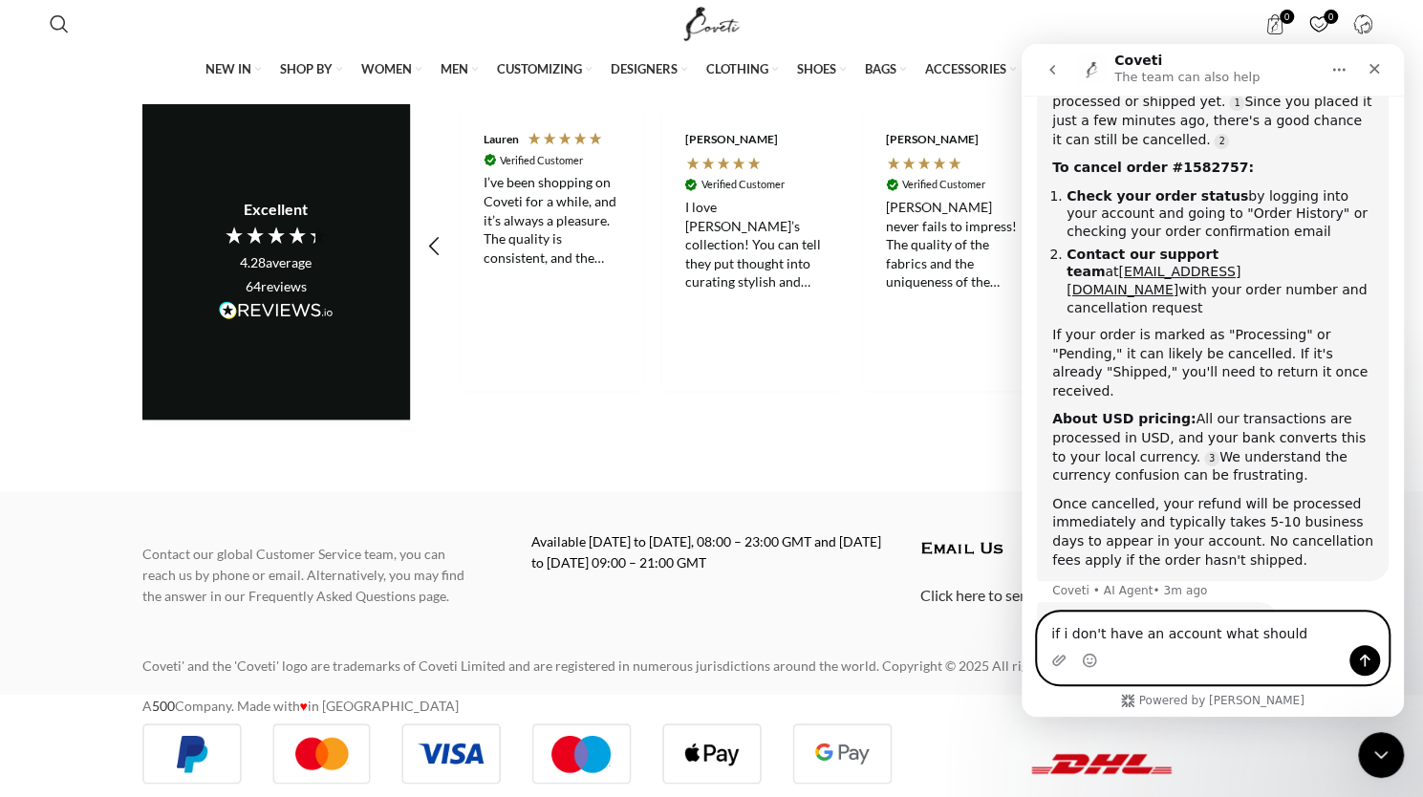
scroll to position [0, 1408]
type textarea "if i don't have an account what should I do?"
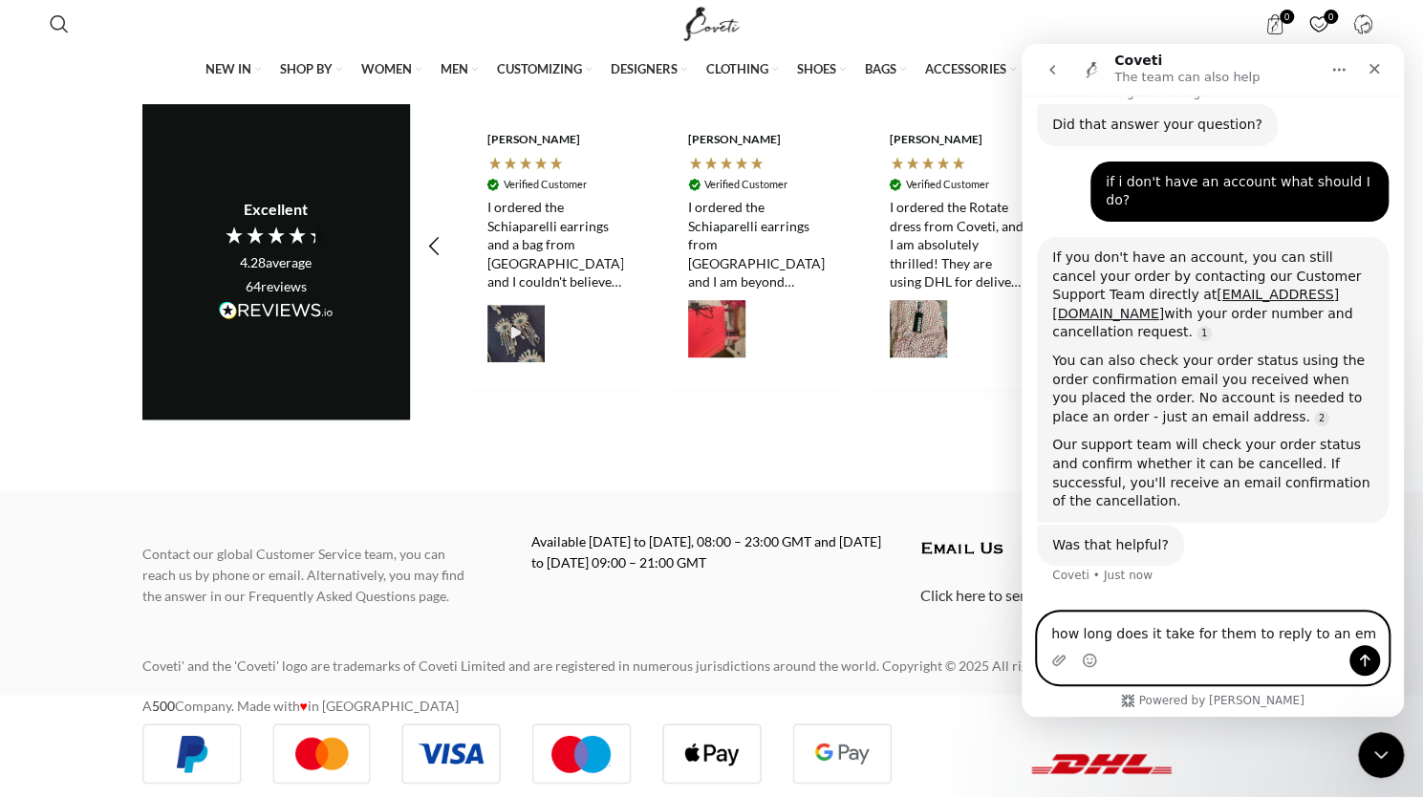
scroll to position [0, 2414]
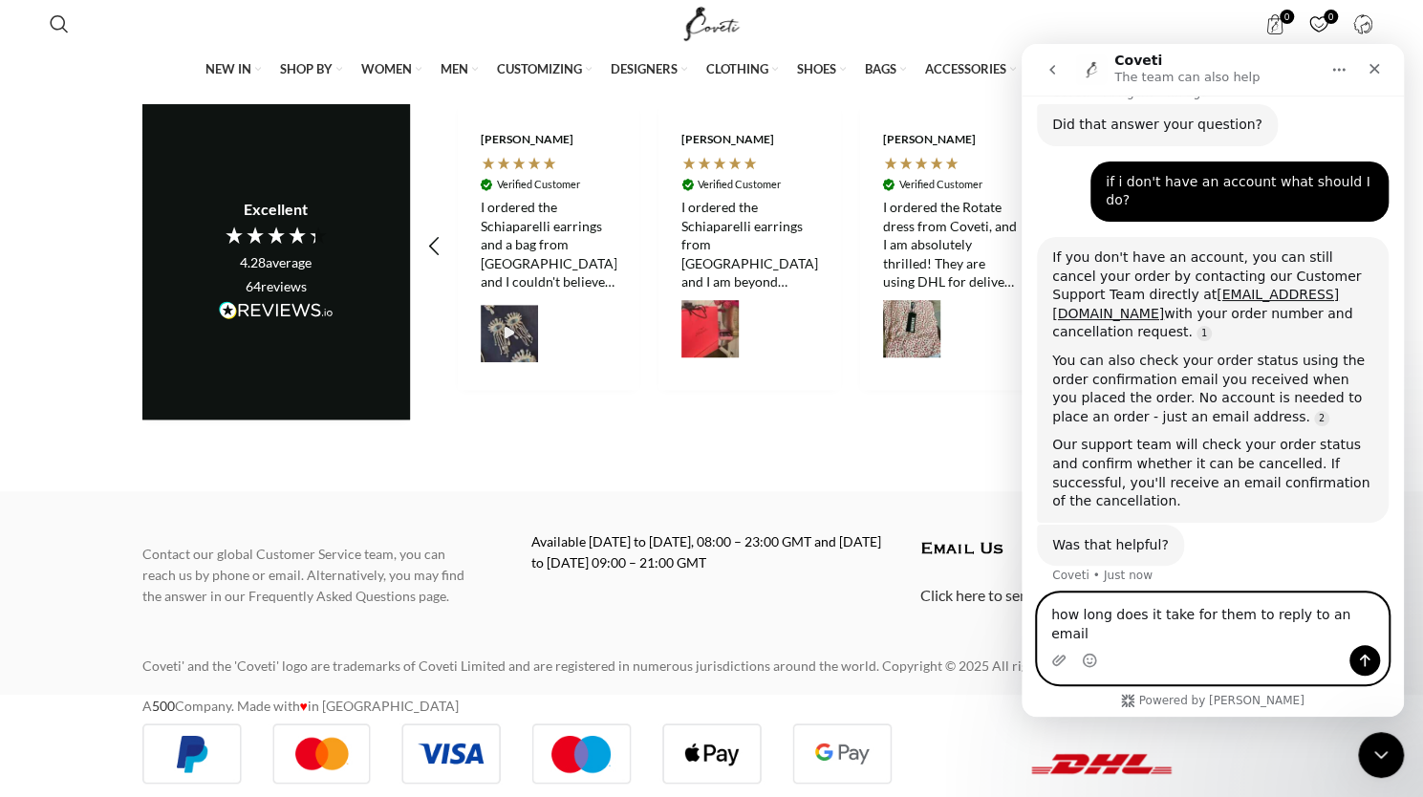
type textarea "how long does it take for them to reply to an email?"
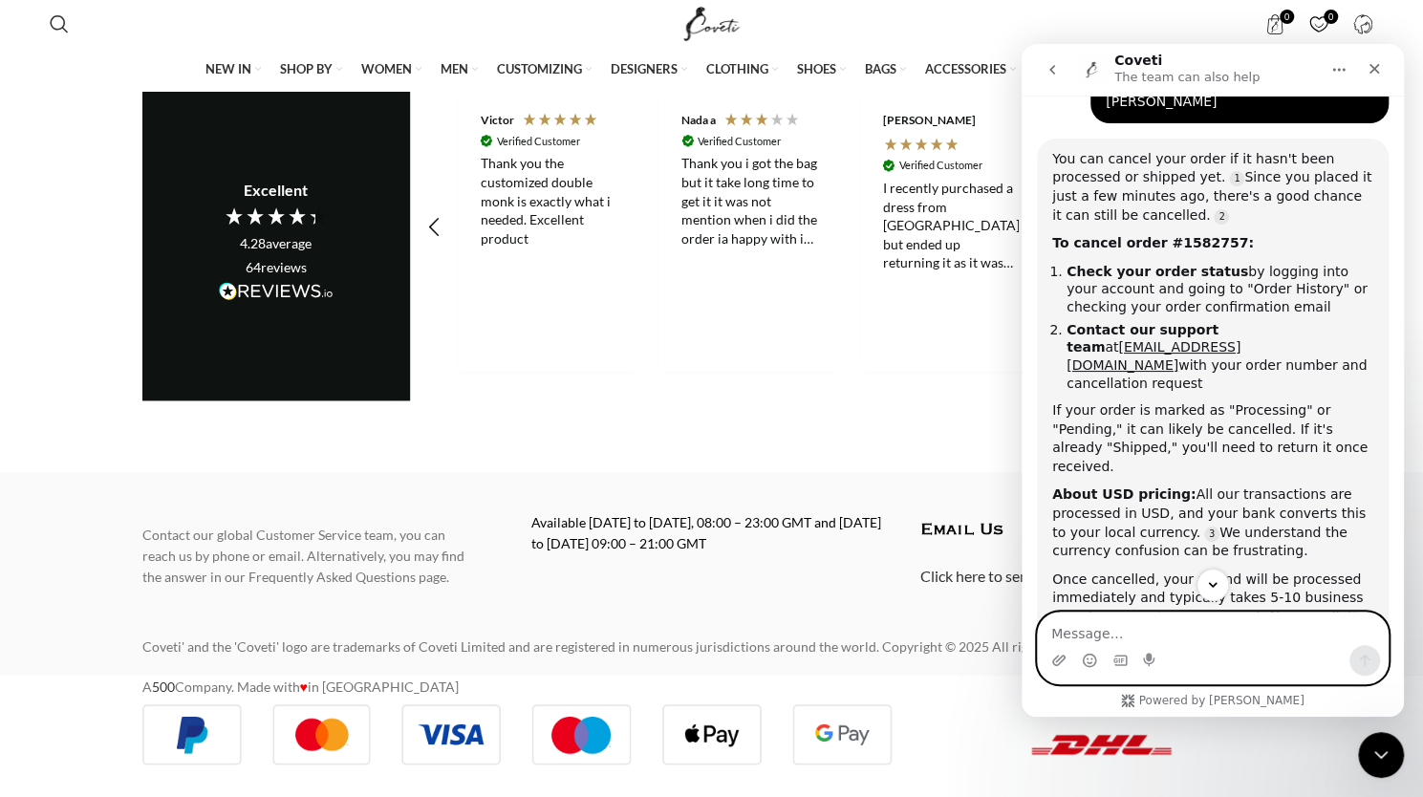
scroll to position [661, 0]
